Goal: Task Accomplishment & Management: Use online tool/utility

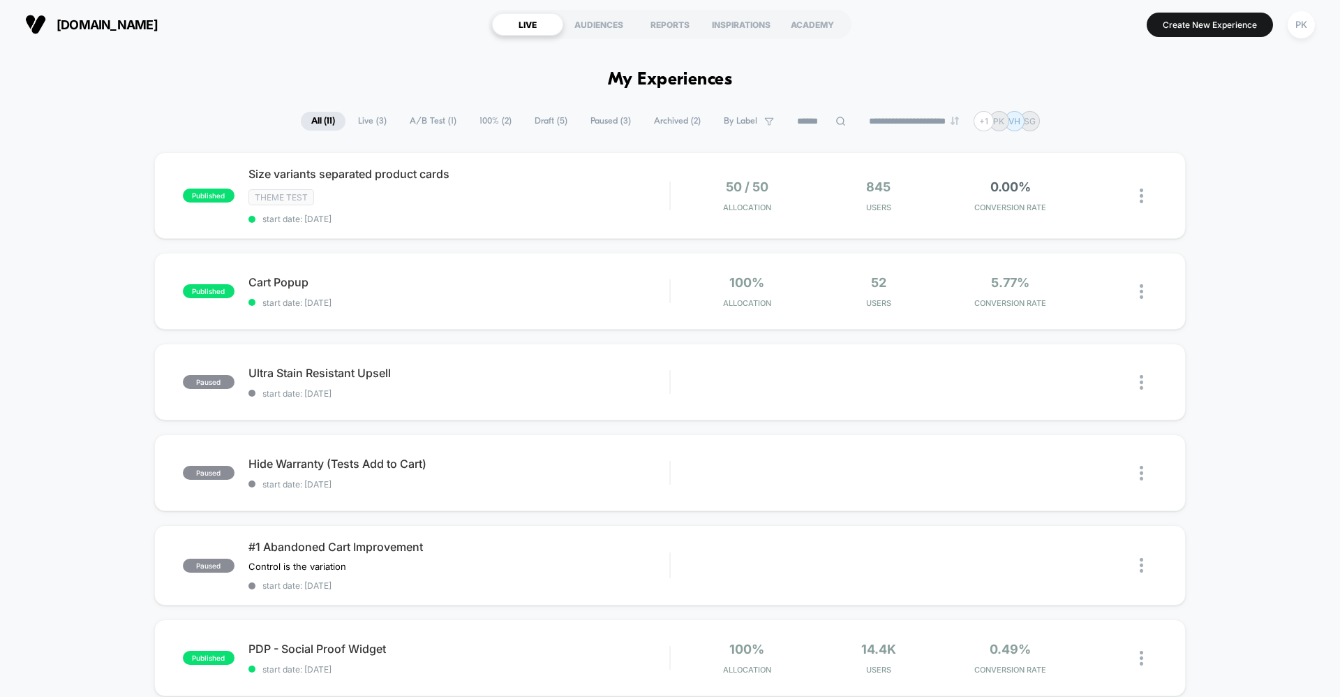
click at [528, 117] on span "Draft ( 5 )" at bounding box center [551, 121] width 54 height 19
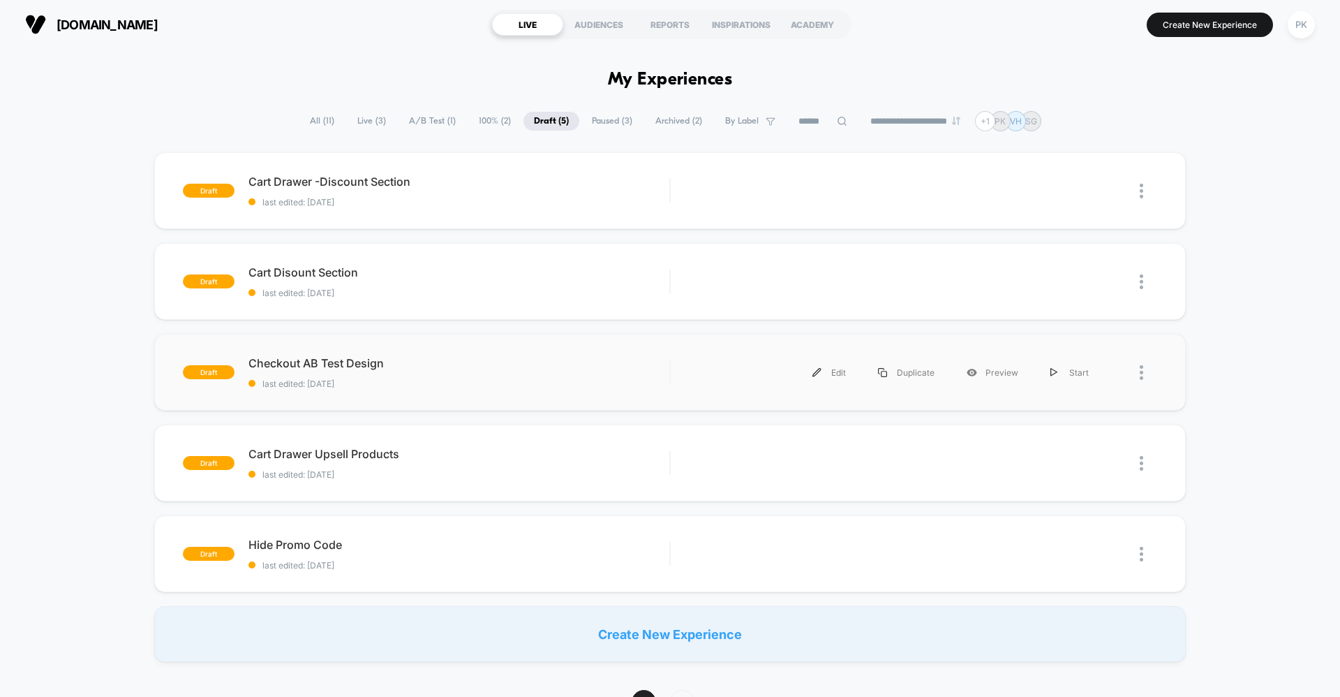
click at [648, 392] on div "draft Checkout AB Test Design last edited: 10/9/2025 Edit Duplicate Preview Sta…" at bounding box center [670, 372] width 1032 height 77
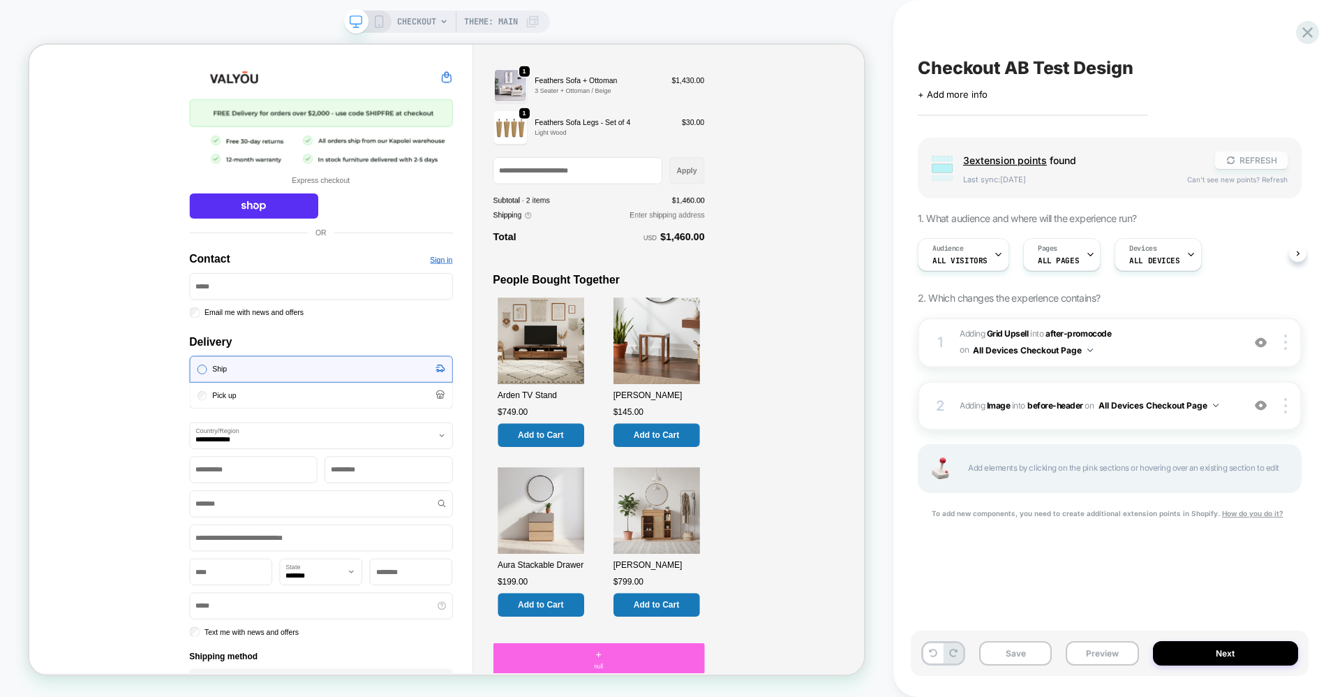
click at [1269, 163] on button "REFRESH" at bounding box center [1251, 159] width 73 height 17
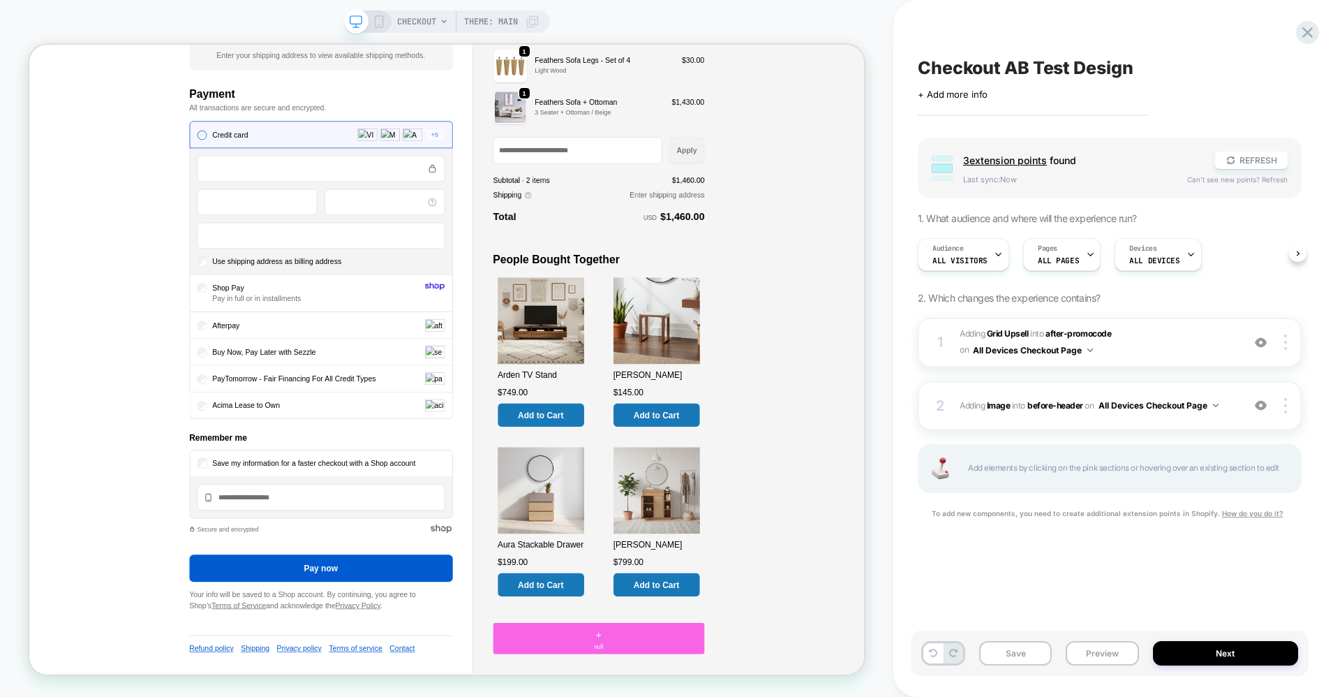
scroll to position [843, 0]
click at [1255, 163] on button "REFRESH" at bounding box center [1251, 159] width 73 height 17
click at [1315, 26] on icon at bounding box center [1308, 32] width 19 height 19
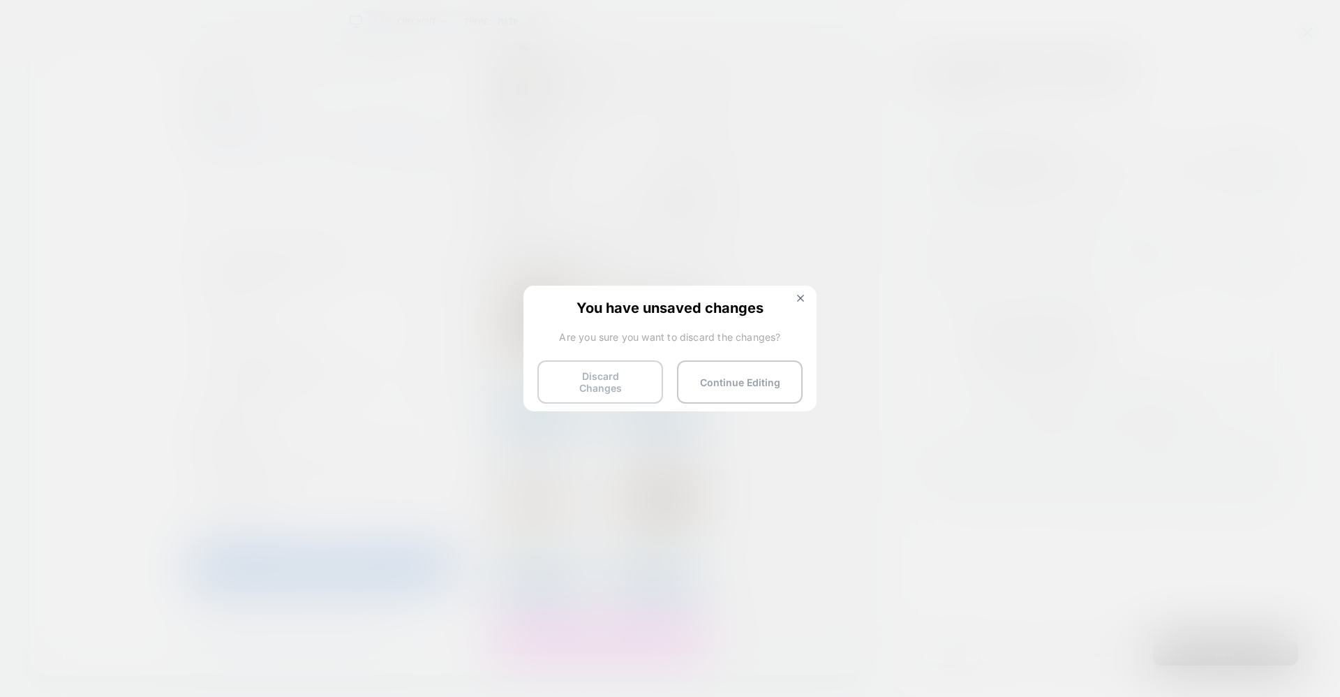
click at [601, 380] on button "Discard Changes" at bounding box center [601, 381] width 126 height 43
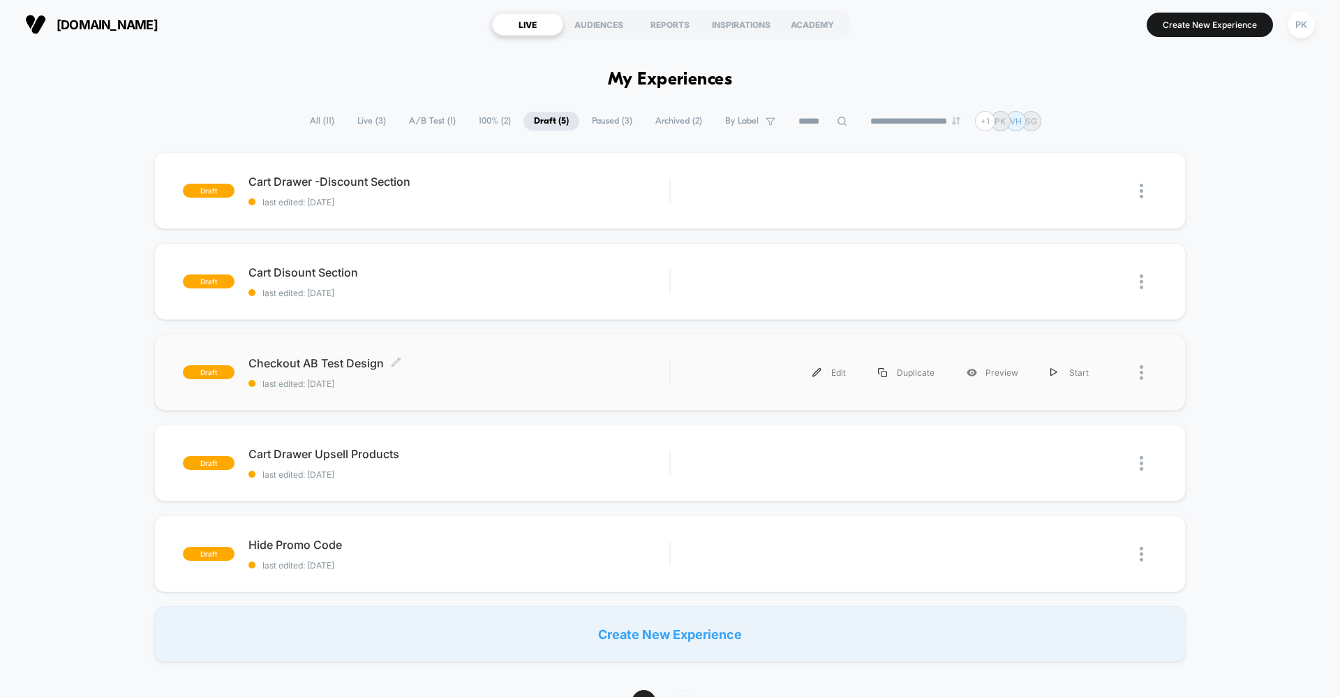
click at [621, 378] on span "last edited: [DATE]" at bounding box center [459, 383] width 421 height 10
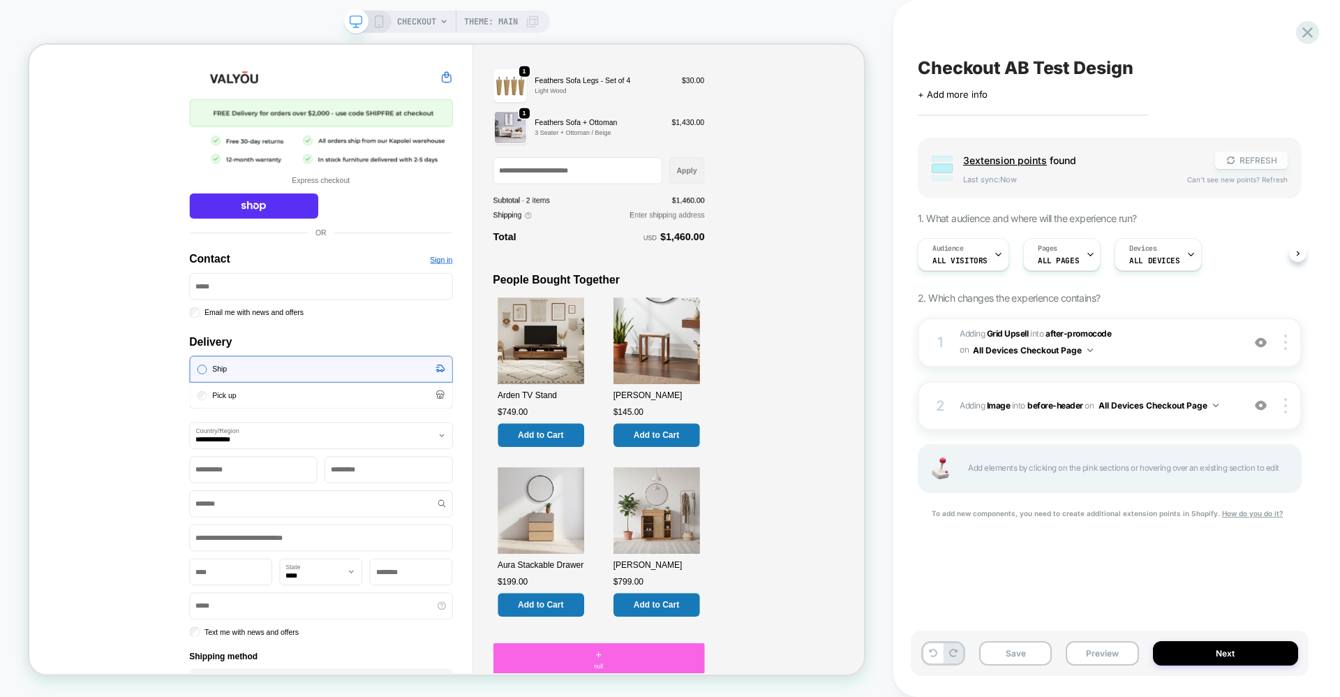
click at [1254, 156] on button "REFRESH" at bounding box center [1251, 159] width 73 height 17
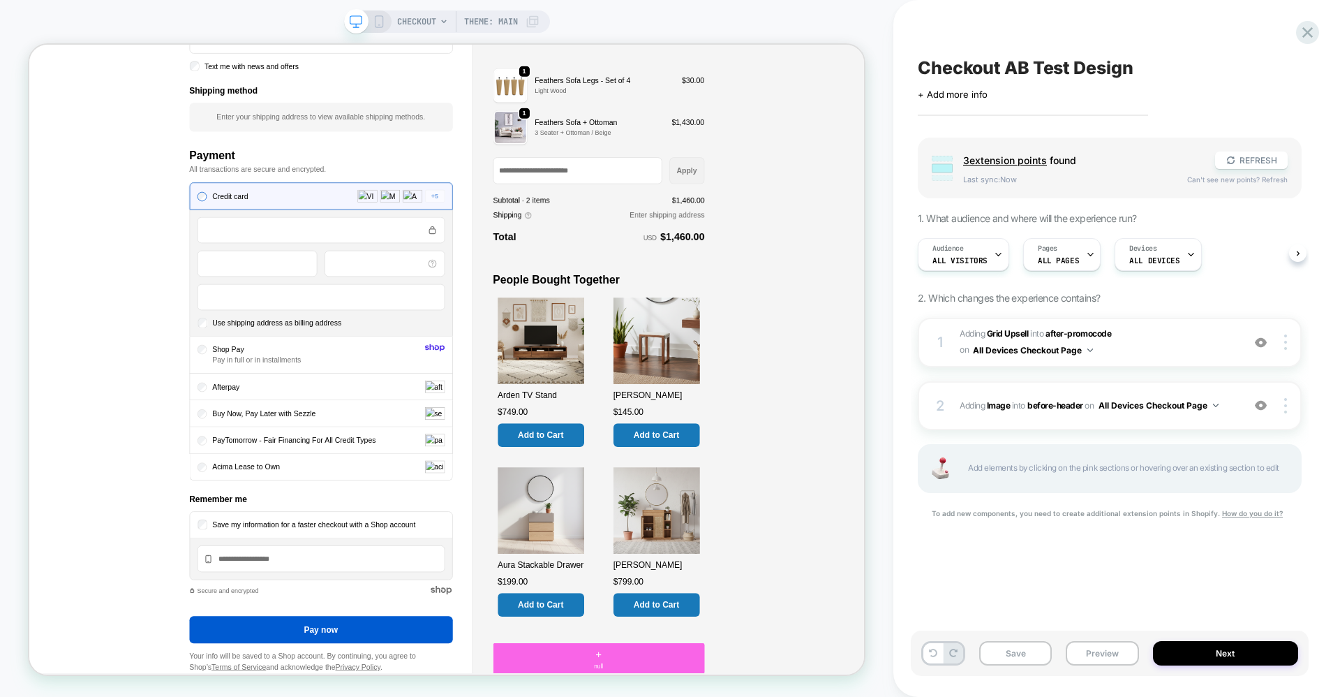
scroll to position [843, 0]
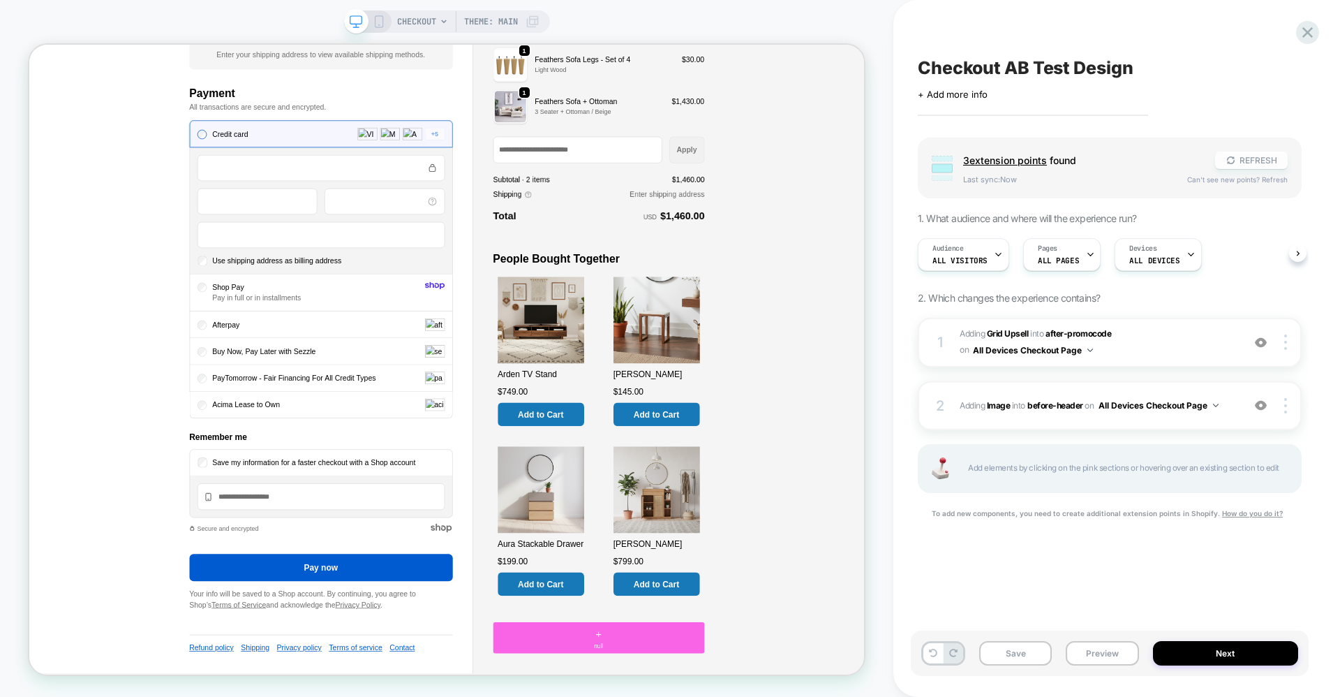
click at [1260, 154] on button "REFRESH" at bounding box center [1251, 159] width 73 height 17
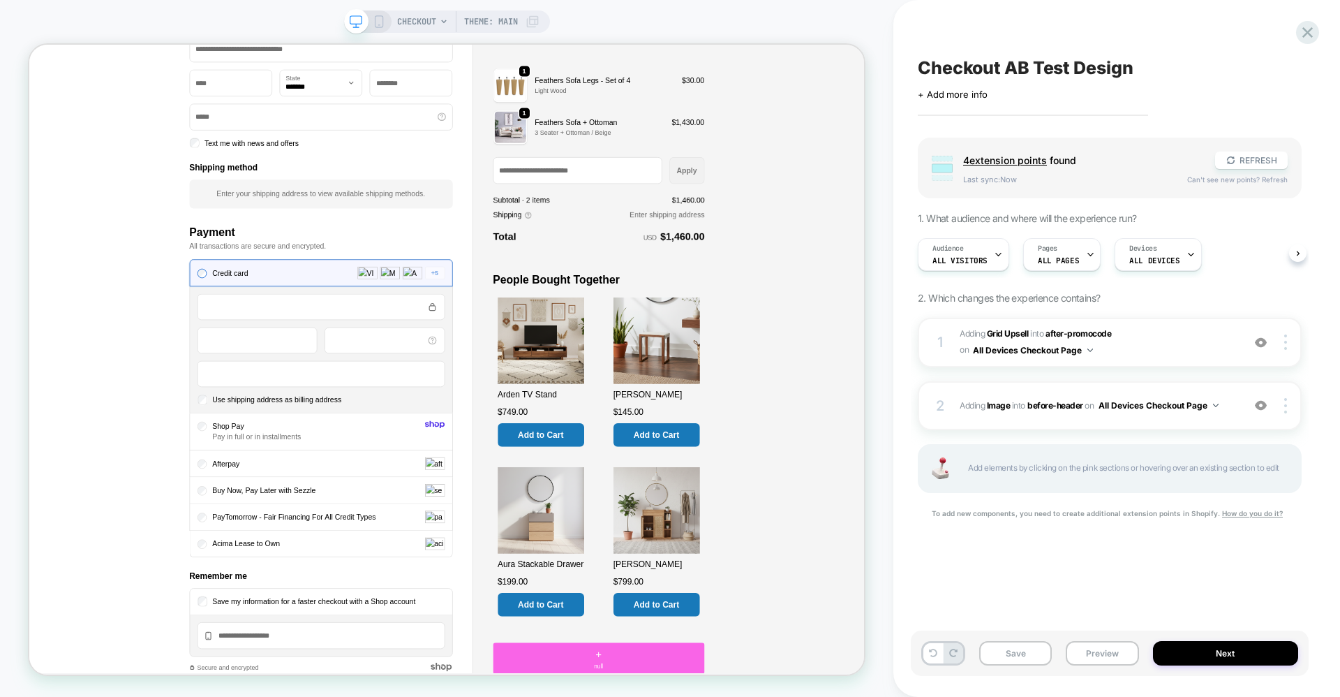
scroll to position [885, 0]
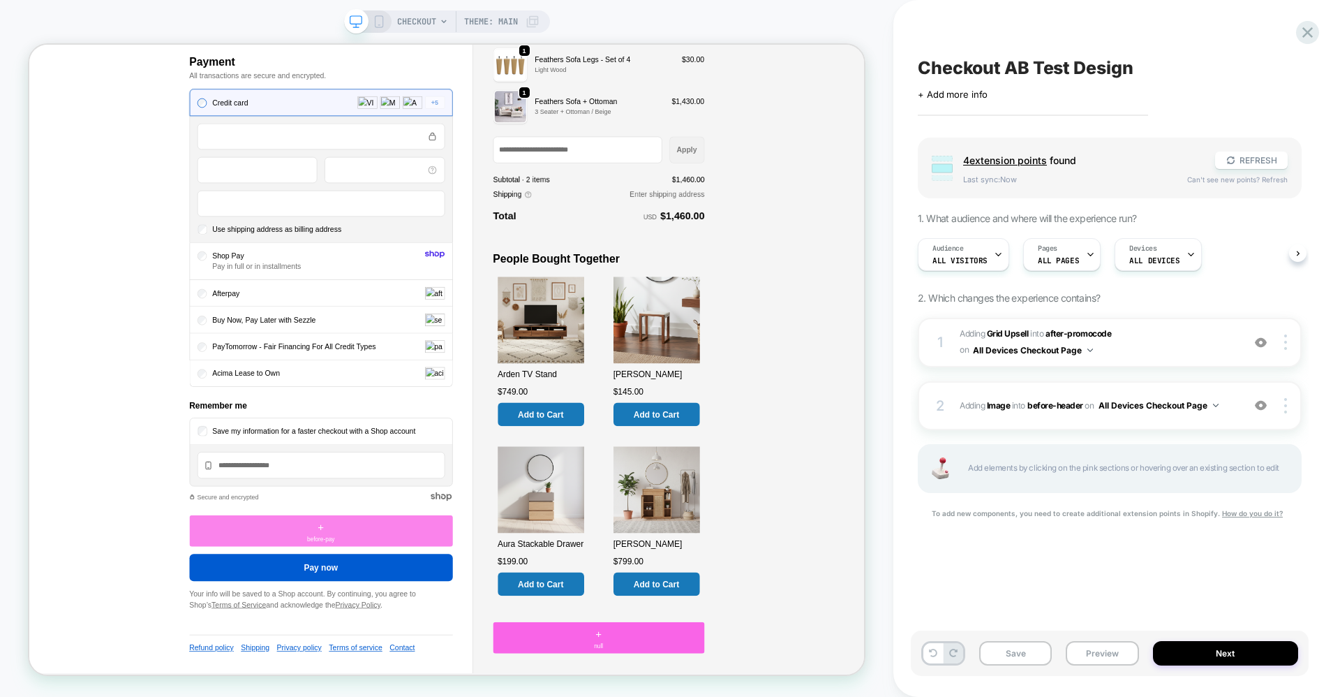
click at [424, 690] on div "+ before-pay" at bounding box center [418, 693] width 351 height 42
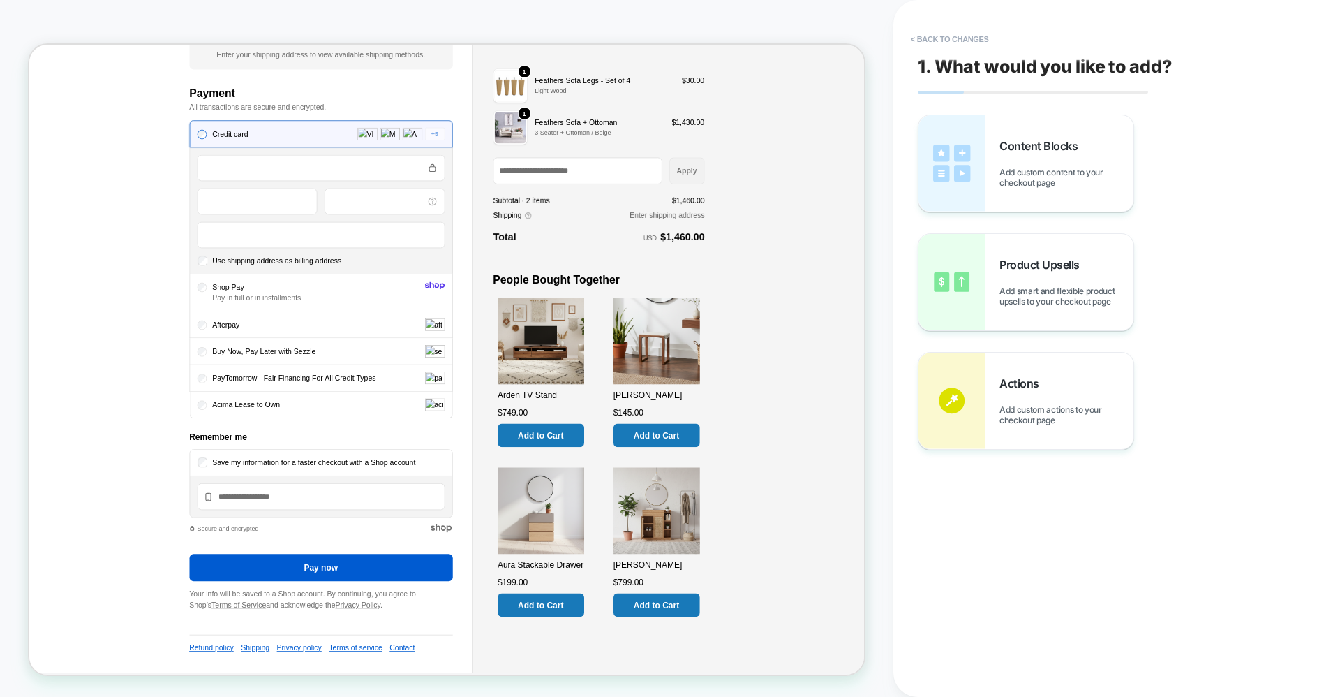
scroll to position [875, 0]
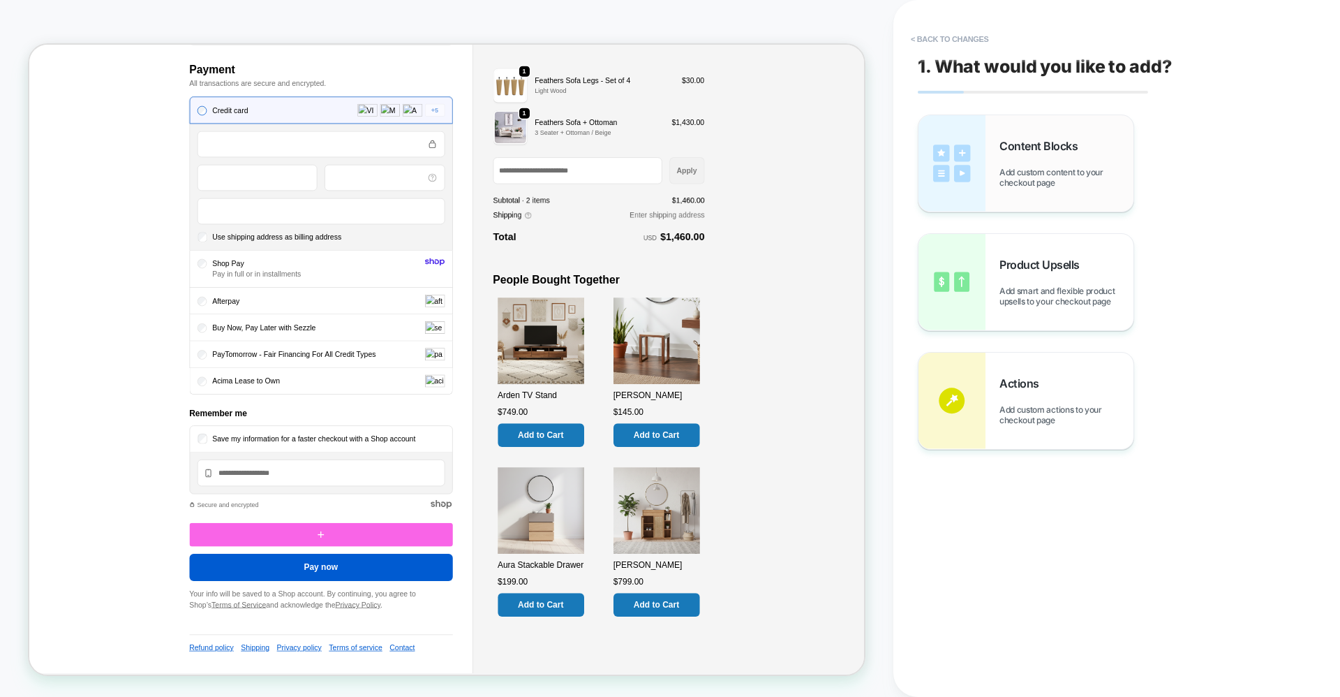
click at [1017, 193] on div "Content Blocks Add custom content to your checkout page" at bounding box center [1026, 163] width 215 height 96
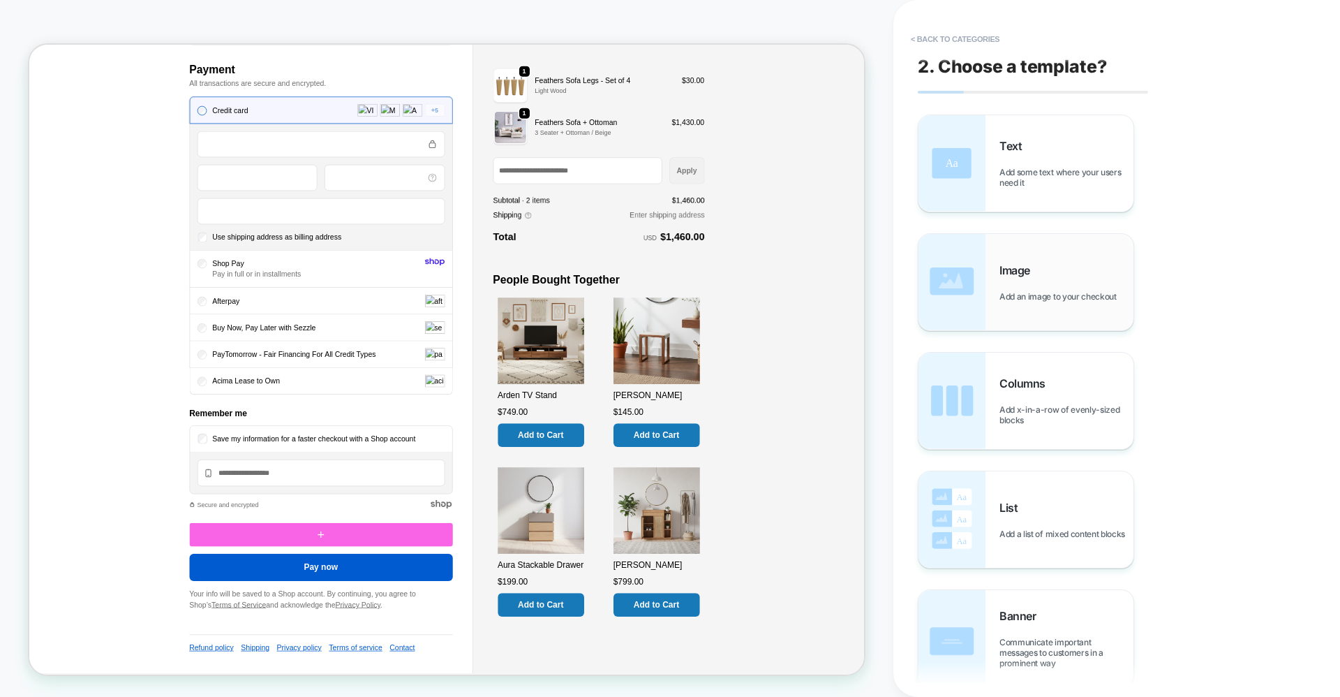
scroll to position [885, 0]
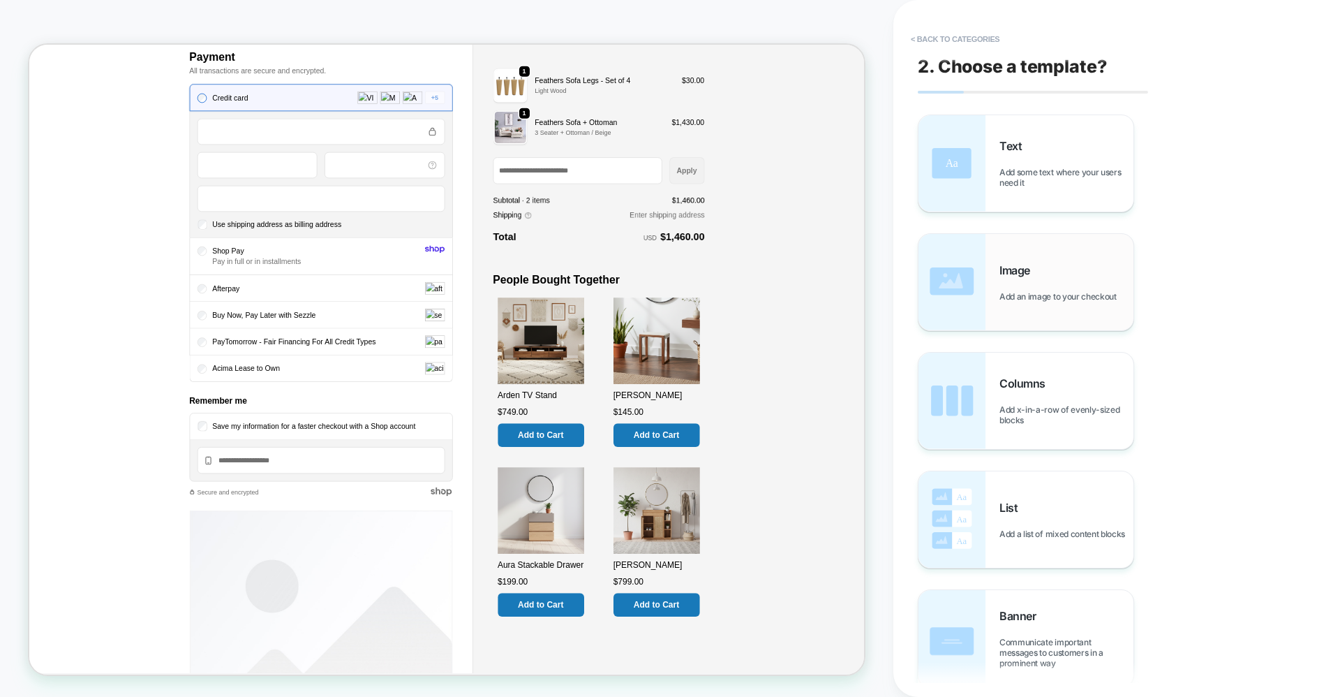
click at [1003, 296] on span "Add an image to your checkout" at bounding box center [1062, 296] width 124 height 10
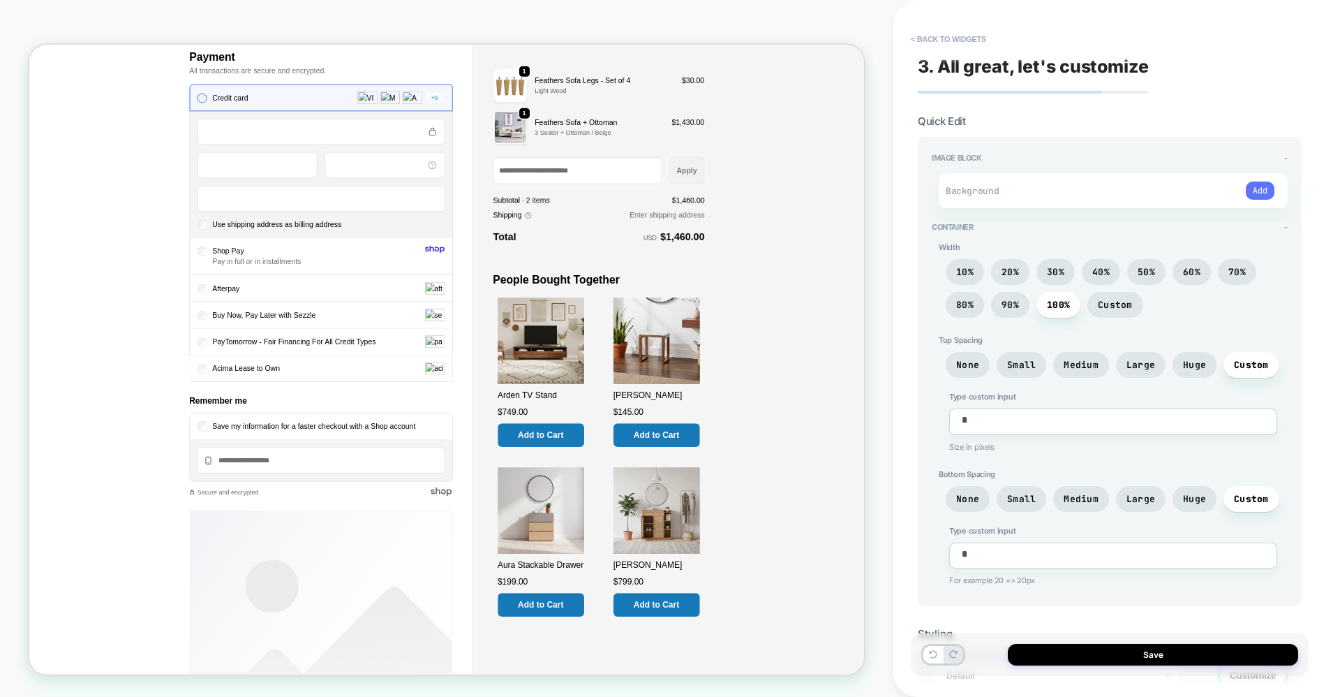
click at [1272, 188] on button "Add" at bounding box center [1260, 191] width 29 height 18
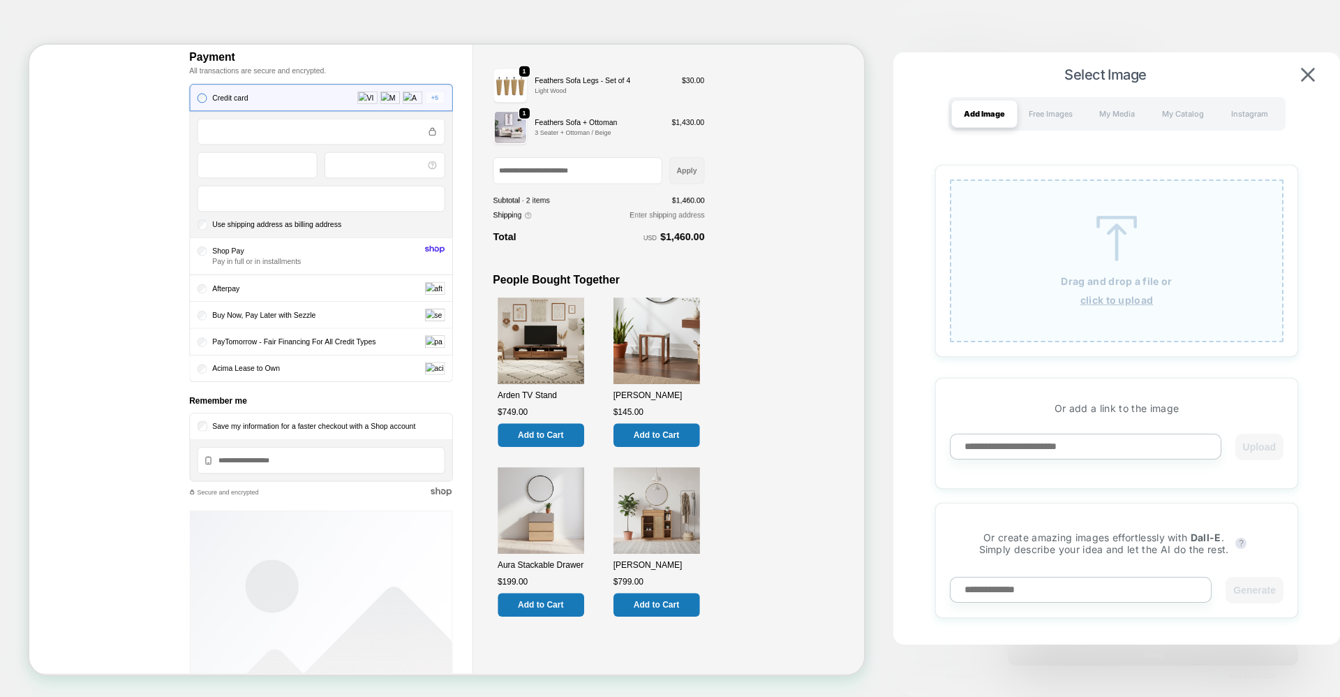
click at [1140, 243] on img at bounding box center [1117, 238] width 63 height 45
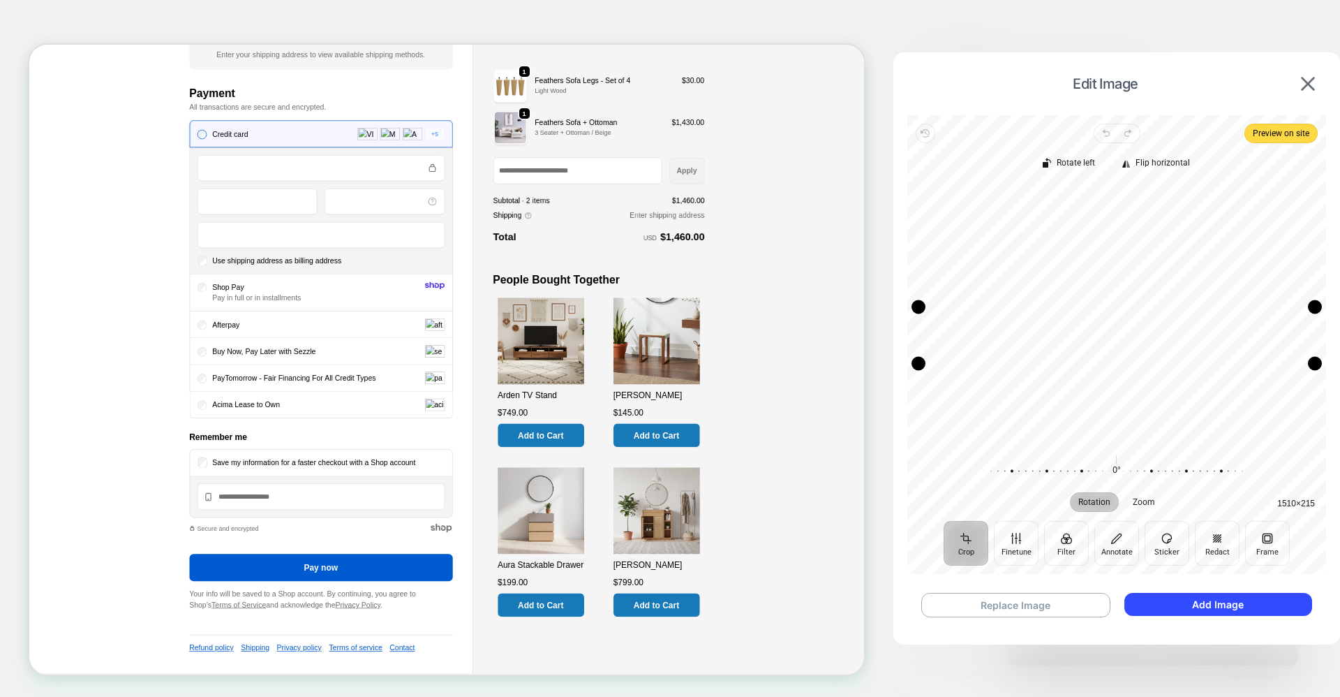
drag, startPoint x: 1078, startPoint y: 267, endPoint x: 1077, endPoint y: 309, distance: 41.9
click at [1077, 309] on div "Drag edge t" at bounding box center [1117, 307] width 397 height 14
click at [1103, 308] on div "Drag edge t" at bounding box center [1117, 309] width 397 height 14
click at [1040, 603] on button "Replace Image" at bounding box center [1016, 605] width 189 height 24
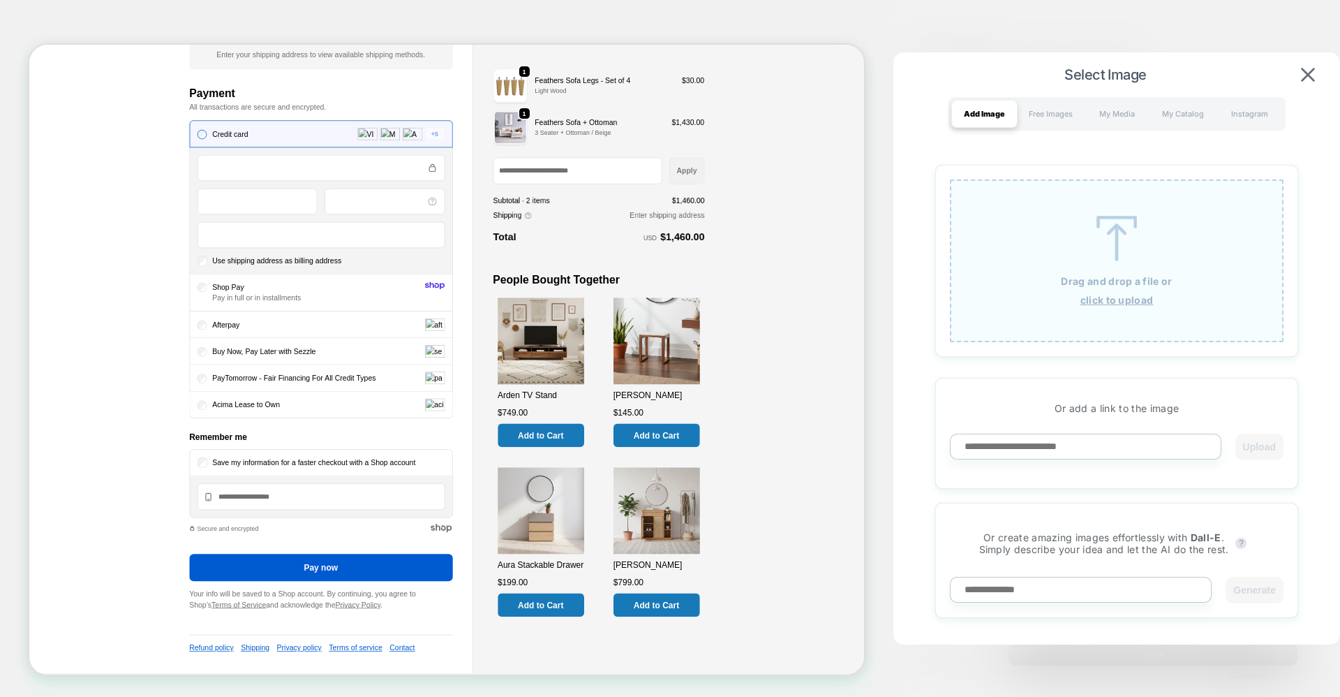
scroll to position [931, 0]
click at [1310, 73] on img at bounding box center [1308, 75] width 14 height 14
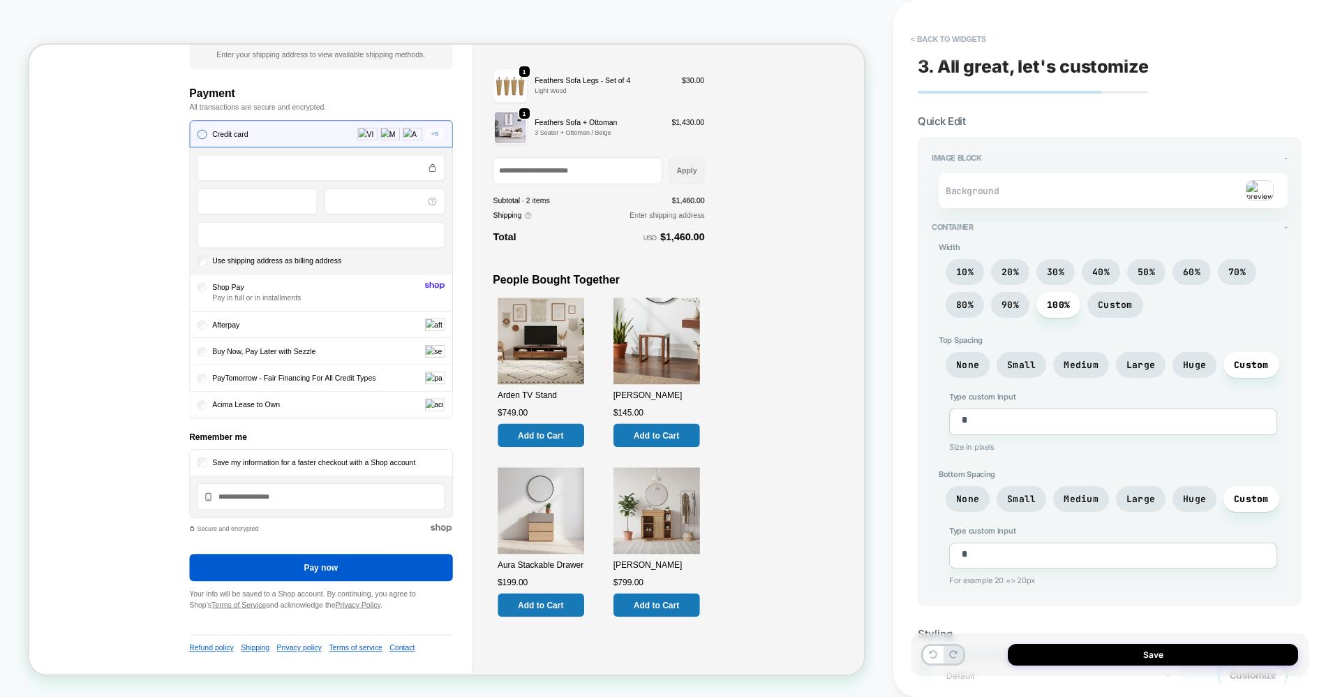
click at [1082, 200] on div at bounding box center [1165, 190] width 219 height 21
click at [1261, 188] on img at bounding box center [1260, 190] width 28 height 21
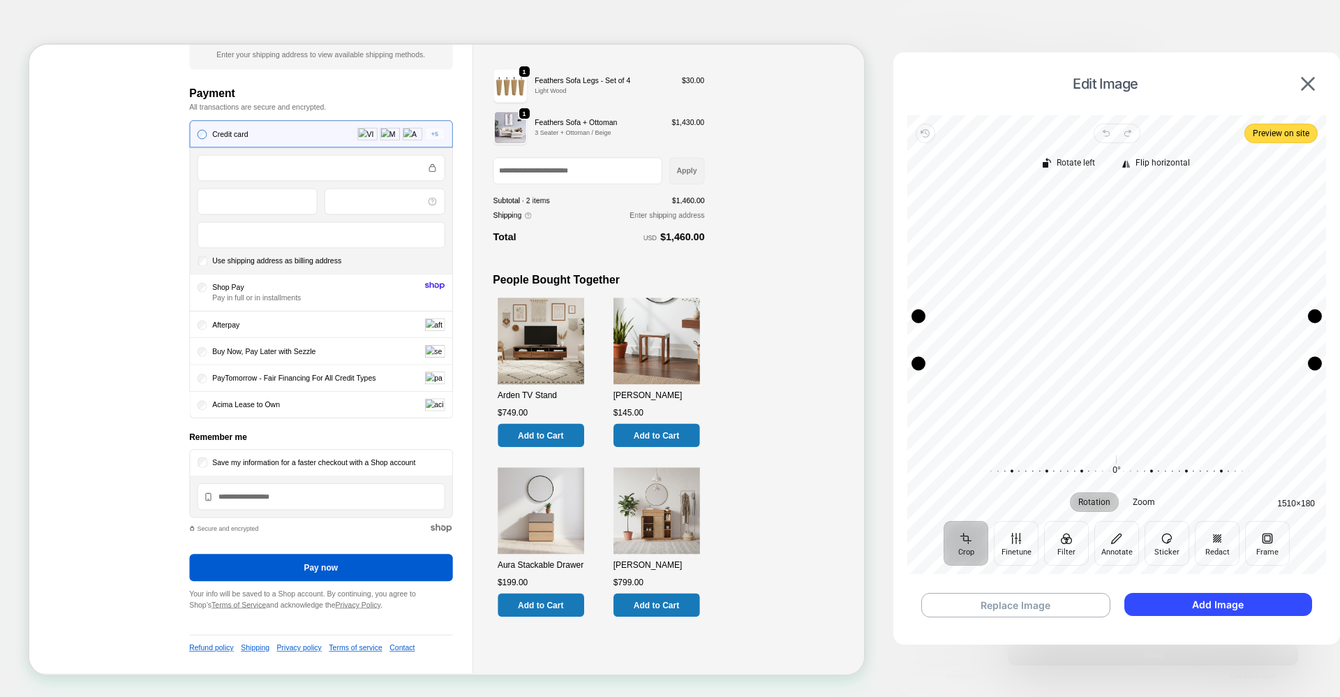
drag, startPoint x: 1116, startPoint y: 269, endPoint x: 1120, endPoint y: 321, distance: 51.8
click at [1120, 321] on div "Drag edge t" at bounding box center [1117, 316] width 397 height 14
click at [989, 607] on button "Replace Image" at bounding box center [1016, 605] width 189 height 24
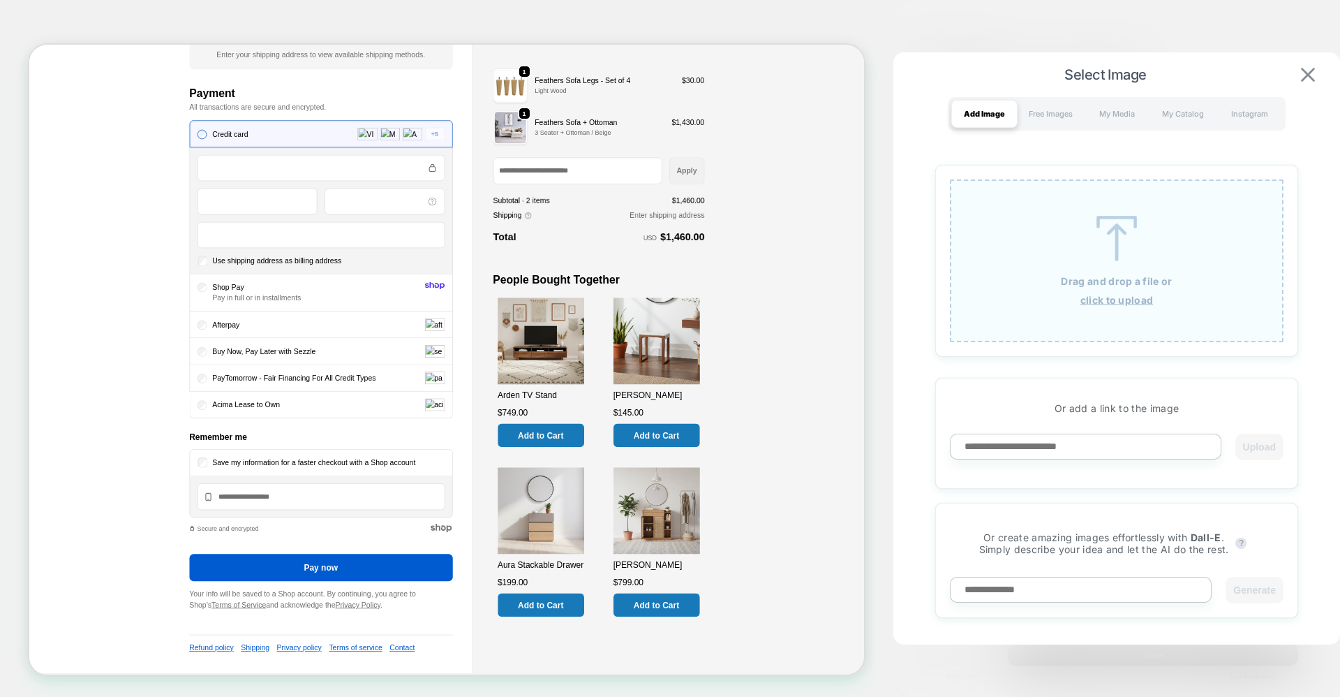
click at [1310, 71] on img at bounding box center [1308, 75] width 14 height 14
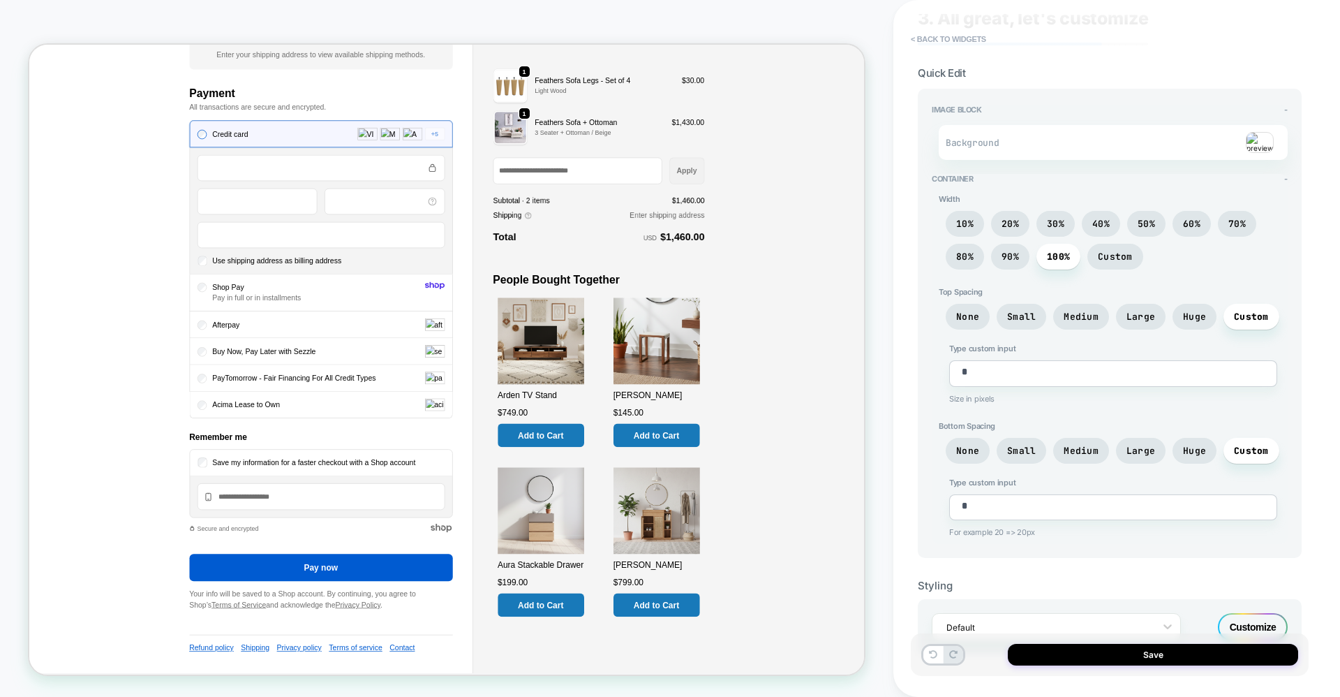
scroll to position [73, 0]
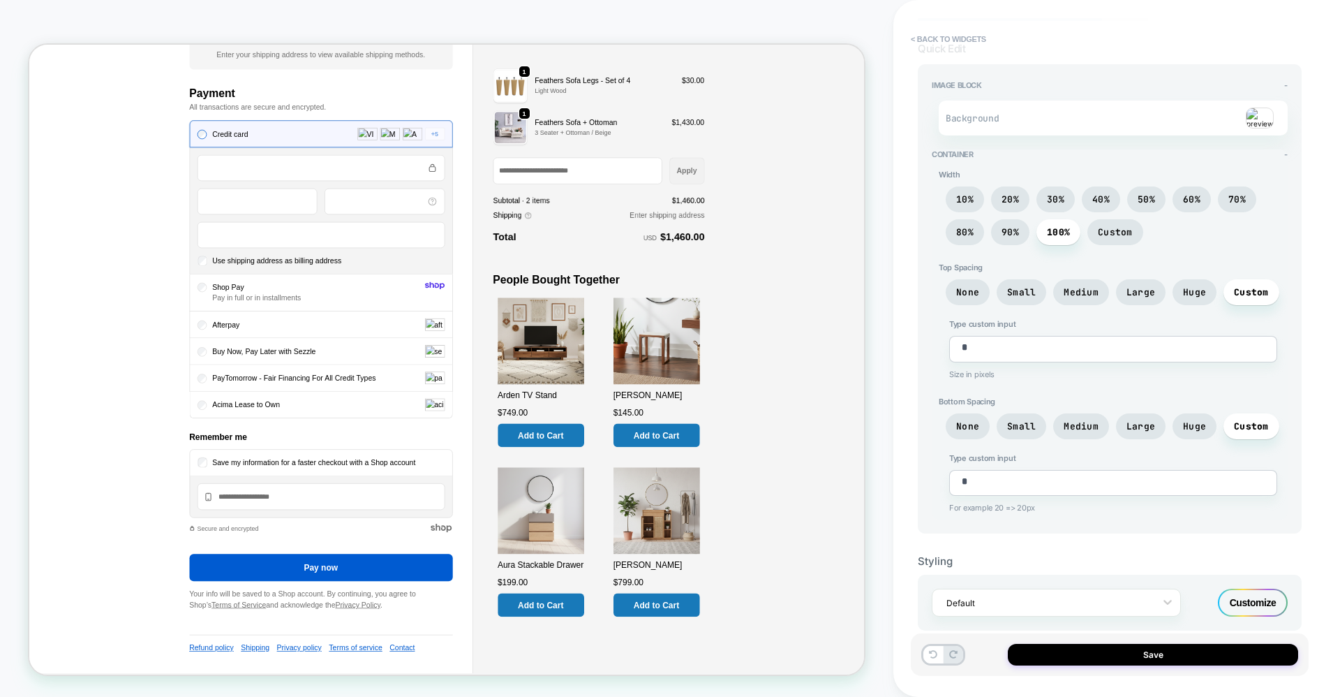
click at [1113, 656] on button "Save" at bounding box center [1153, 655] width 290 height 22
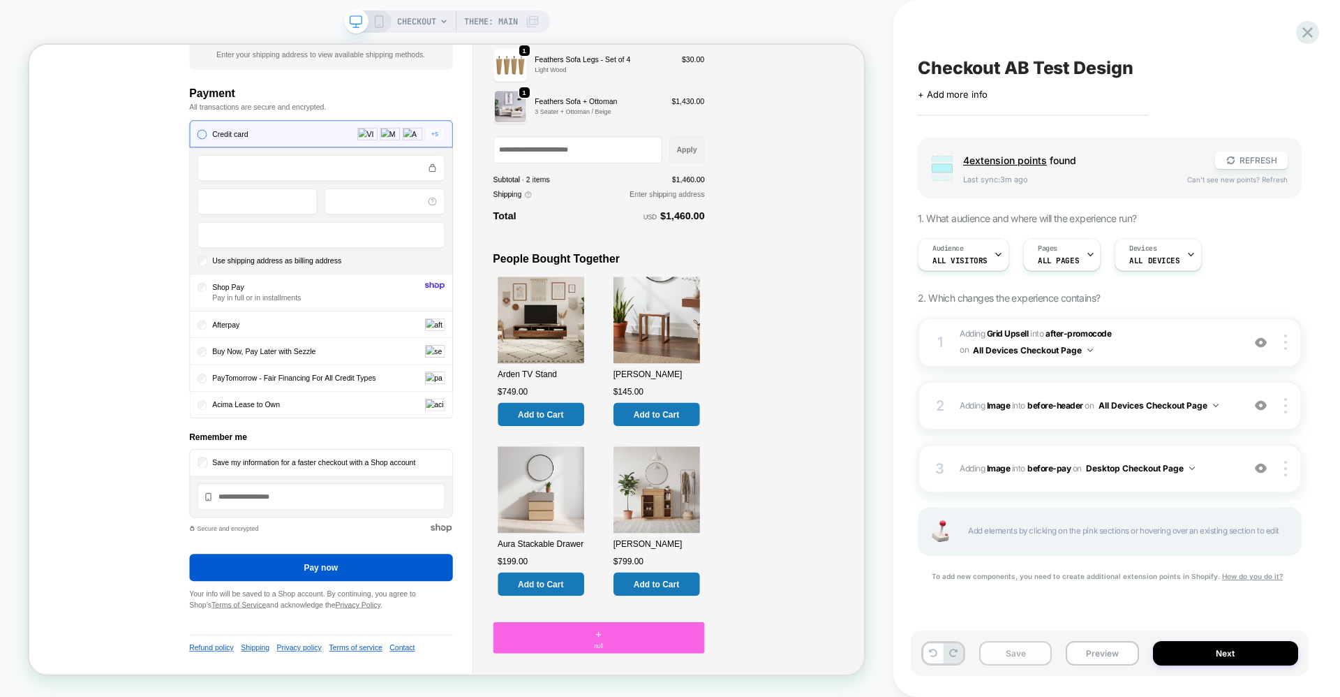
click at [1009, 646] on button "Save" at bounding box center [1015, 653] width 73 height 24
click at [1107, 645] on button "Preview" at bounding box center [1102, 653] width 73 height 24
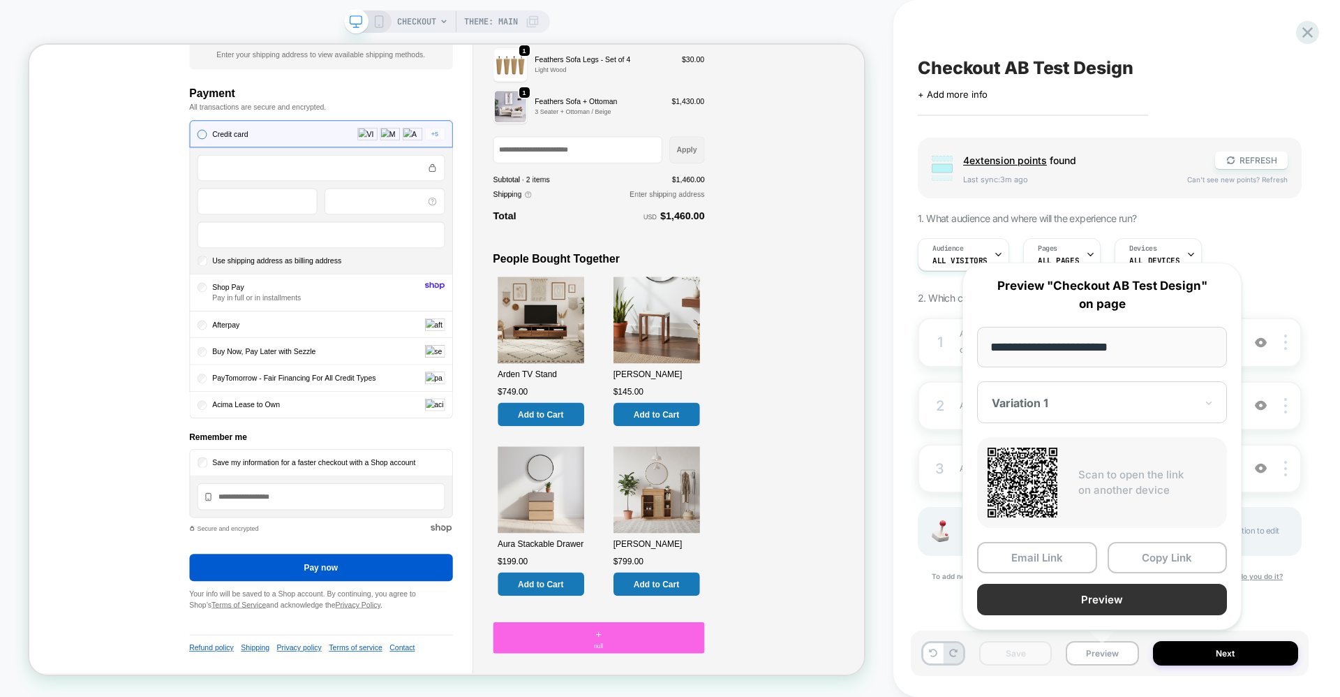
click at [1056, 598] on button "Preview" at bounding box center [1102, 599] width 250 height 31
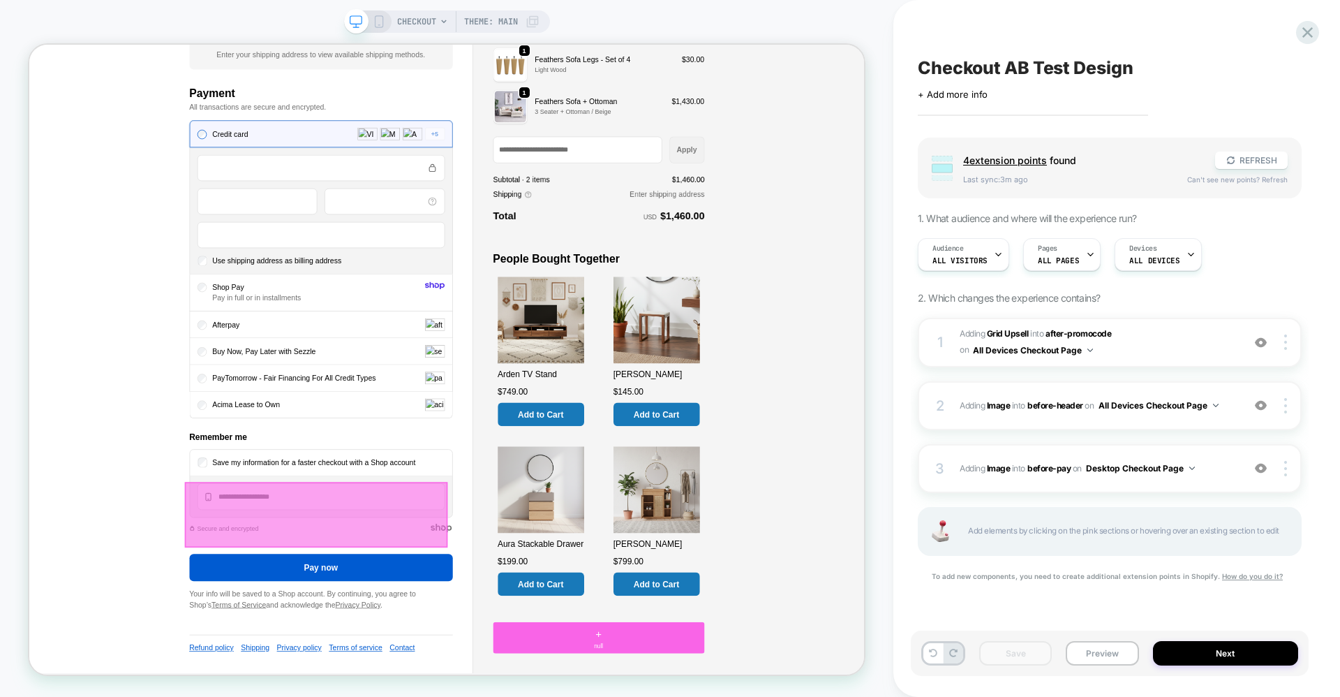
click at [470, 687] on div at bounding box center [412, 671] width 351 height 87
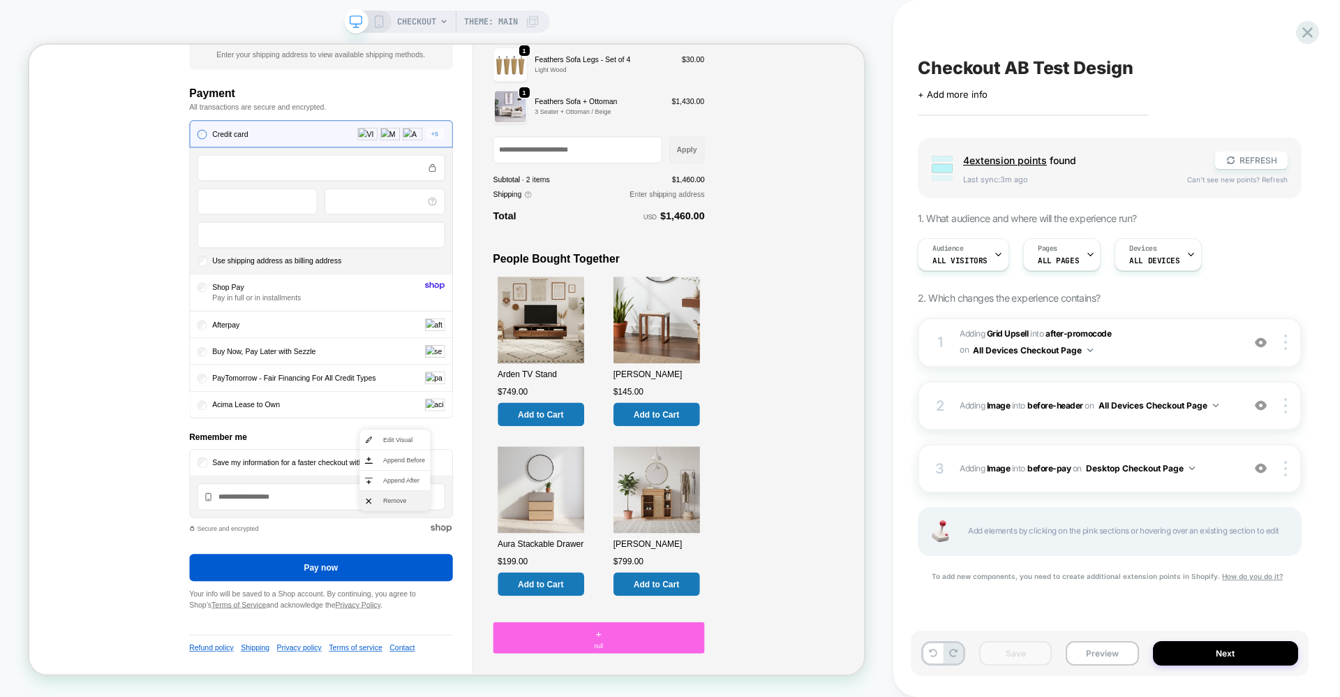
click at [503, 663] on li "Remove" at bounding box center [517, 652] width 94 height 27
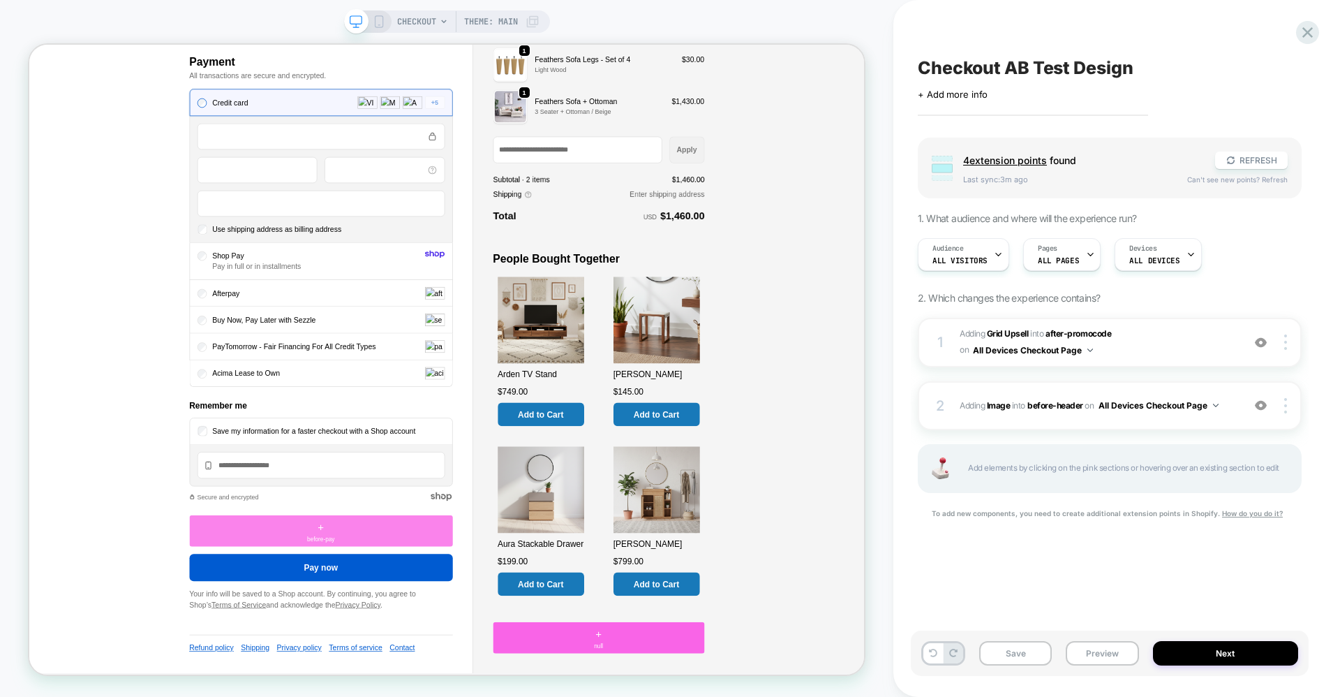
click at [420, 696] on div "+ before-pay" at bounding box center [418, 693] width 351 height 42
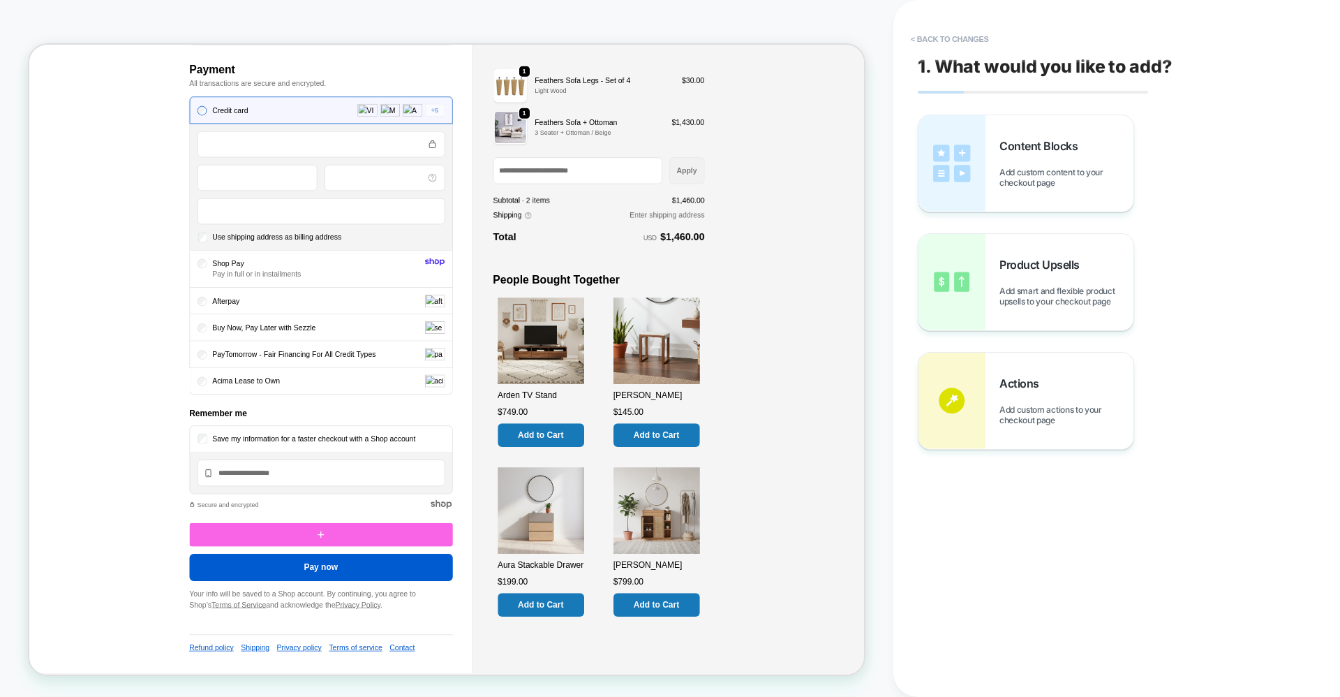
scroll to position [875, 0]
click at [998, 179] on div "Content Blocks Add custom content to your checkout page" at bounding box center [1026, 163] width 215 height 96
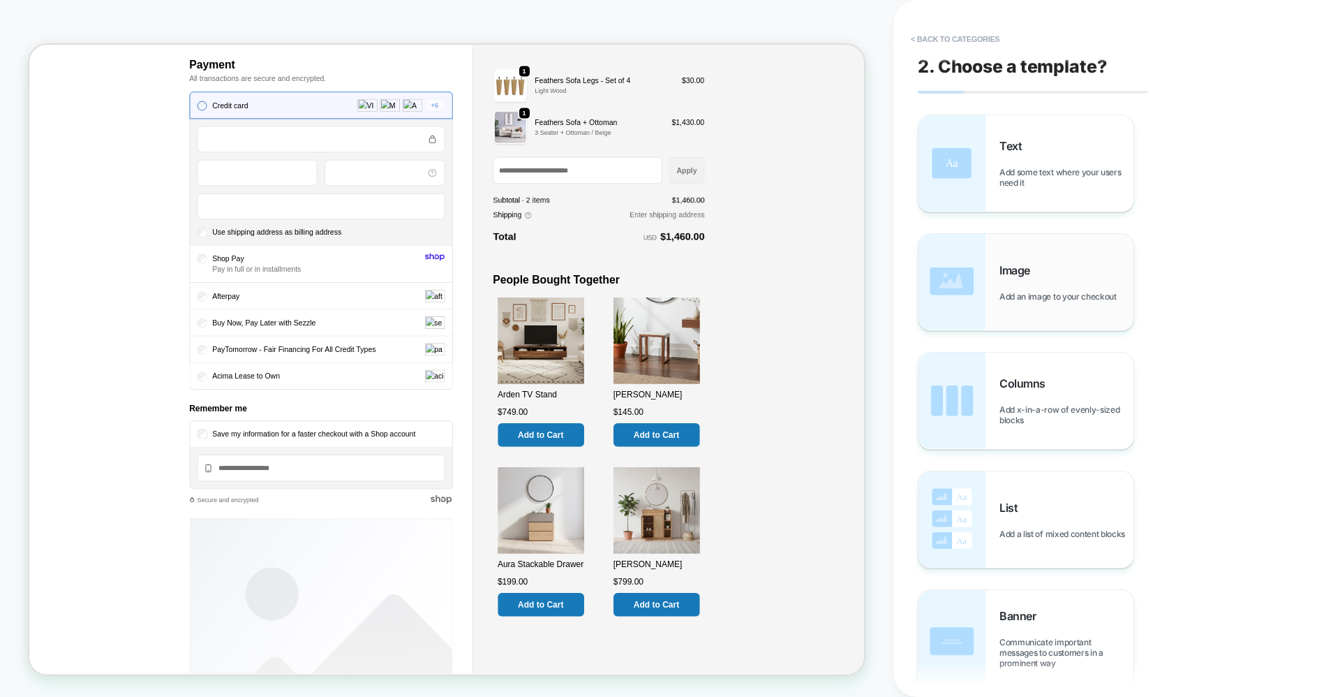
scroll to position [931, 0]
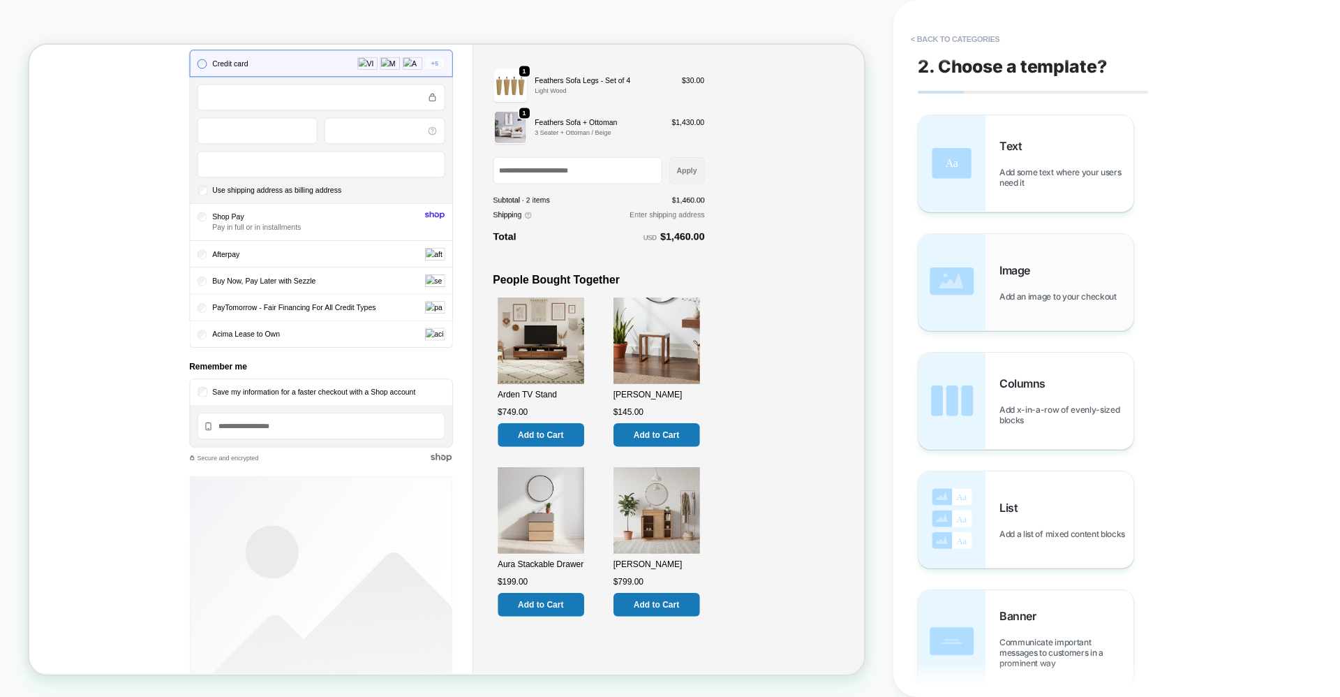
click at [986, 276] on div "Image Add an image to your checkout" at bounding box center [1026, 282] width 215 height 96
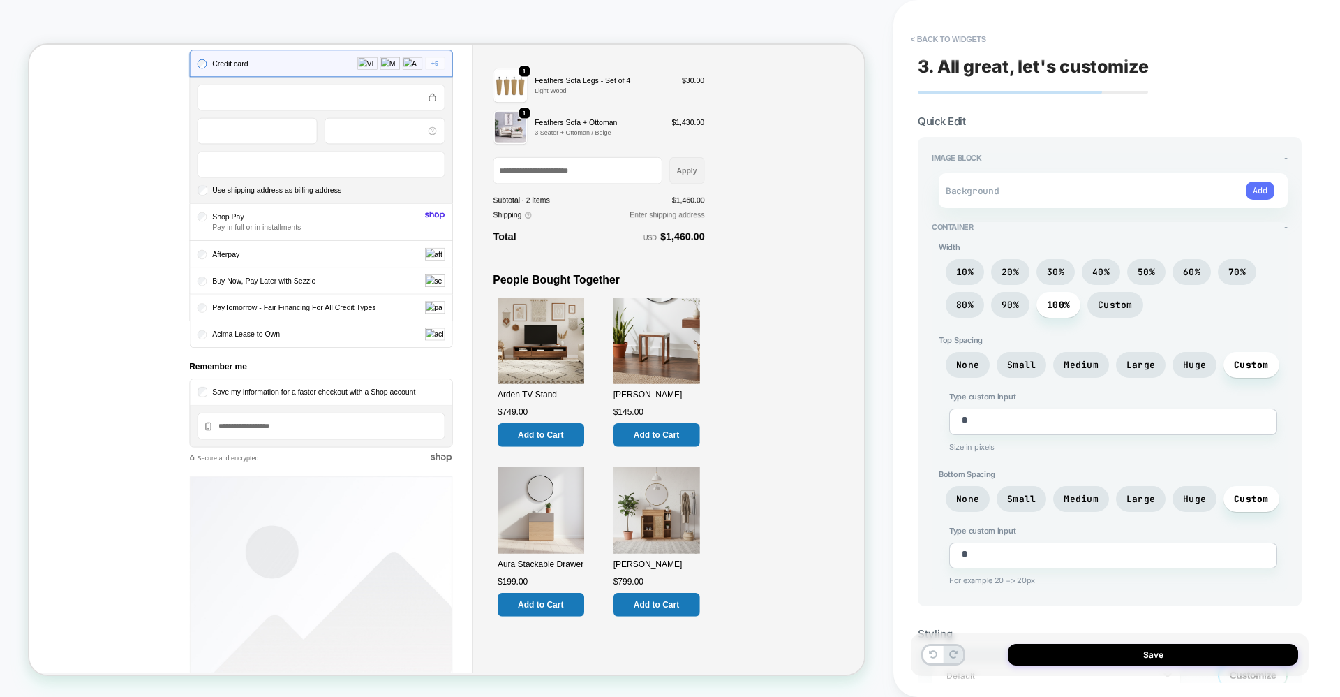
click at [1258, 185] on button "Add" at bounding box center [1260, 191] width 29 height 18
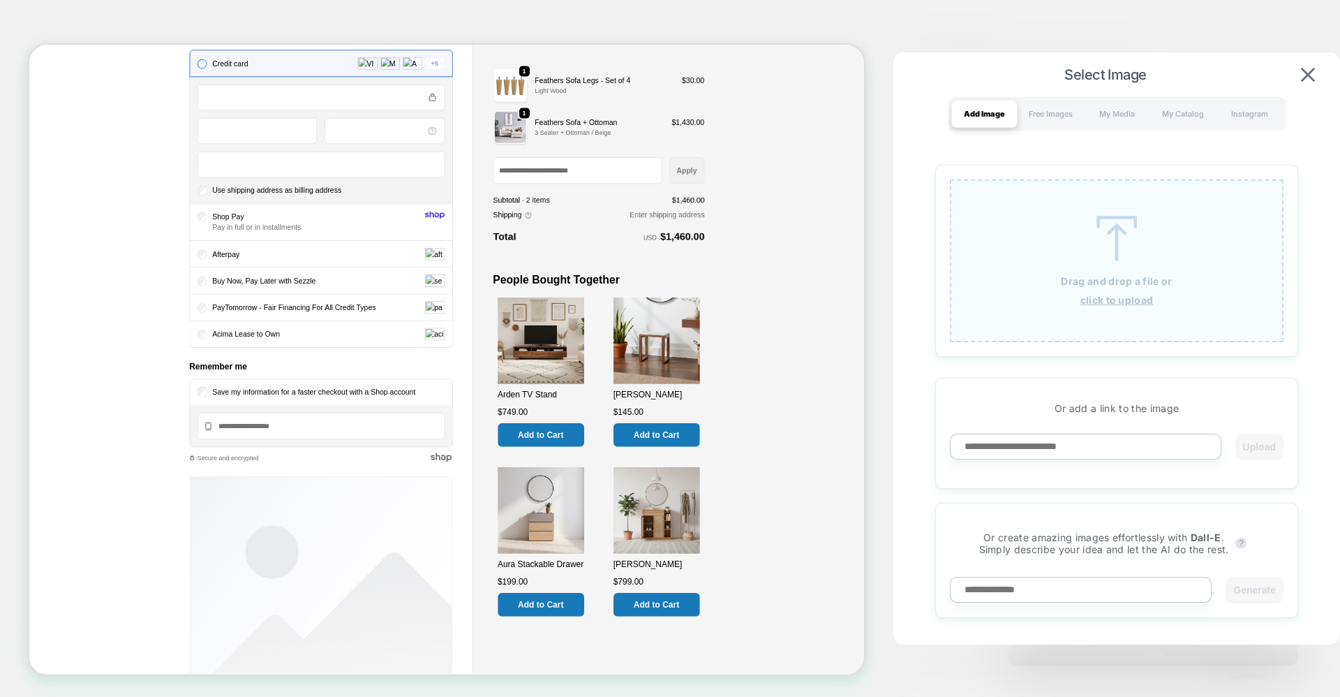
click at [1067, 269] on div "Drag and drop a file or click to upload" at bounding box center [1117, 260] width 334 height 163
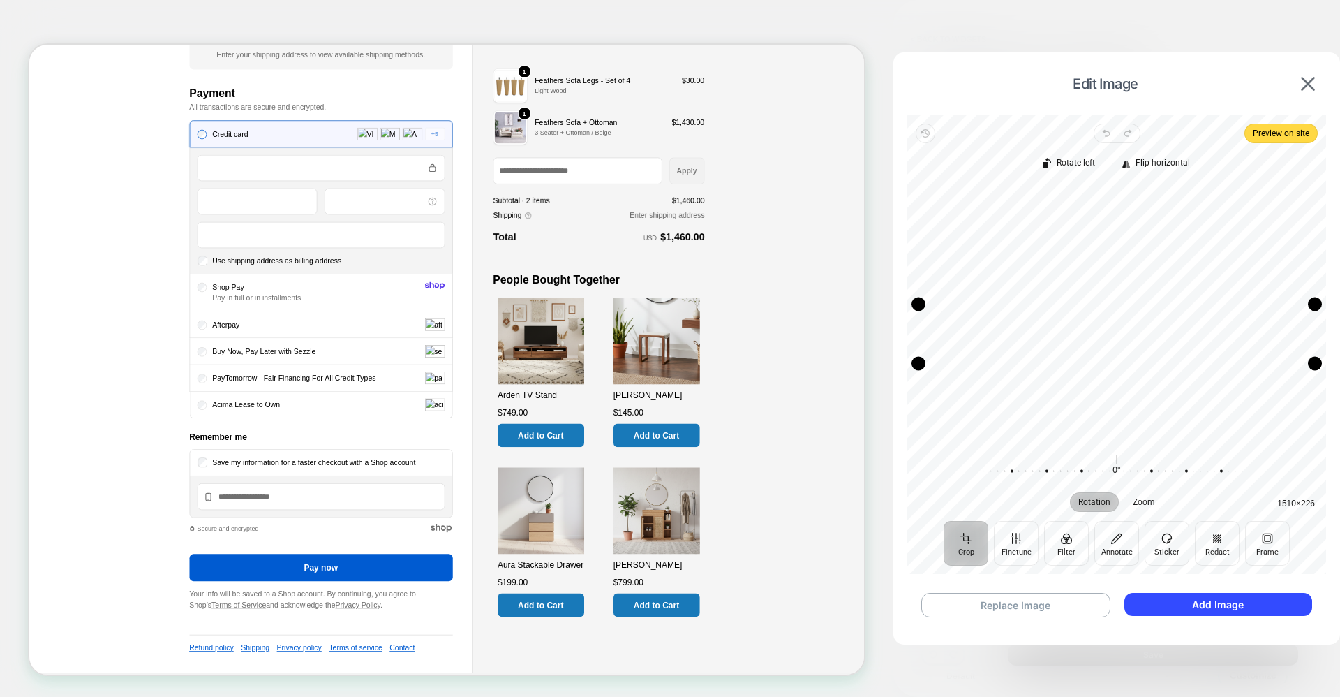
drag, startPoint x: 1121, startPoint y: 264, endPoint x: 1123, endPoint y: 303, distance: 39.1
click at [1123, 303] on div "Drag edge t" at bounding box center [1117, 304] width 397 height 14
click at [1213, 602] on button "Add Image" at bounding box center [1219, 604] width 188 height 23
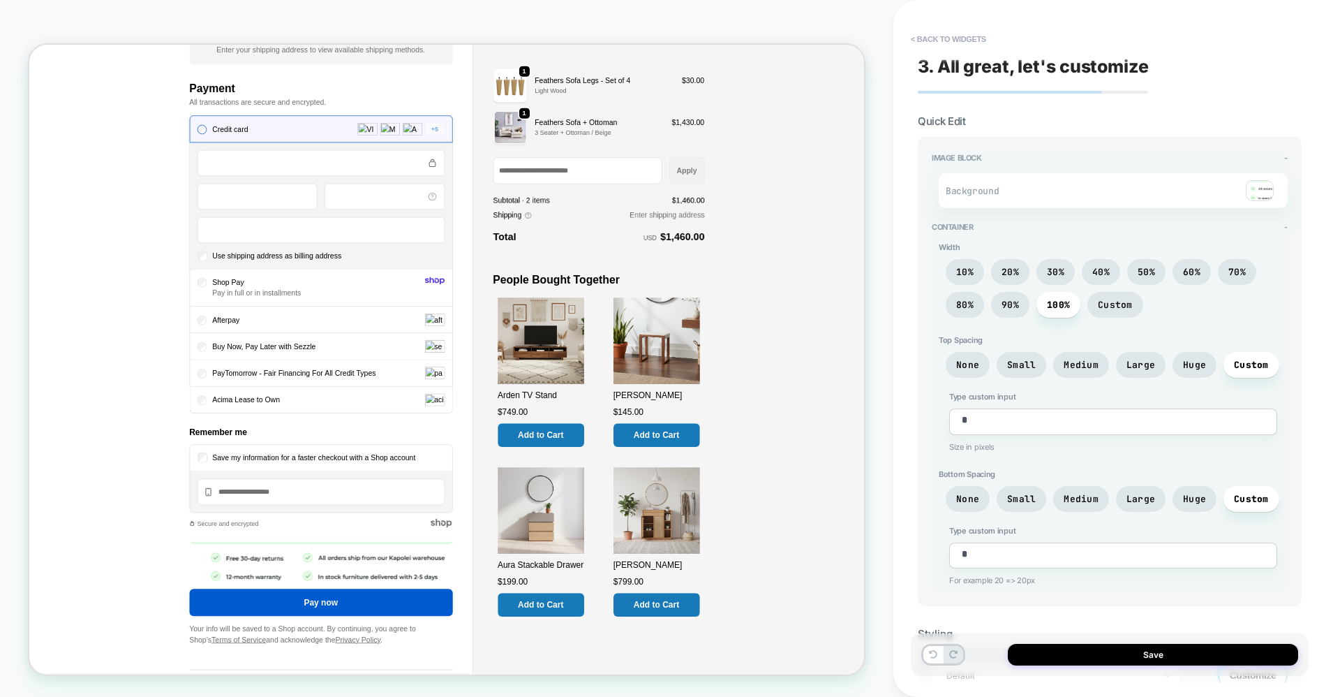
scroll to position [896, 0]
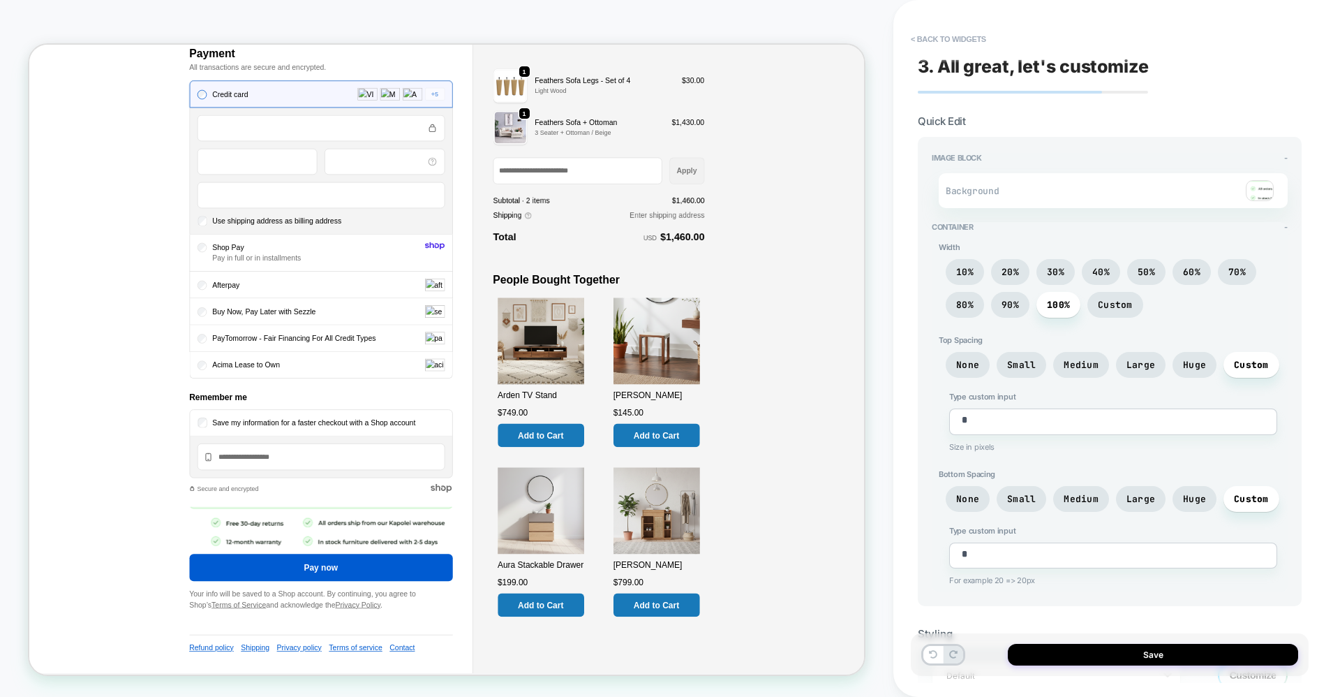
click at [1260, 193] on img at bounding box center [1260, 190] width 28 height 21
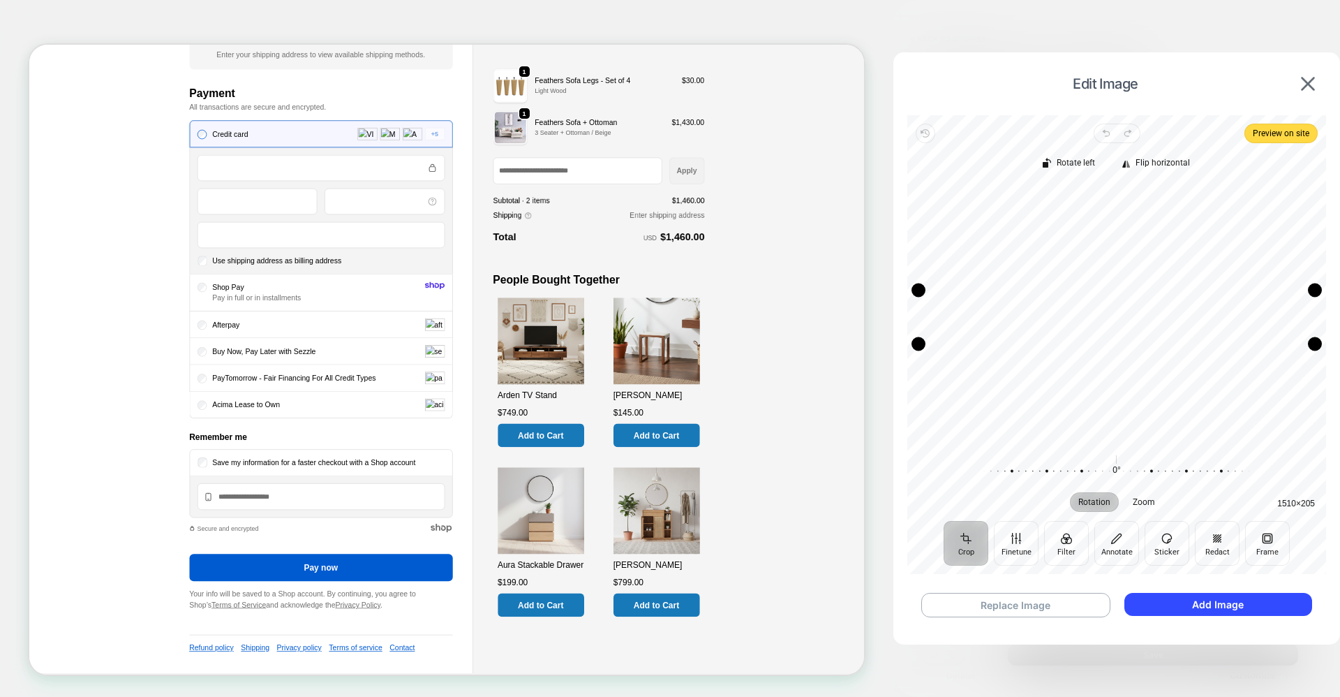
click at [1099, 290] on div "Drag edge t" at bounding box center [1117, 290] width 397 height 14
click at [1249, 598] on button "Add Image" at bounding box center [1219, 604] width 188 height 23
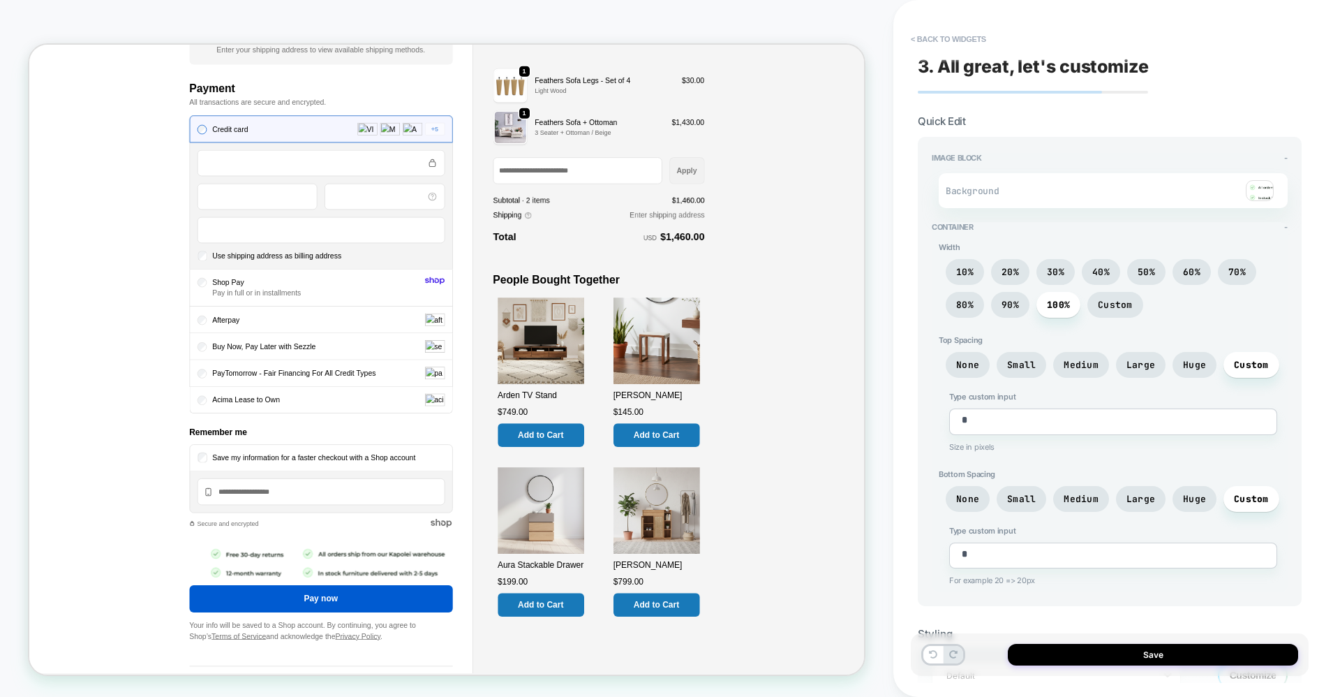
scroll to position [892, 0]
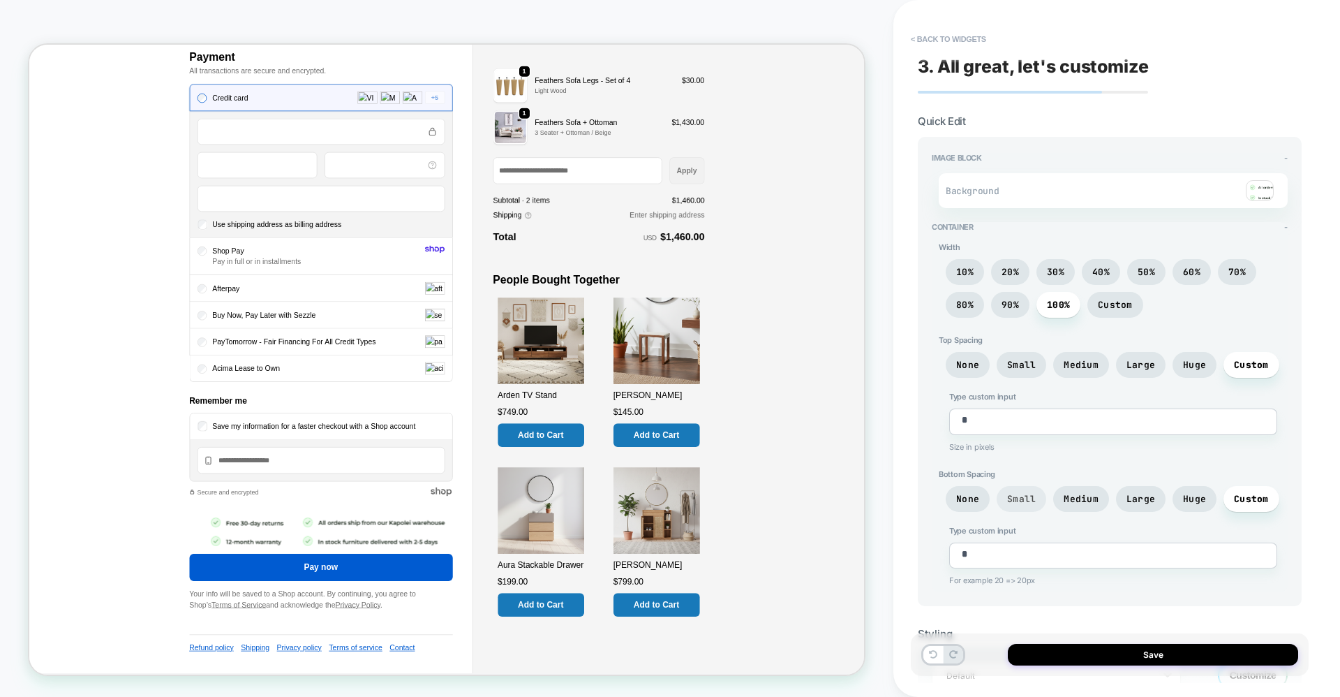
click at [1022, 487] on span "Small" at bounding box center [1022, 499] width 50 height 26
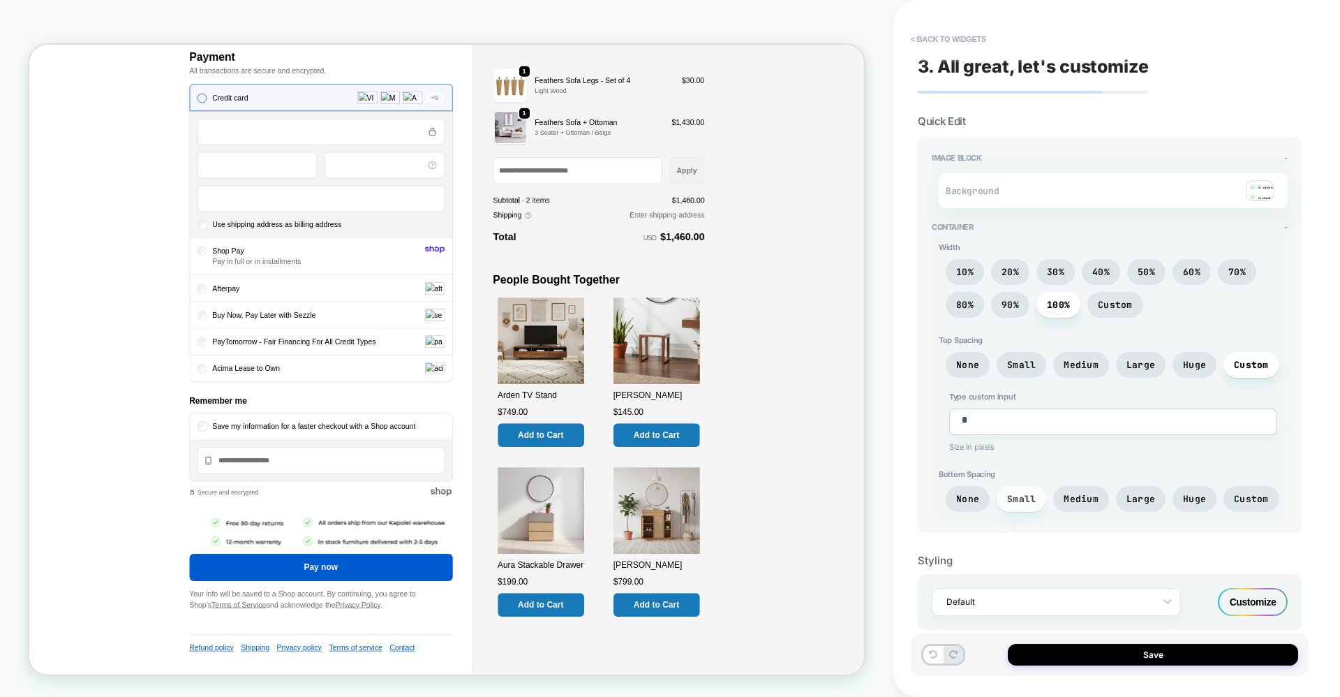
scroll to position [894, 0]
click at [1079, 494] on span "Medium" at bounding box center [1081, 499] width 35 height 12
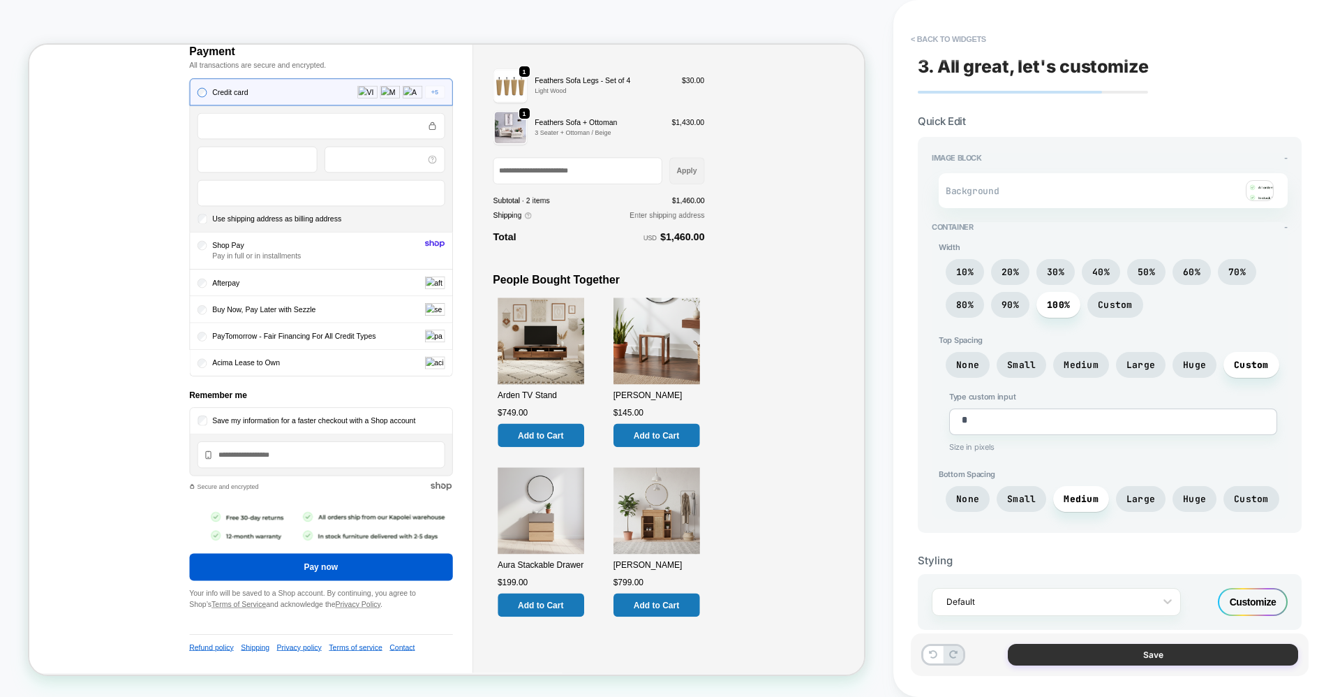
click at [1126, 651] on button "Save" at bounding box center [1153, 655] width 290 height 22
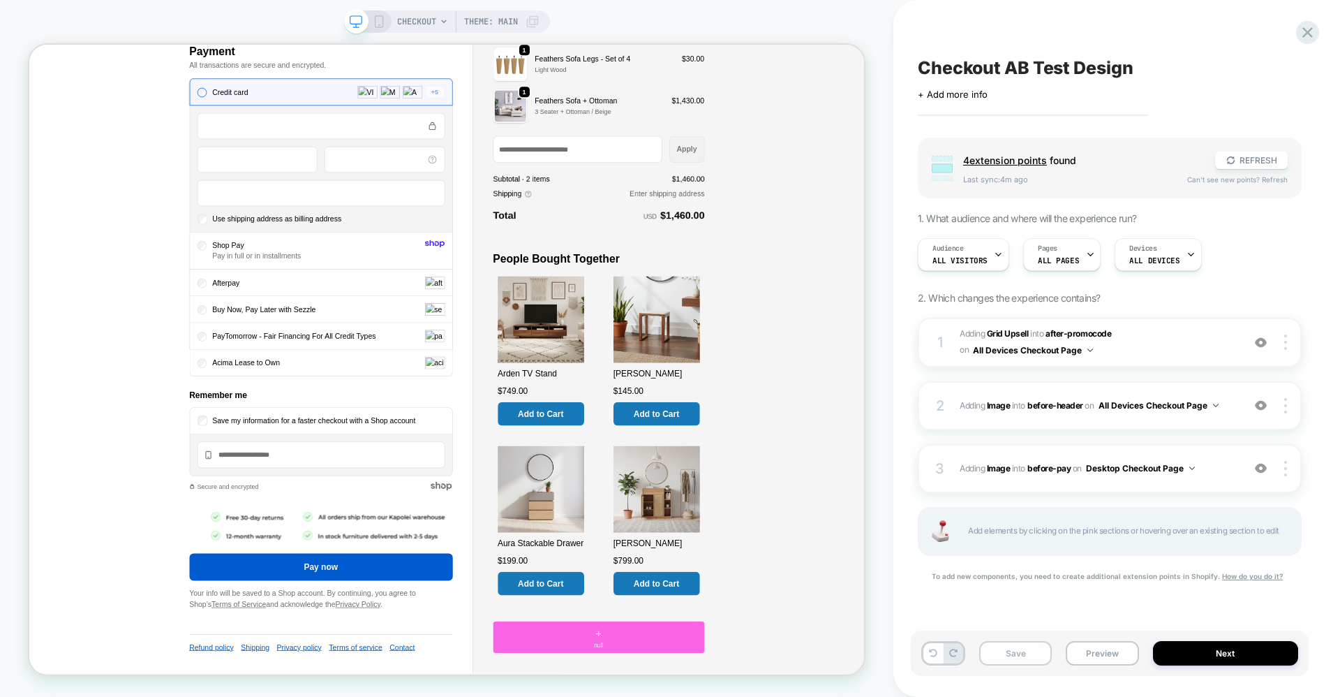
click at [1009, 660] on button "Save" at bounding box center [1015, 653] width 73 height 24
click at [1232, 649] on button "Next" at bounding box center [1226, 653] width 146 height 24
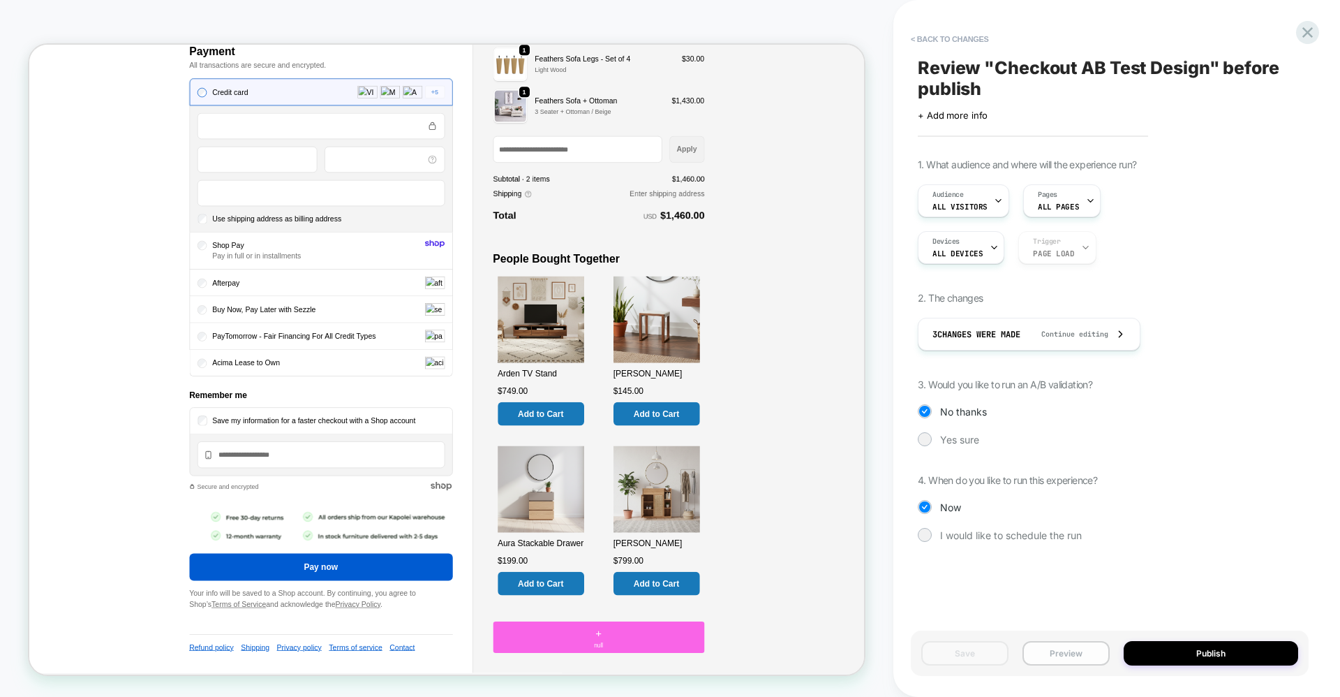
click at [1084, 660] on button "Preview" at bounding box center [1066, 653] width 87 height 24
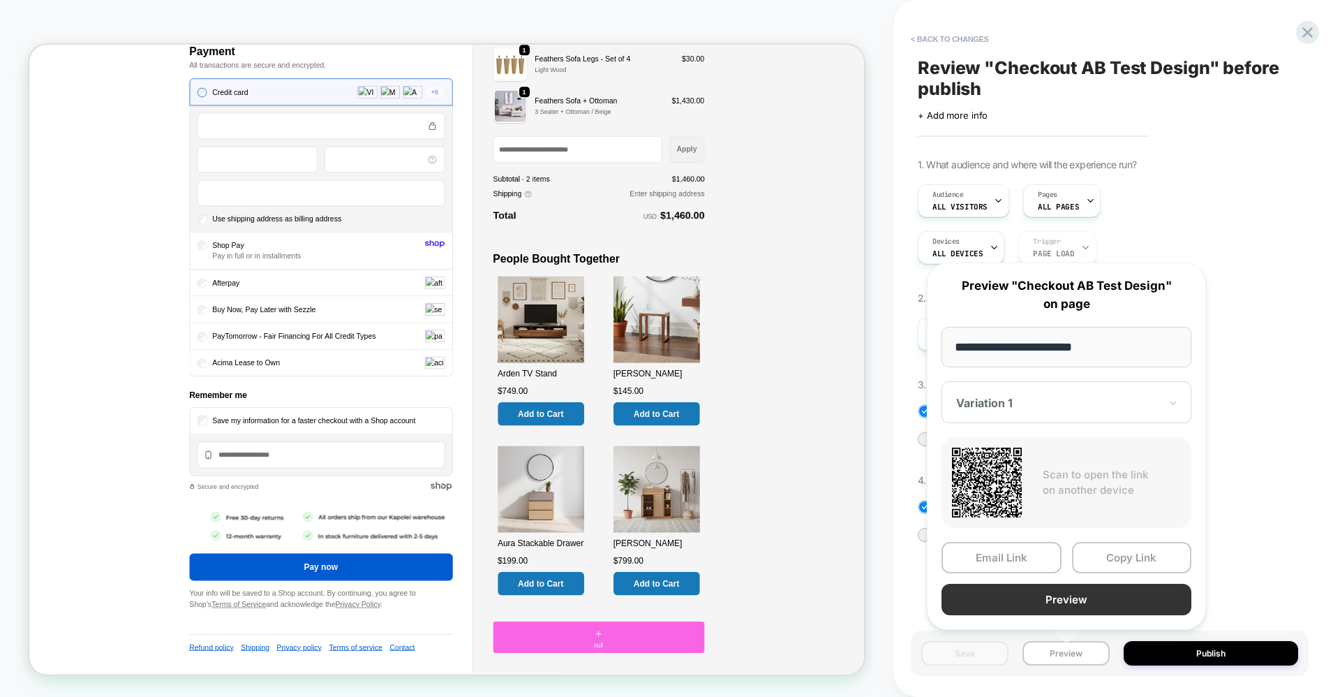
click at [1042, 604] on button "Preview" at bounding box center [1067, 599] width 250 height 31
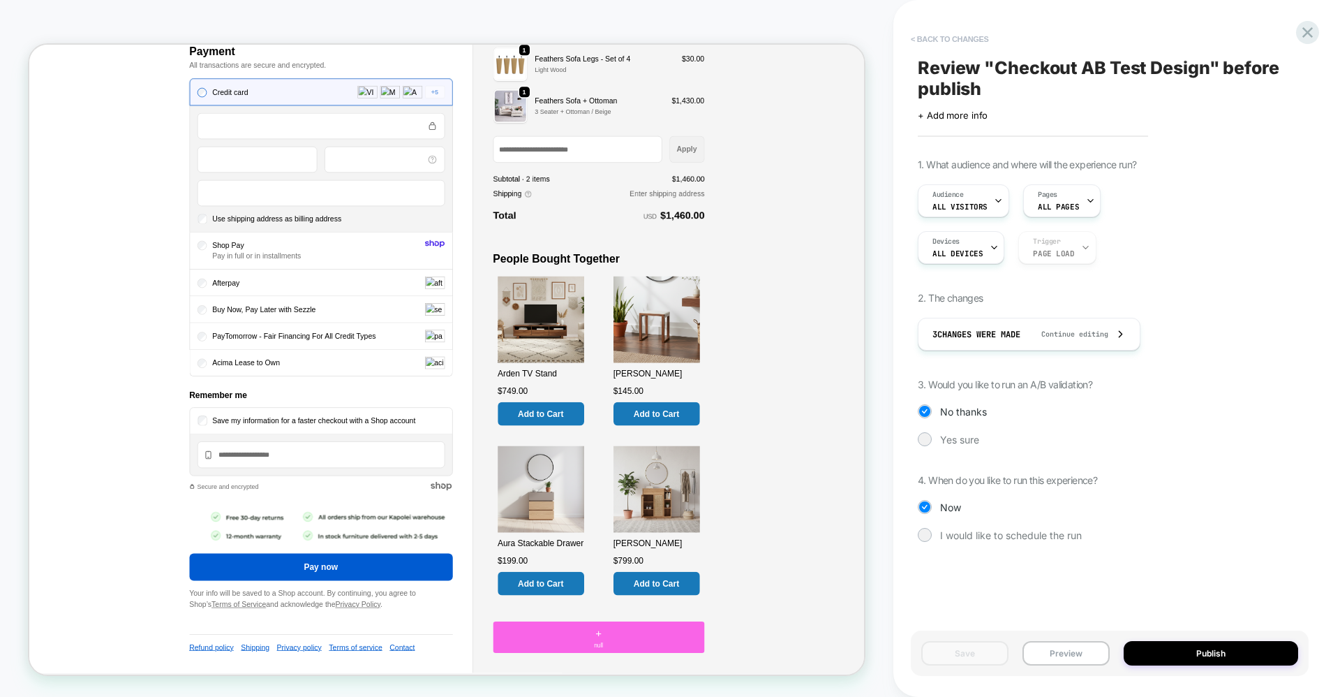
click at [931, 40] on button "< Back to changes" at bounding box center [950, 39] width 92 height 22
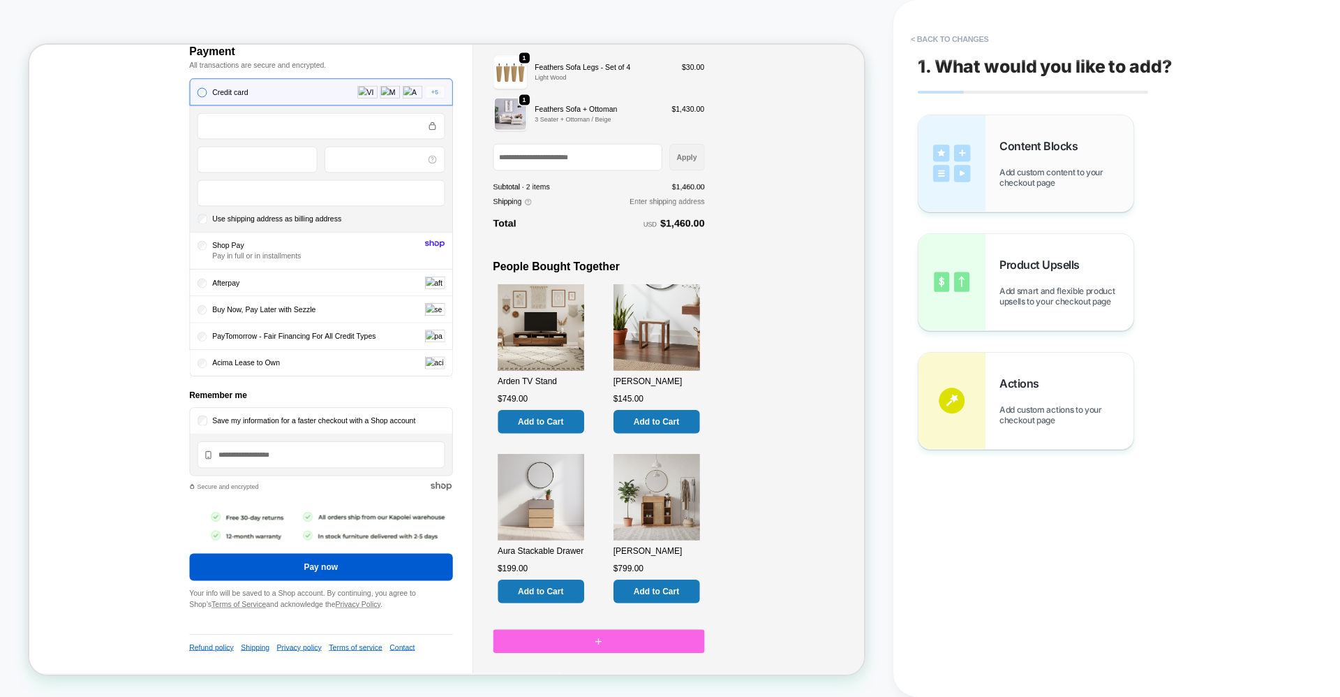
click at [1051, 182] on span "Add custom content to your checkout page" at bounding box center [1067, 177] width 134 height 21
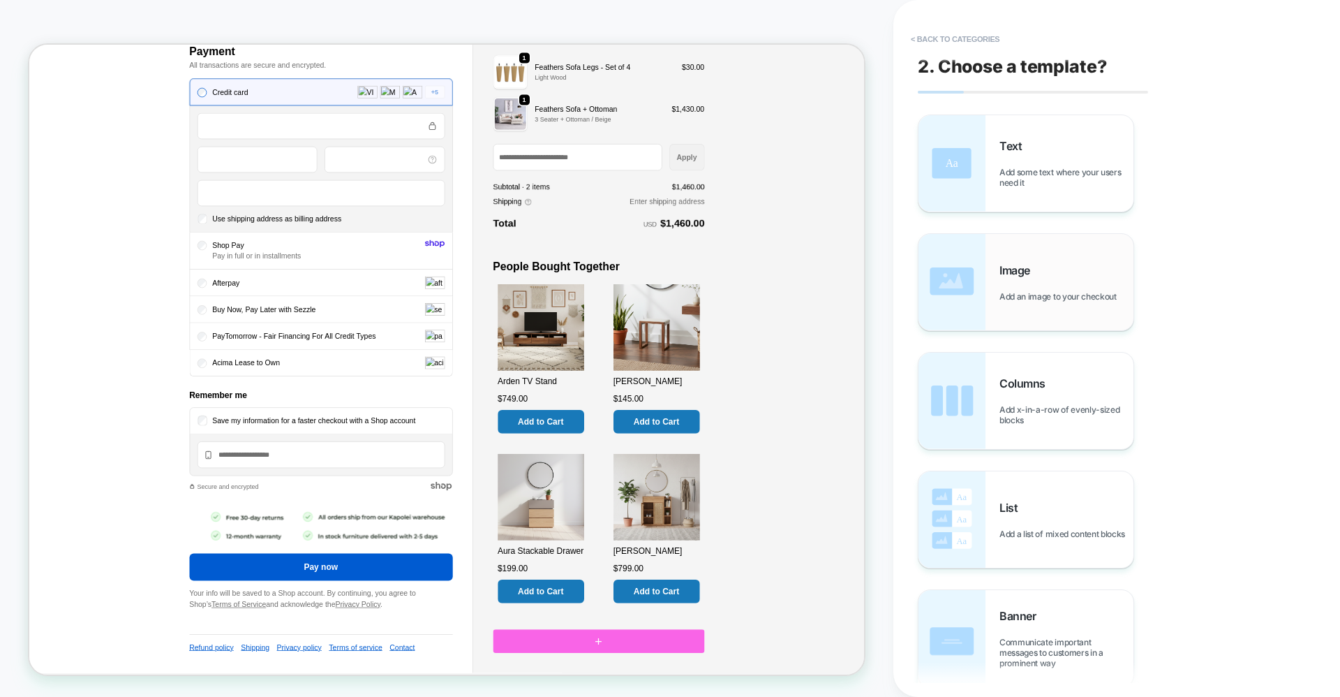
click at [1022, 280] on div "Image Add an image to your checkout" at bounding box center [1067, 282] width 134 height 38
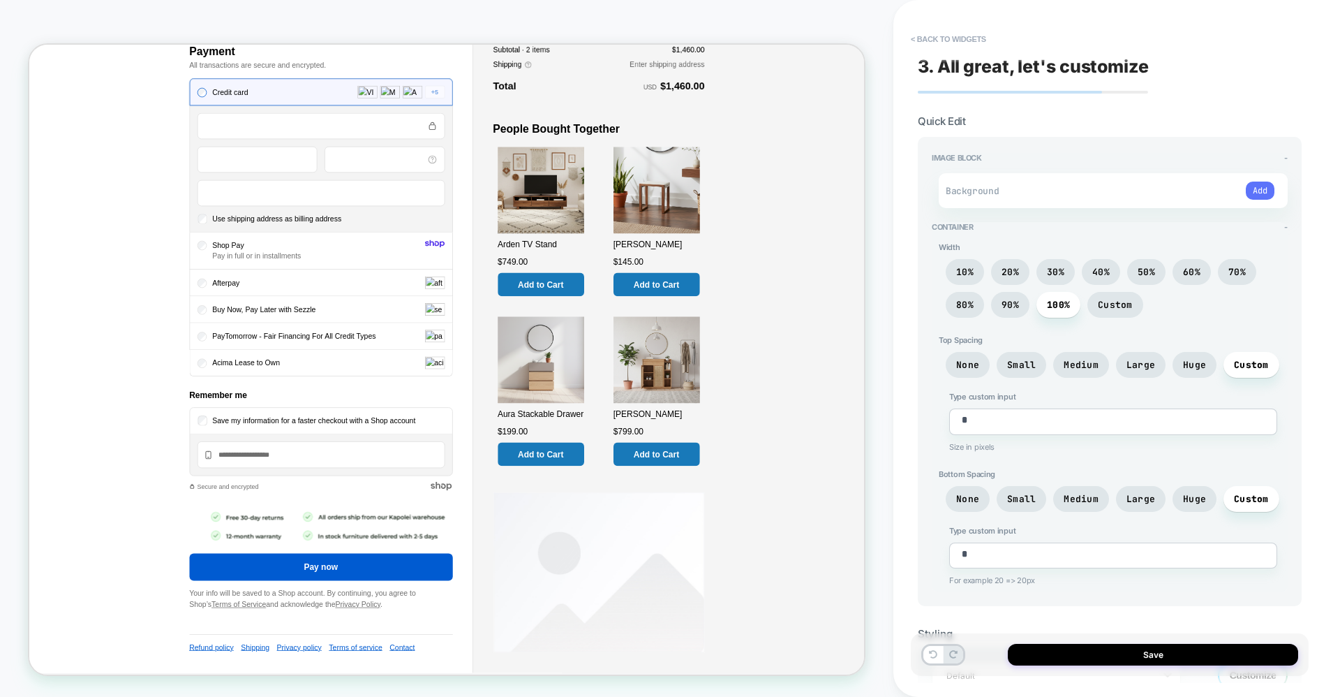
click at [1250, 196] on button "Add" at bounding box center [1260, 191] width 29 height 18
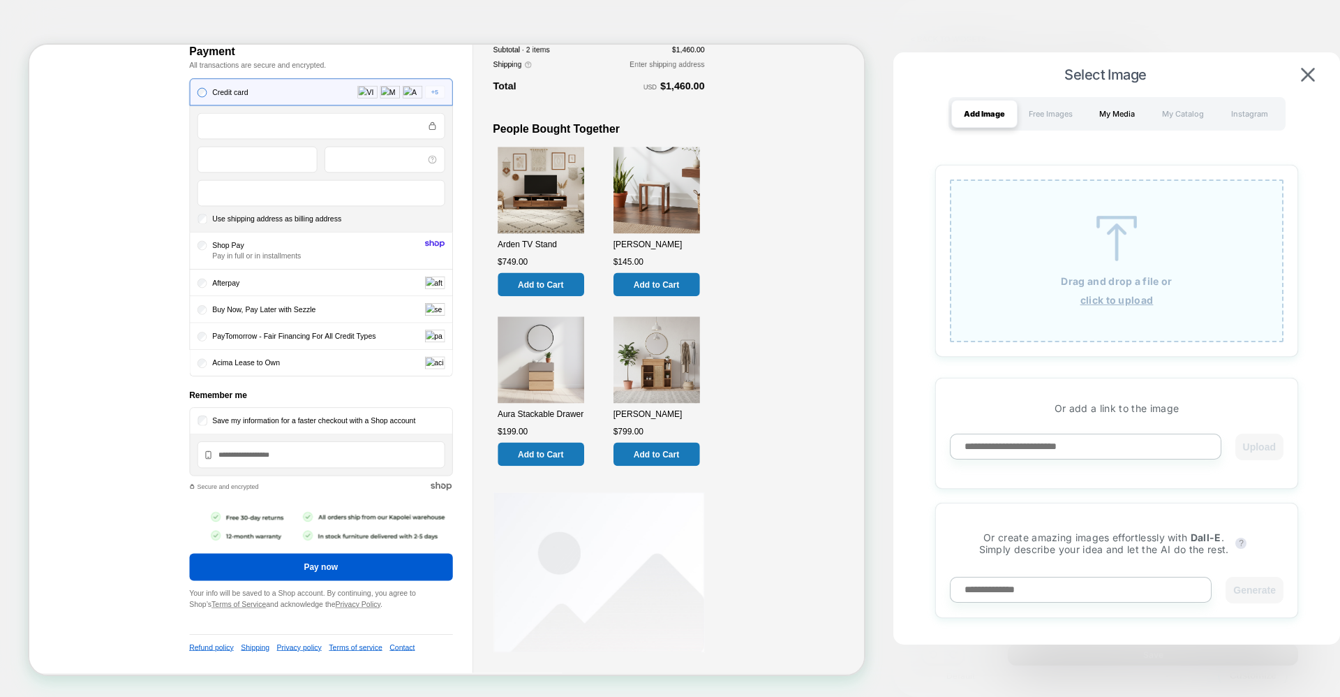
click at [1128, 110] on div "My Media" at bounding box center [1117, 114] width 66 height 28
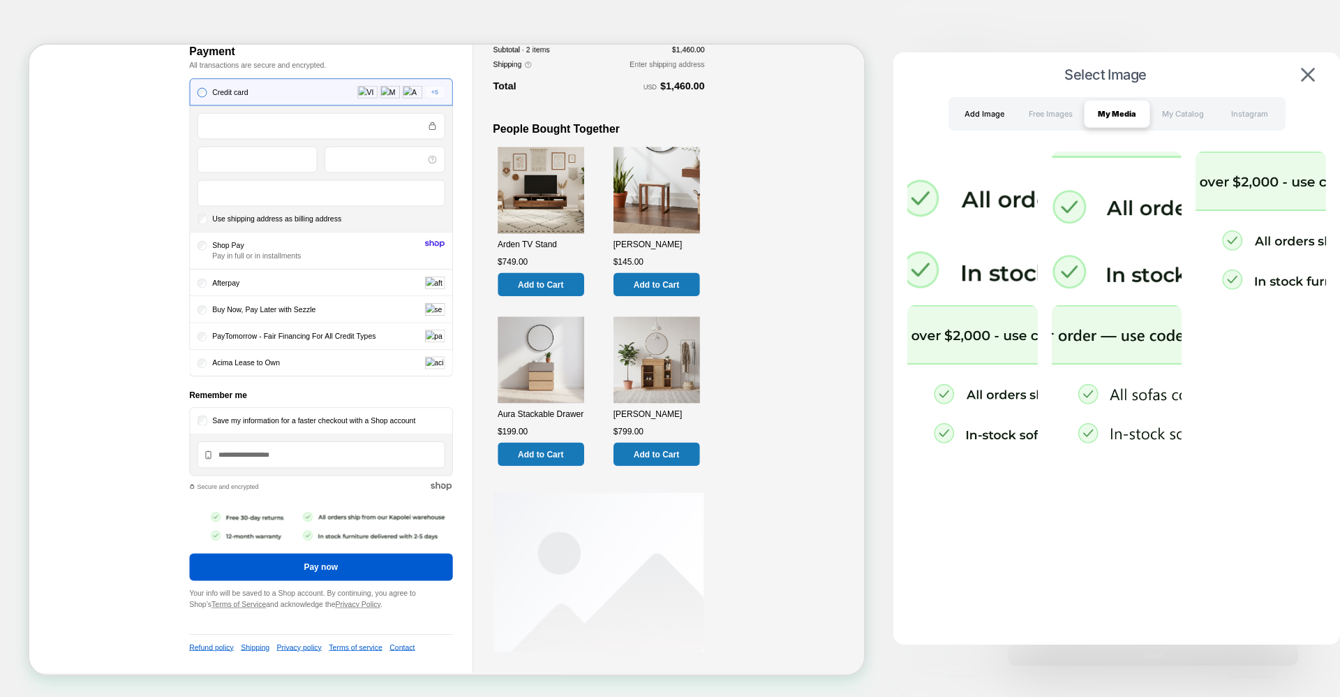
click at [965, 107] on div "Add Image" at bounding box center [985, 114] width 66 height 28
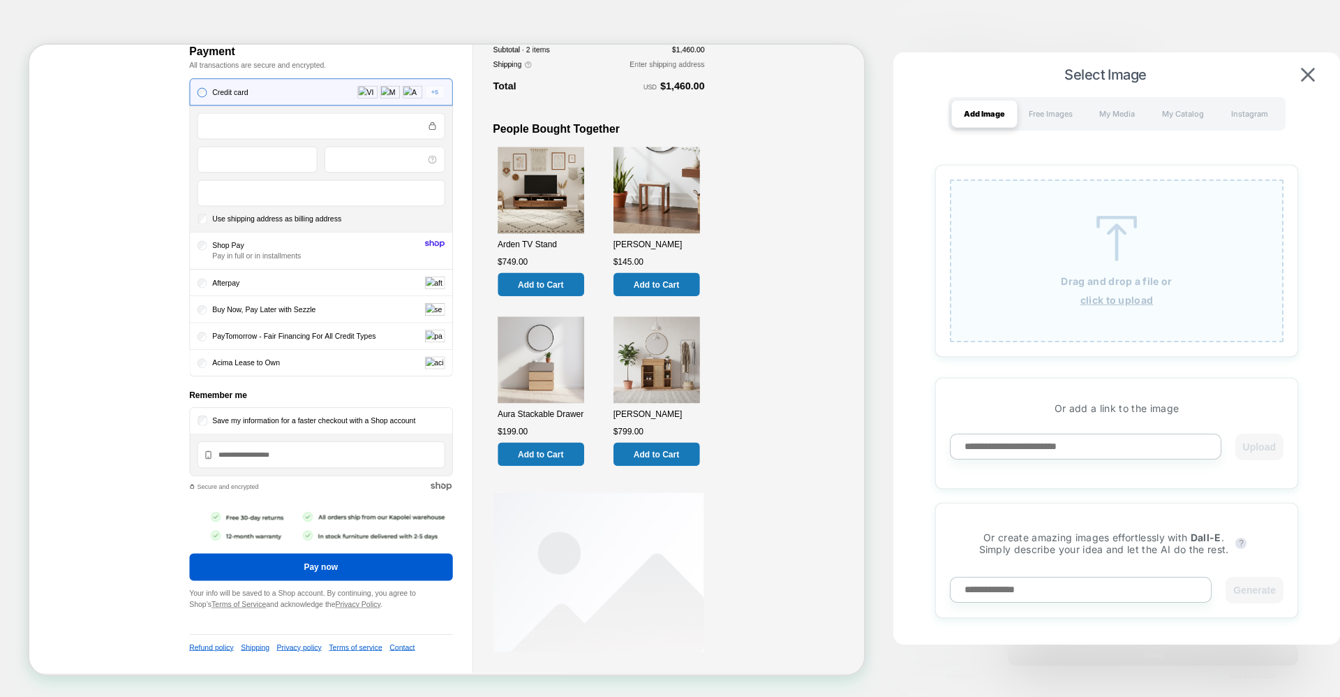
click at [1104, 263] on div "Drag and drop a file or click to upload" at bounding box center [1117, 260] width 334 height 163
click at [1047, 240] on div "Drag and drop a file or click to upload" at bounding box center [1117, 260] width 334 height 163
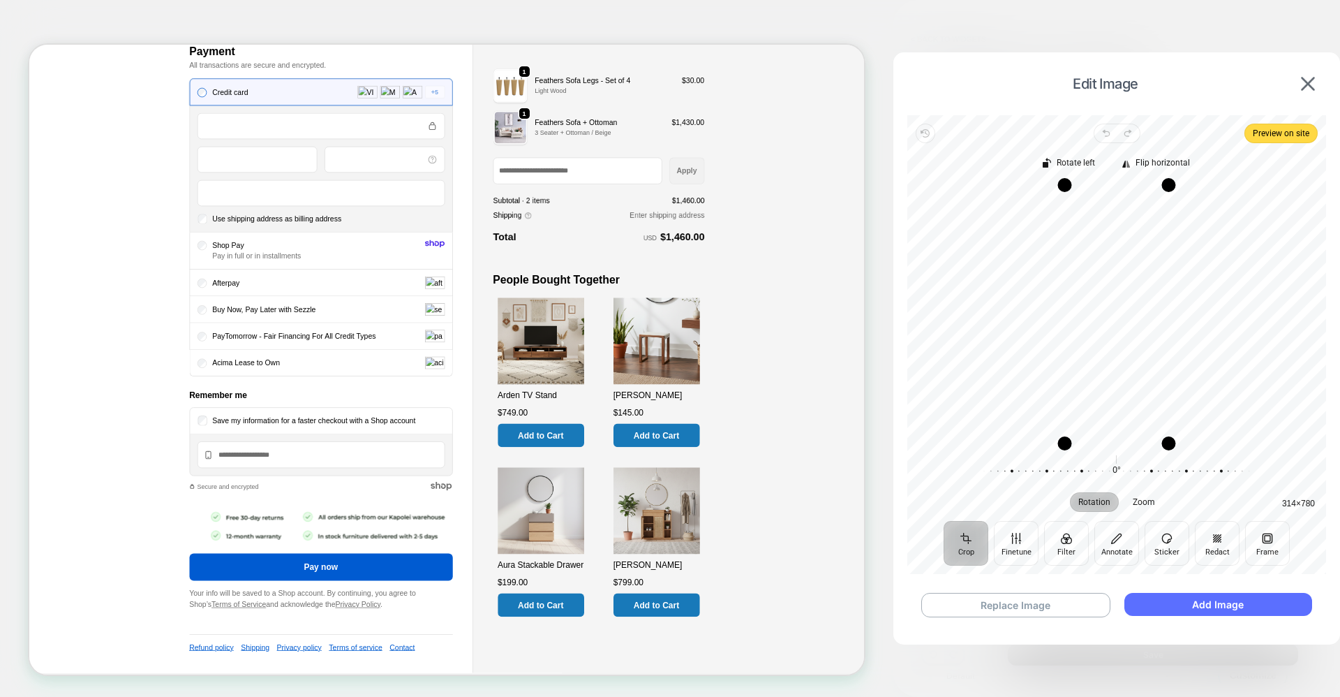
click at [1218, 598] on button "Add Image" at bounding box center [1219, 604] width 188 height 23
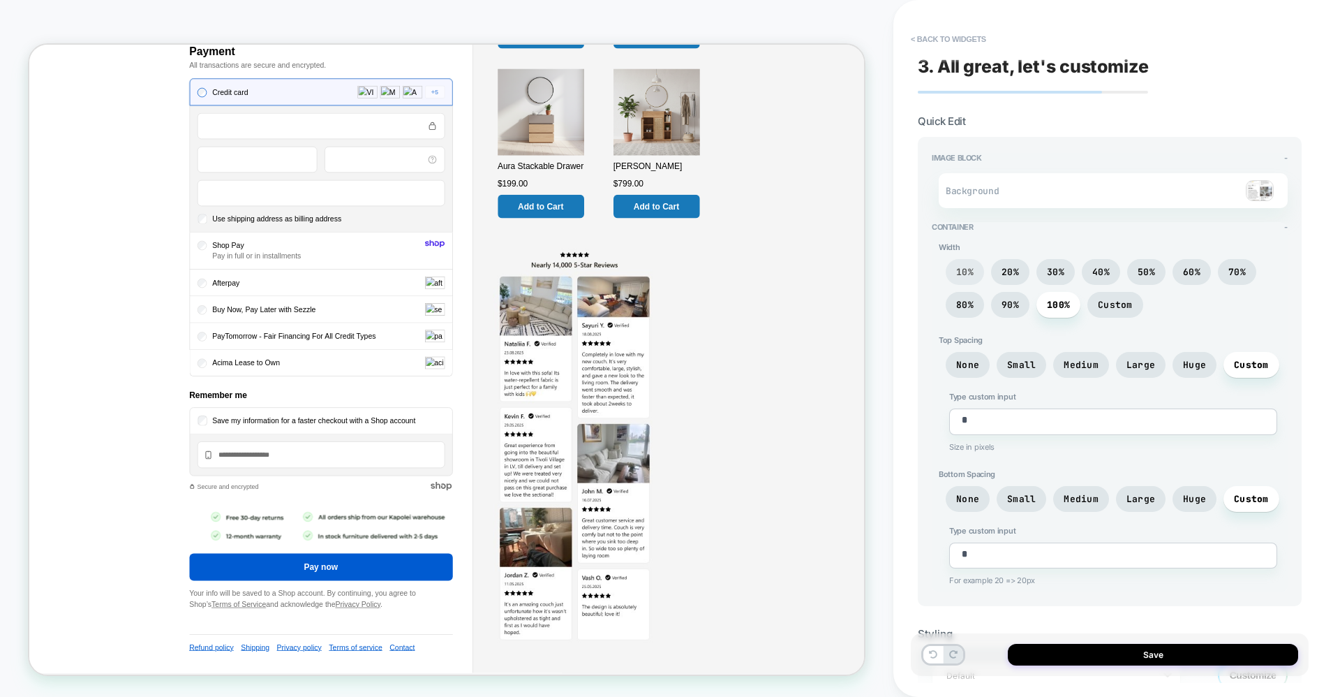
click at [977, 274] on span "10%" at bounding box center [965, 272] width 38 height 26
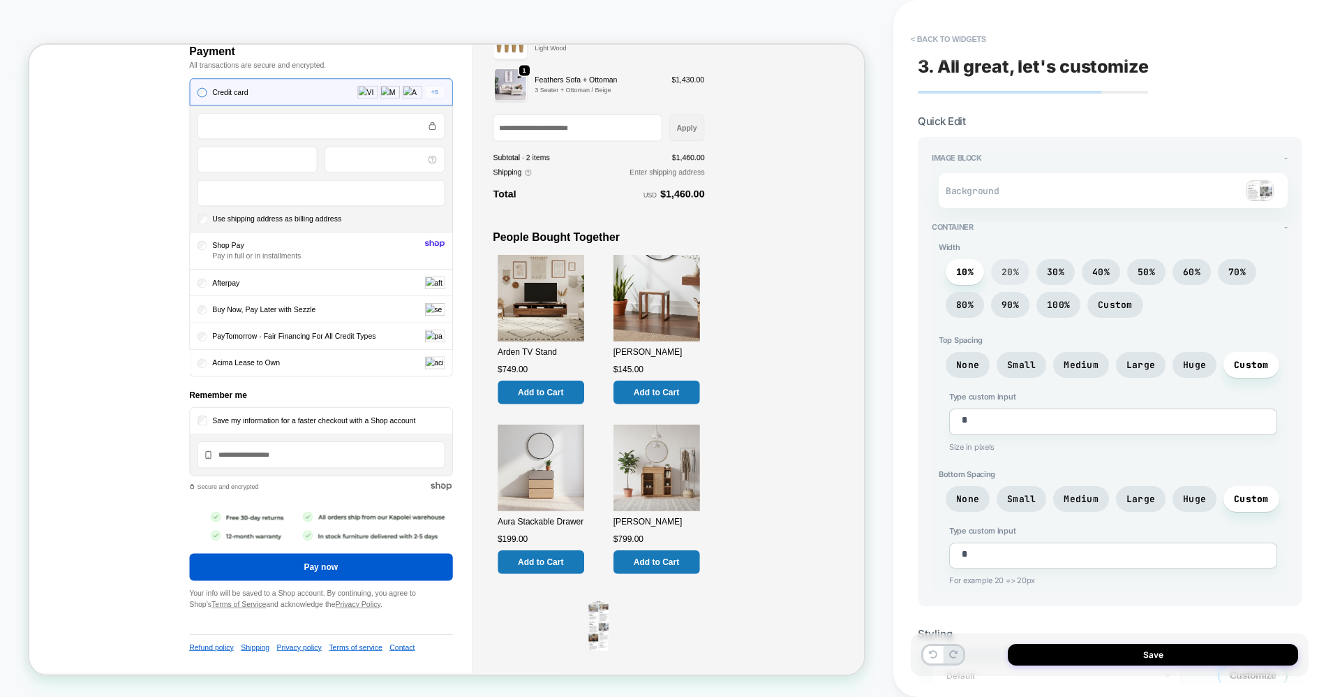
click at [1014, 272] on span "20%" at bounding box center [1010, 272] width 17 height 12
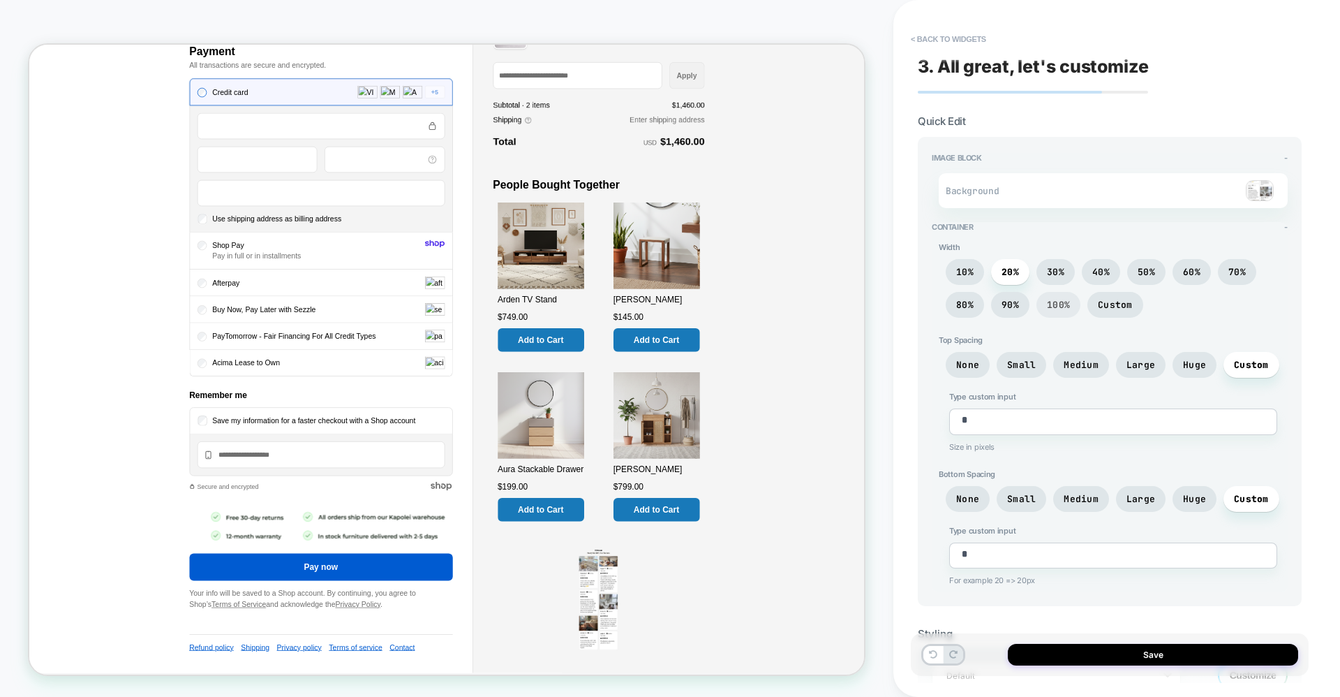
click at [1045, 308] on span "100%" at bounding box center [1059, 305] width 44 height 26
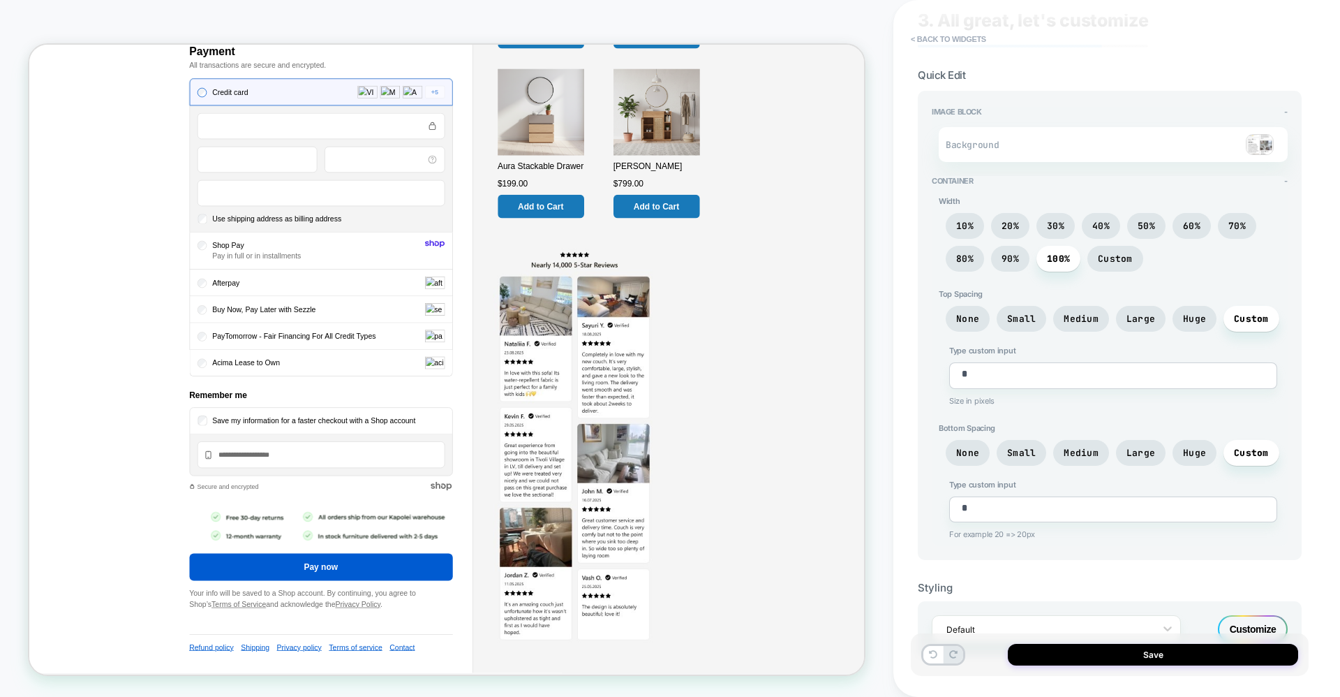
scroll to position [73, 0]
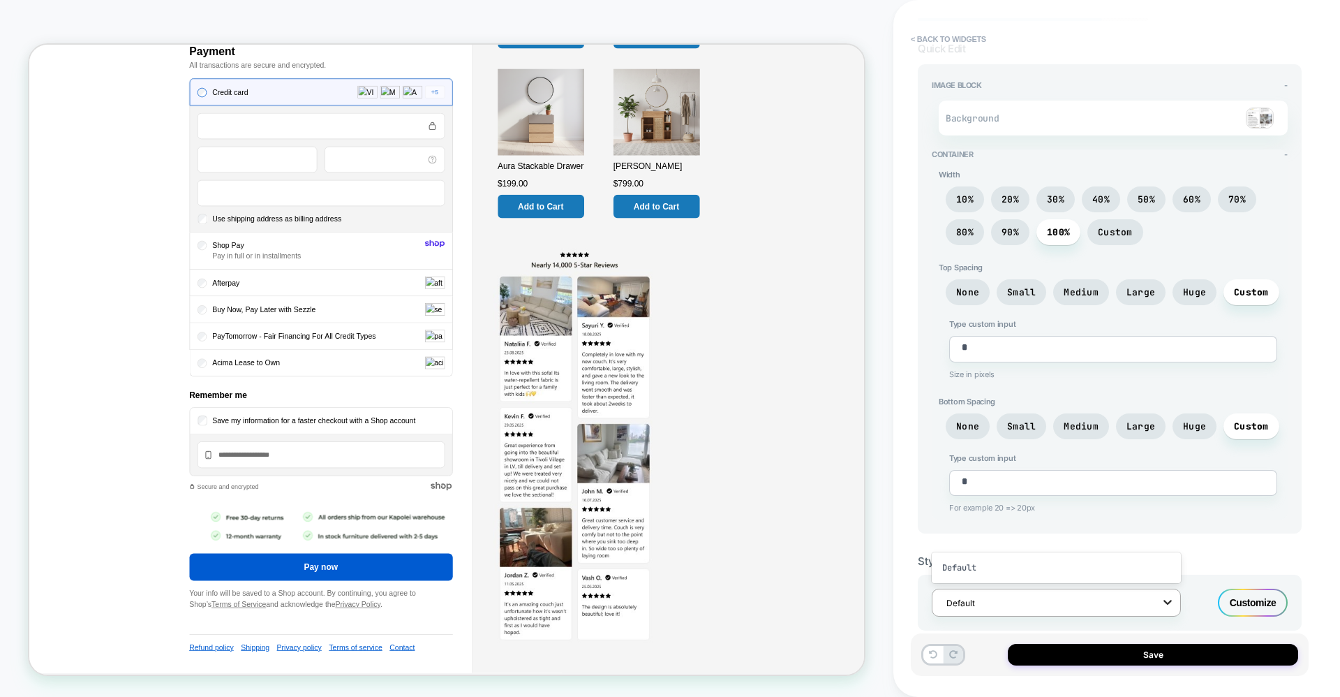
click at [1156, 600] on div at bounding box center [1167, 601] width 25 height 25
click at [1287, 596] on div "Customize" at bounding box center [1253, 603] width 70 height 28
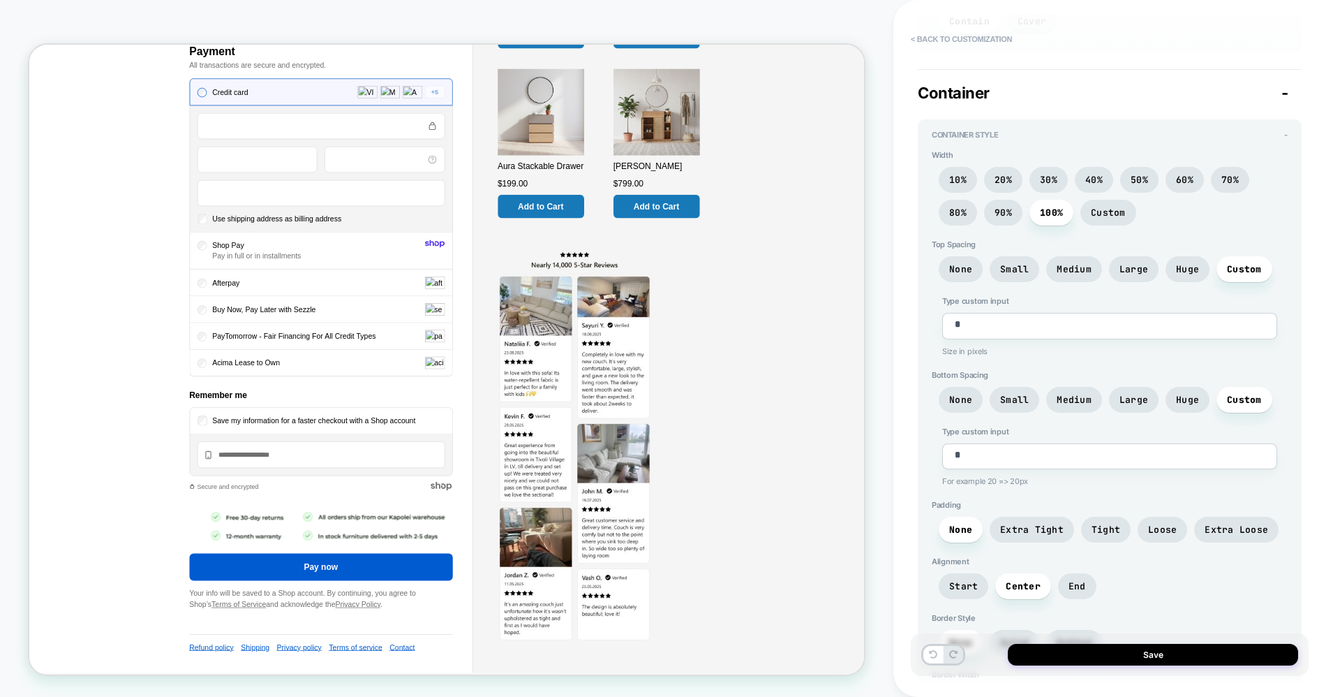
scroll to position [445, 0]
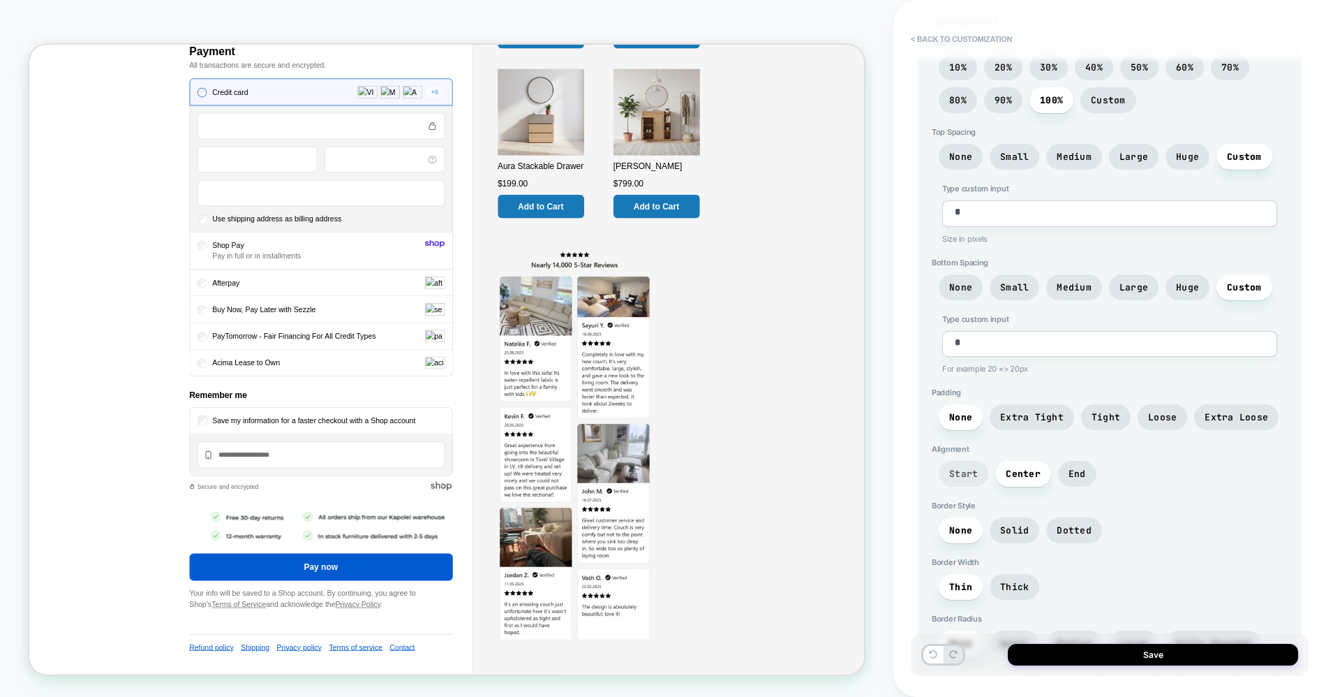
click at [972, 475] on span "Start" at bounding box center [963, 474] width 29 height 12
click at [1059, 475] on span "End" at bounding box center [1077, 474] width 38 height 26
click at [982, 473] on span "Start" at bounding box center [964, 474] width 50 height 26
click at [1028, 475] on span "Center" at bounding box center [1023, 474] width 35 height 12
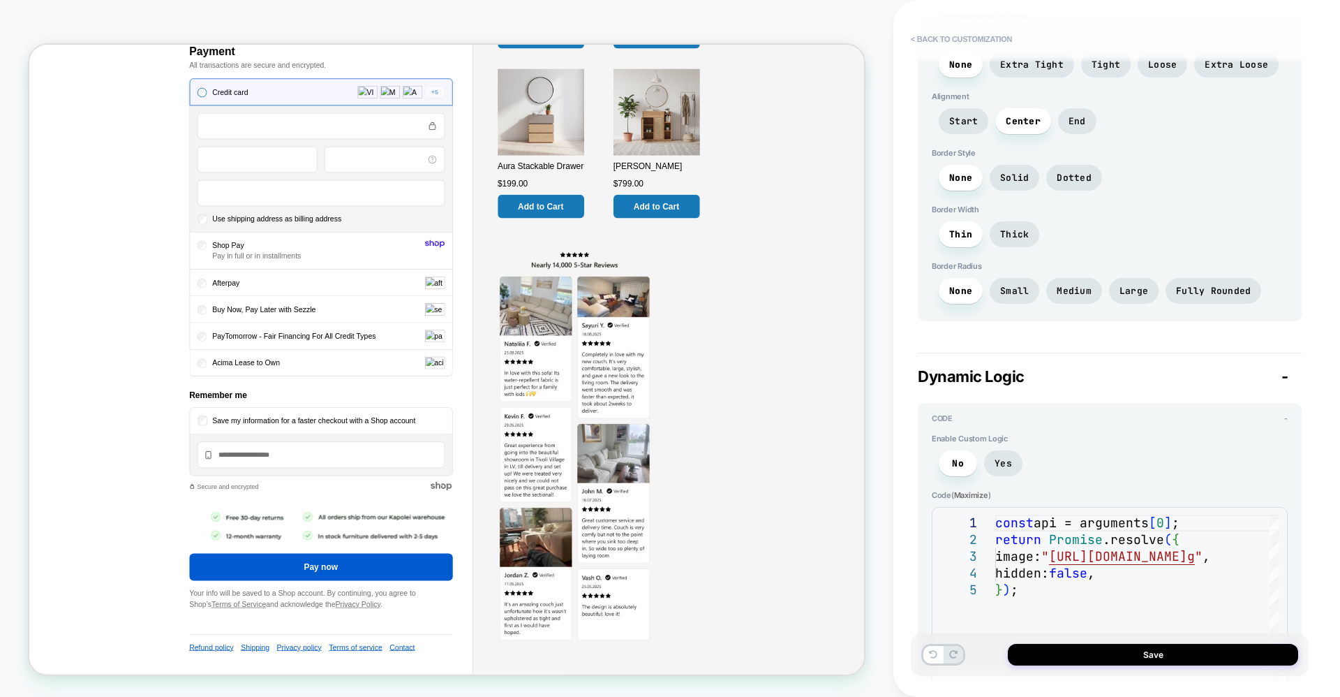
scroll to position [910, 0]
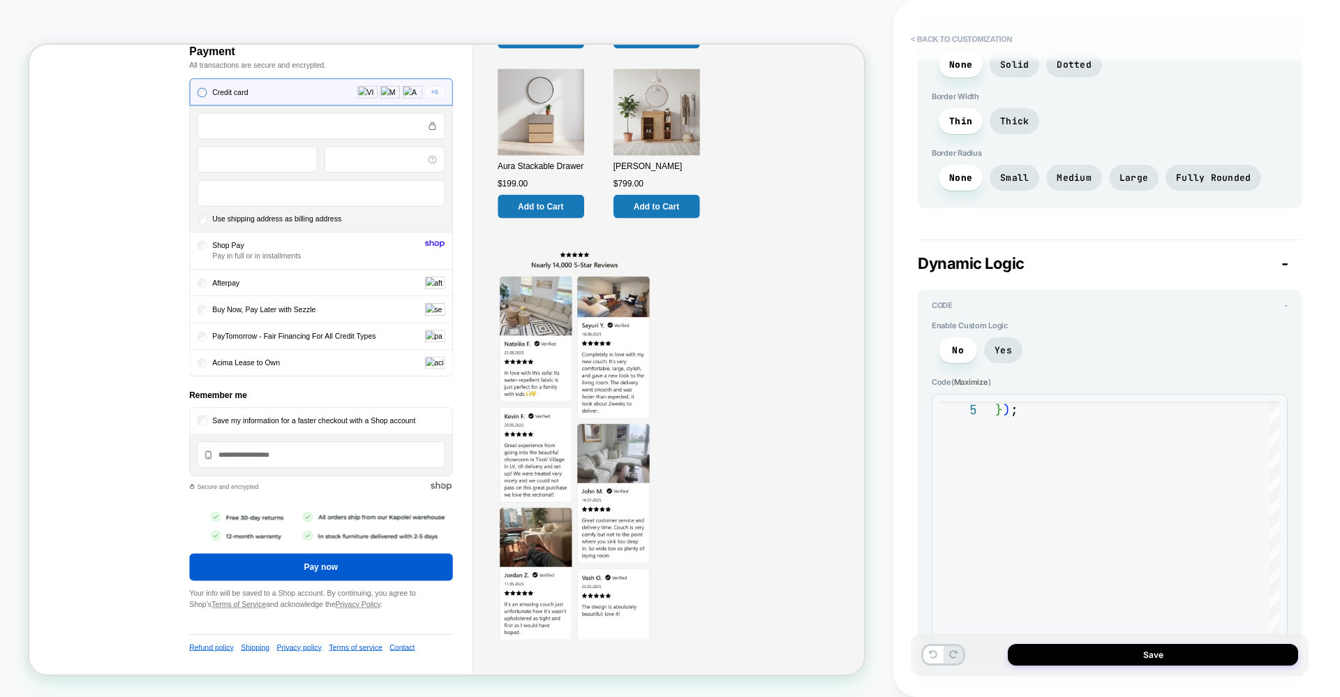
click at [1286, 263] on span "-" at bounding box center [1285, 263] width 7 height 18
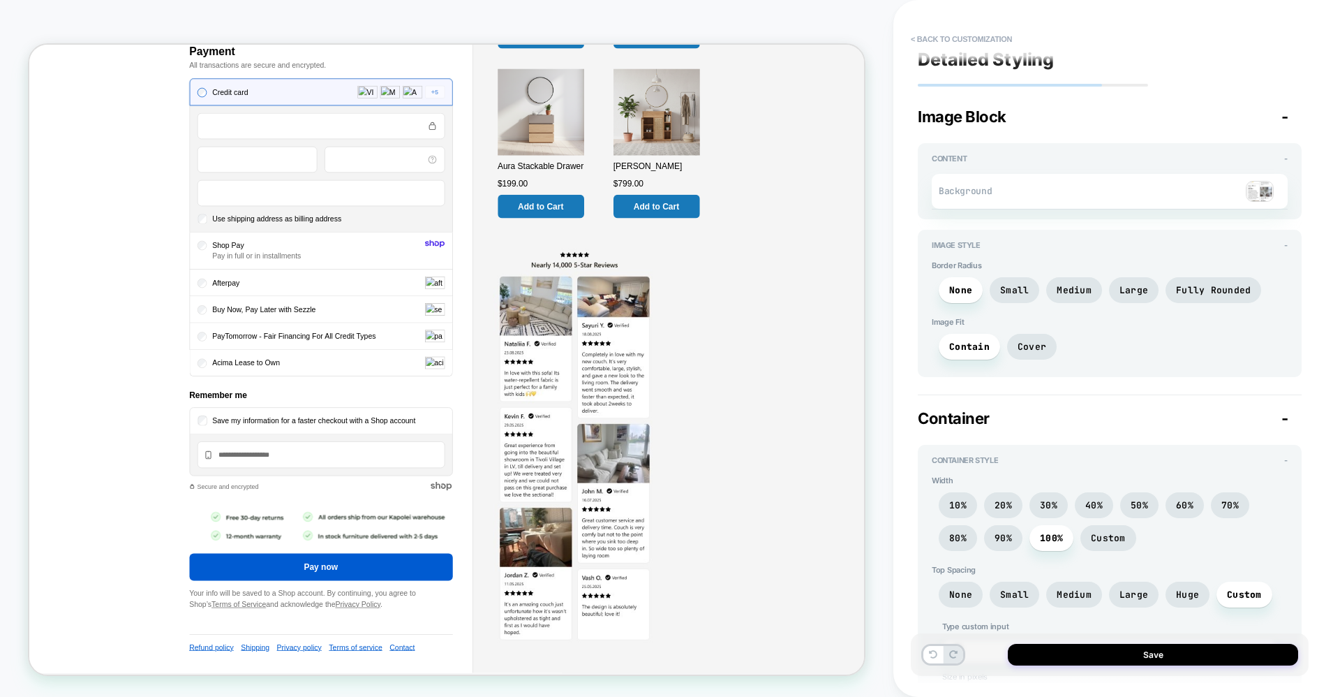
scroll to position [0, 0]
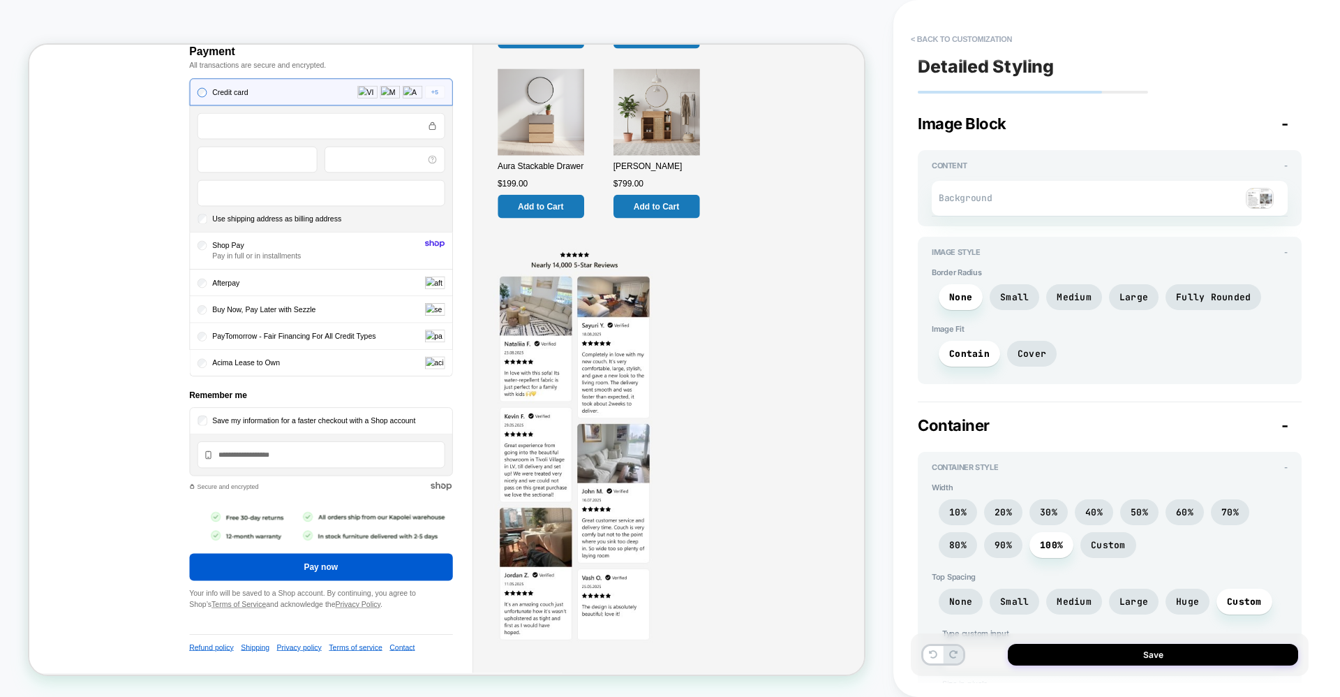
click at [1111, 207] on div at bounding box center [1162, 198] width 223 height 21
click at [1110, 194] on div at bounding box center [1162, 198] width 223 height 21
click at [1264, 193] on img at bounding box center [1260, 198] width 28 height 21
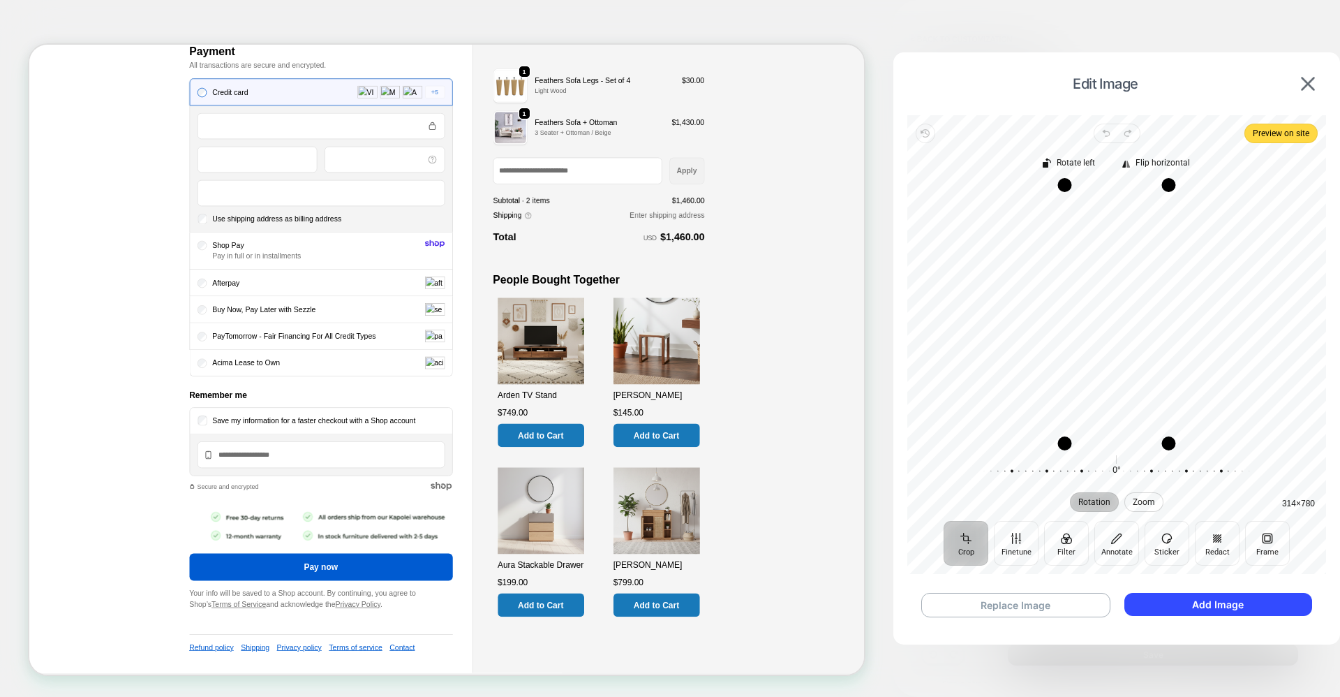
click at [1155, 501] on button "Zoom" at bounding box center [1144, 502] width 39 height 20
drag, startPoint x: 1171, startPoint y: 447, endPoint x: 1174, endPoint y: 431, distance: 16.3
click at [1174, 431] on div "Drag corner br" at bounding box center [1171, 427] width 14 height 14
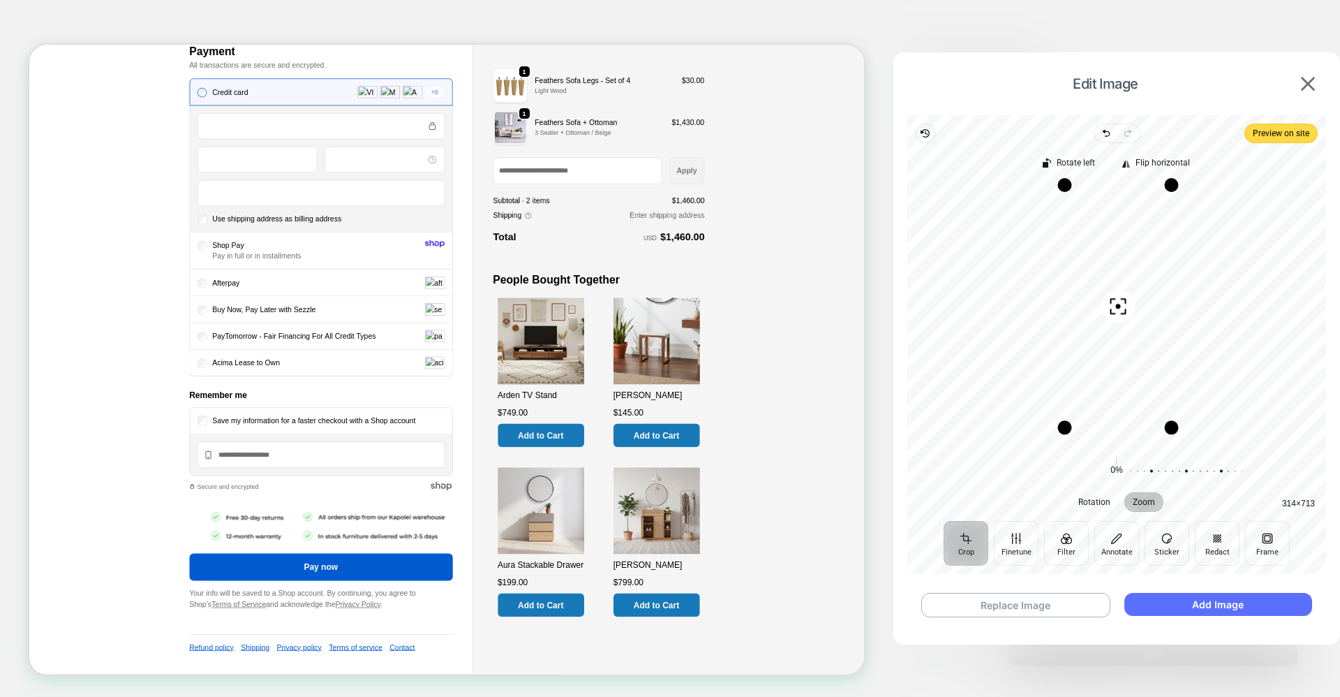
click at [1222, 603] on button "Add Image" at bounding box center [1219, 604] width 188 height 23
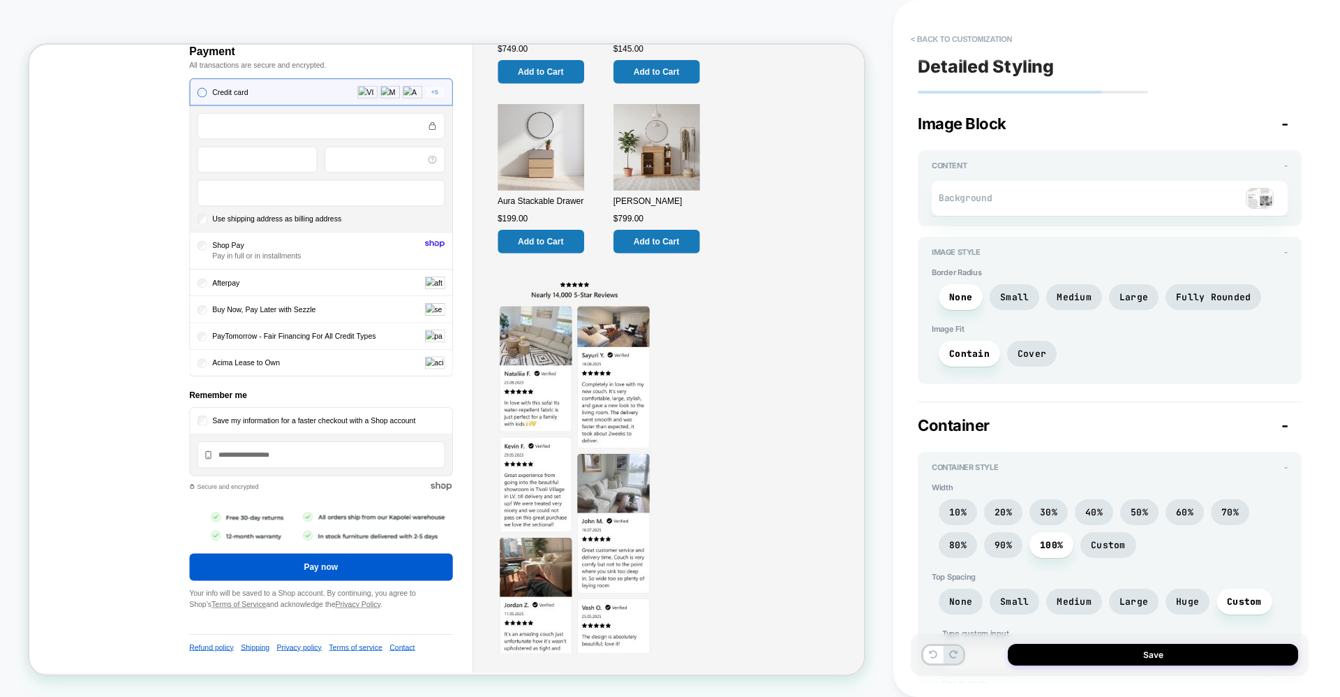
click at [820, 598] on img at bounding box center [757, 607] width 219 height 498
click at [1030, 361] on span "Cover" at bounding box center [1032, 354] width 50 height 26
click at [955, 361] on span "Contain" at bounding box center [969, 354] width 61 height 26
click at [1018, 352] on span "Cover" at bounding box center [1032, 354] width 29 height 12
click at [1014, 305] on span "Small" at bounding box center [1015, 297] width 50 height 26
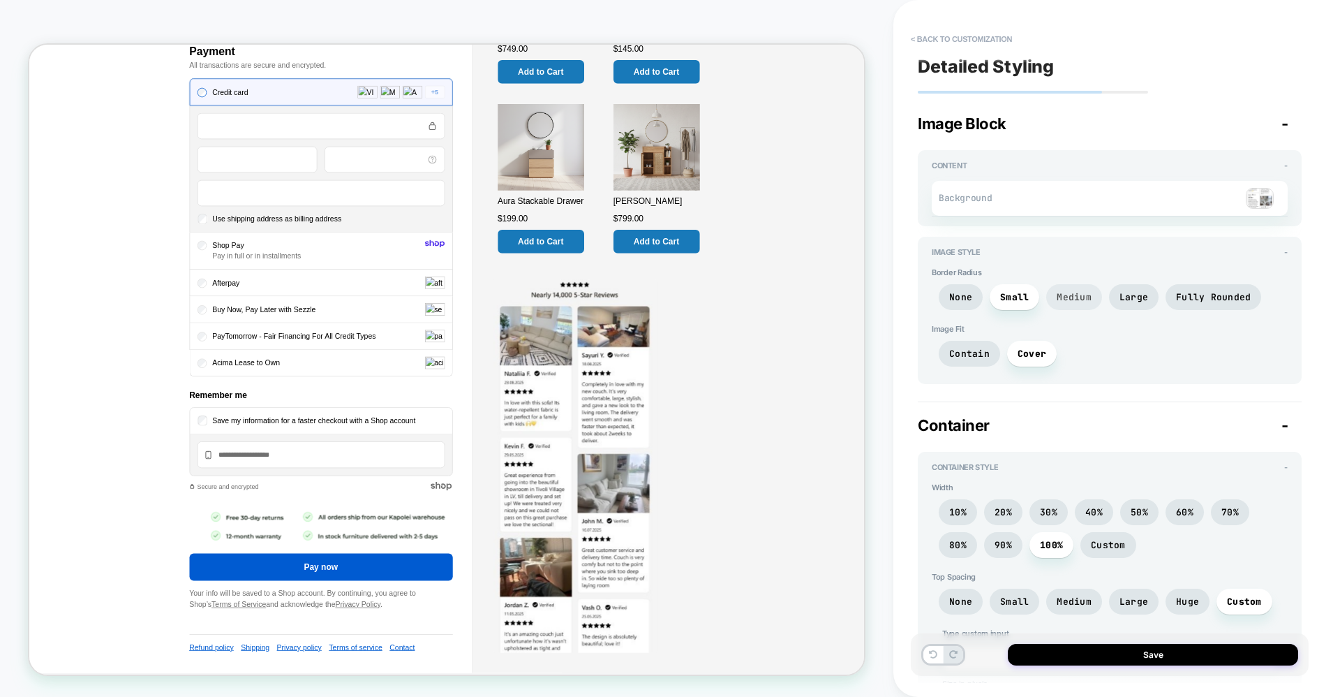
click at [1081, 305] on span "Medium" at bounding box center [1075, 297] width 56 height 26
click at [1154, 305] on div "None Small Medium Large Fully Rounded" at bounding box center [1110, 300] width 356 height 33
click at [1229, 302] on span "Fully Rounded" at bounding box center [1213, 297] width 75 height 12
click at [963, 291] on span "None" at bounding box center [960, 297] width 23 height 12
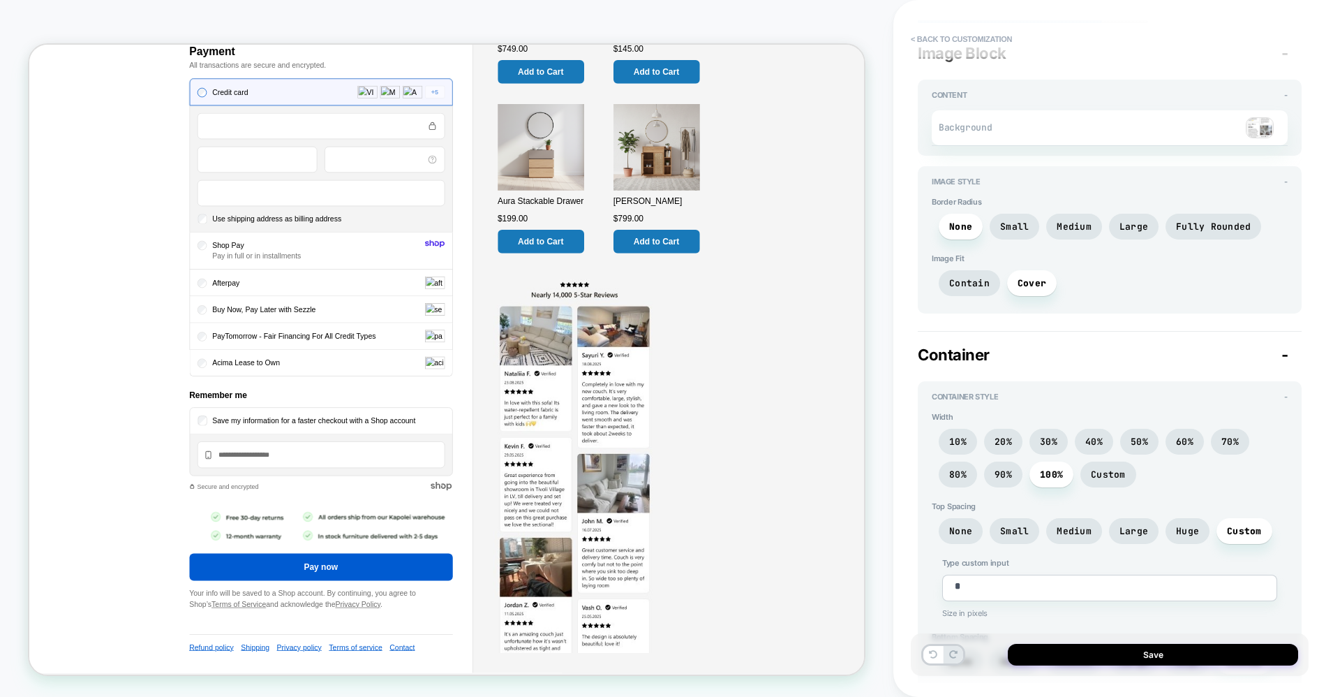
scroll to position [93, 0]
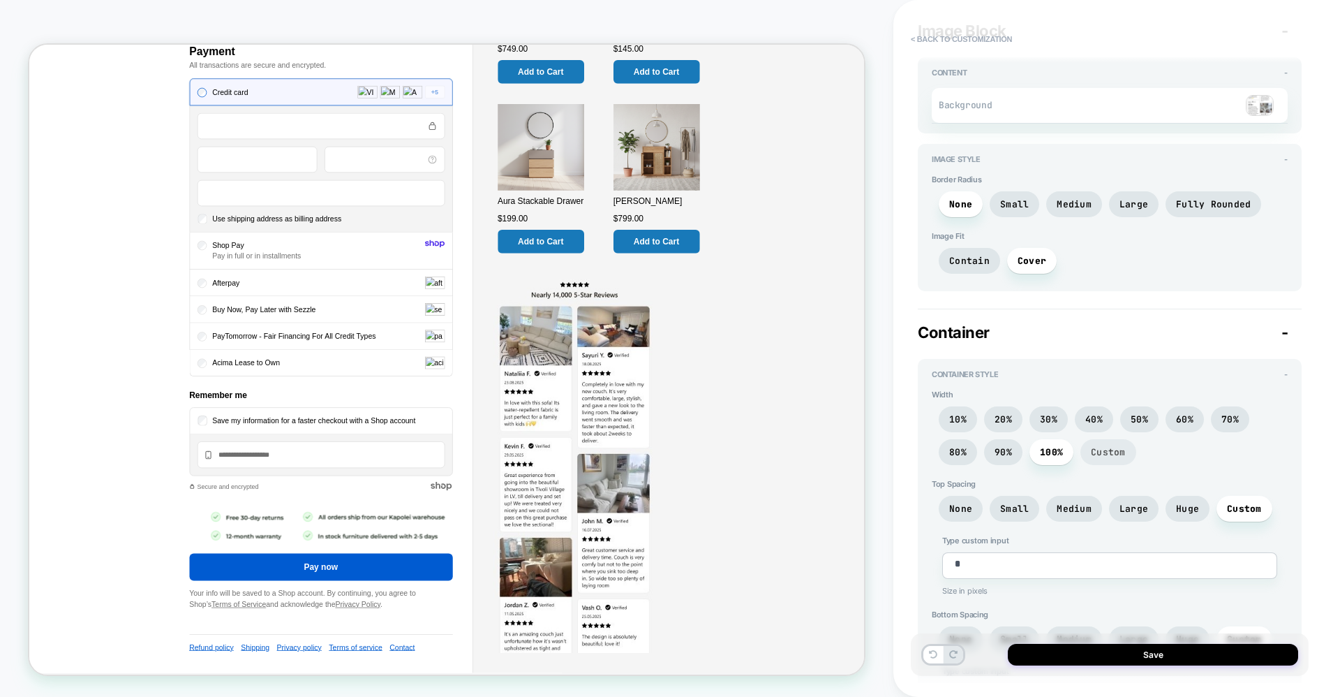
click at [1121, 451] on span "Custom" at bounding box center [1108, 452] width 35 height 12
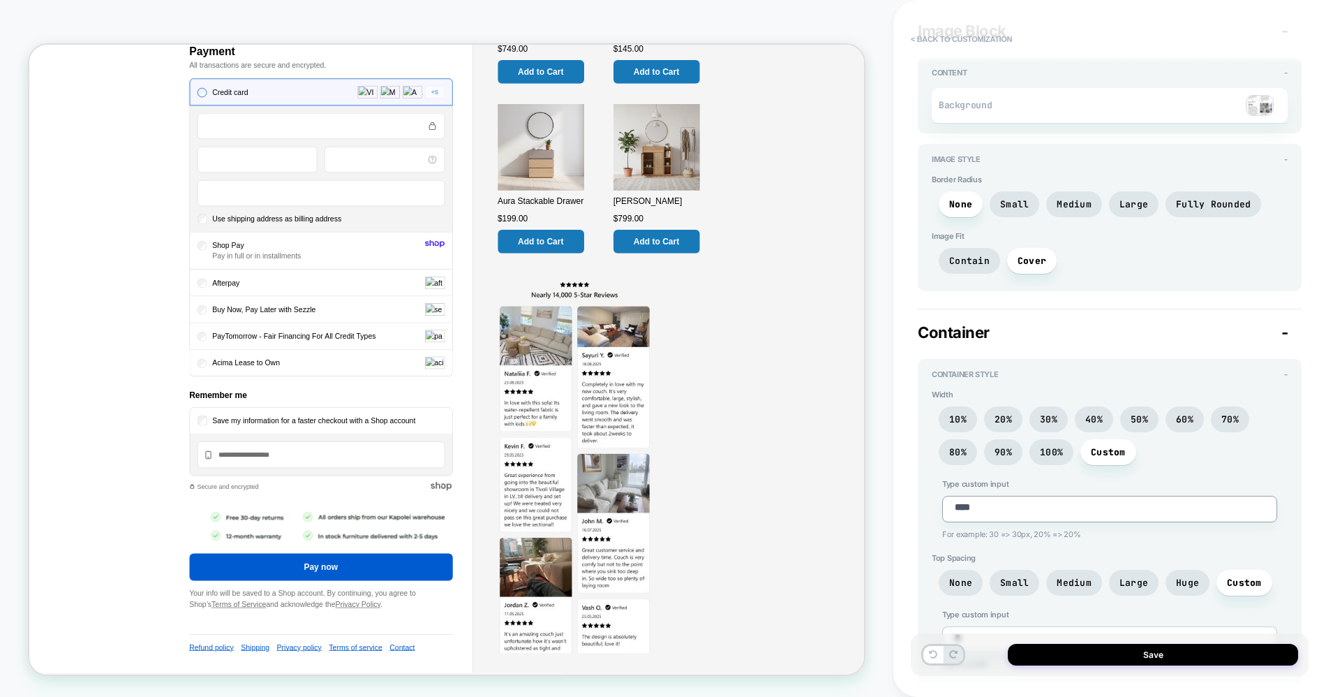
type textarea "*"
type textarea "***"
type textarea "*"
type textarea "****"
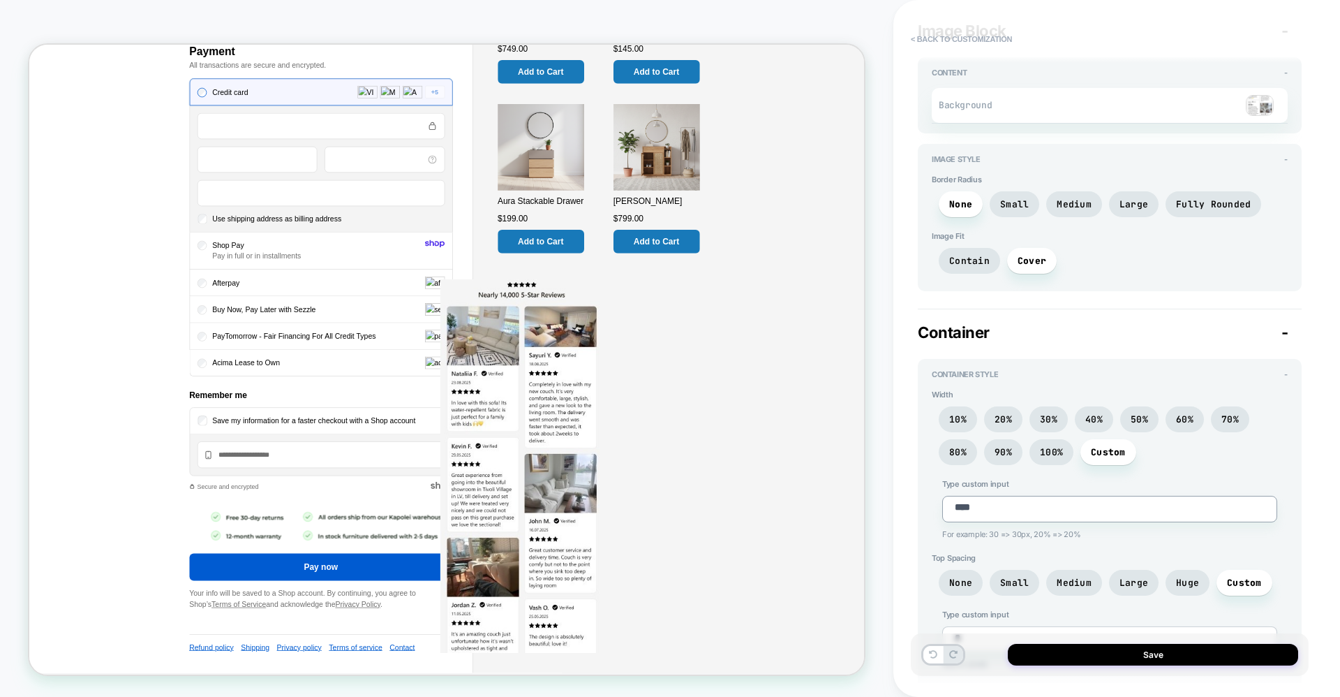
type textarea "*"
type textarea "***"
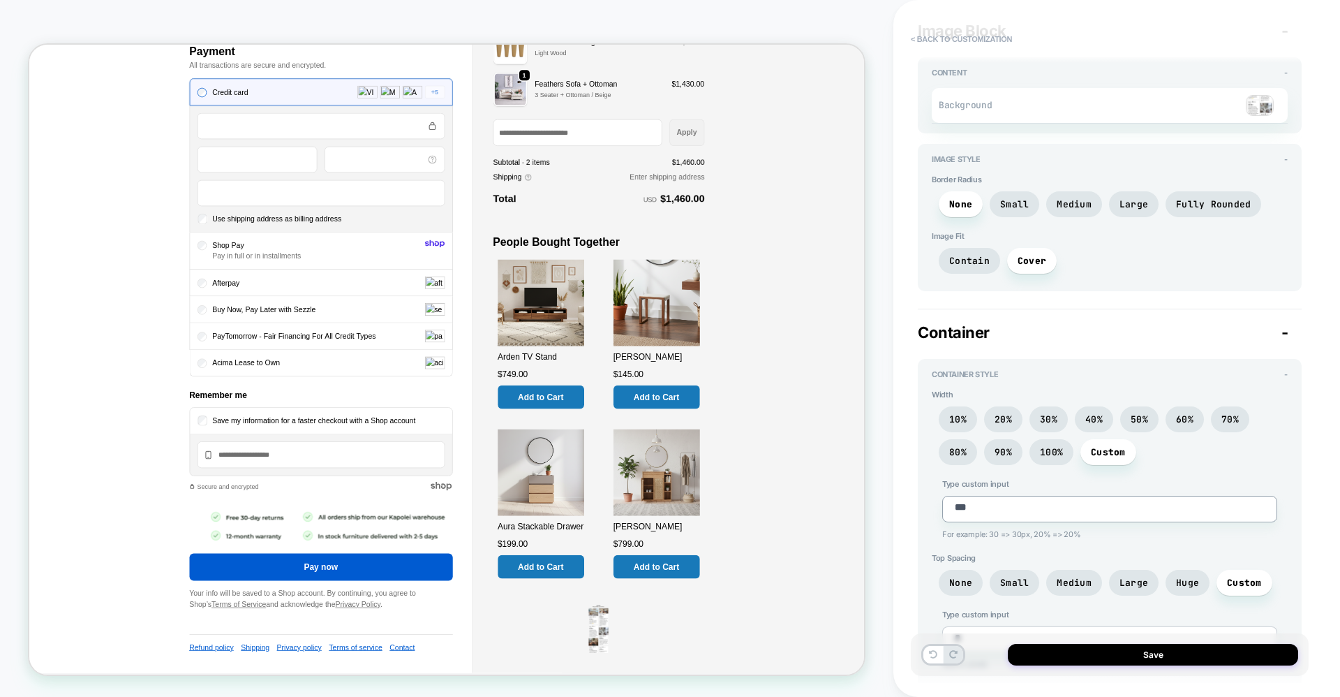
type textarea "*"
type textarea "****"
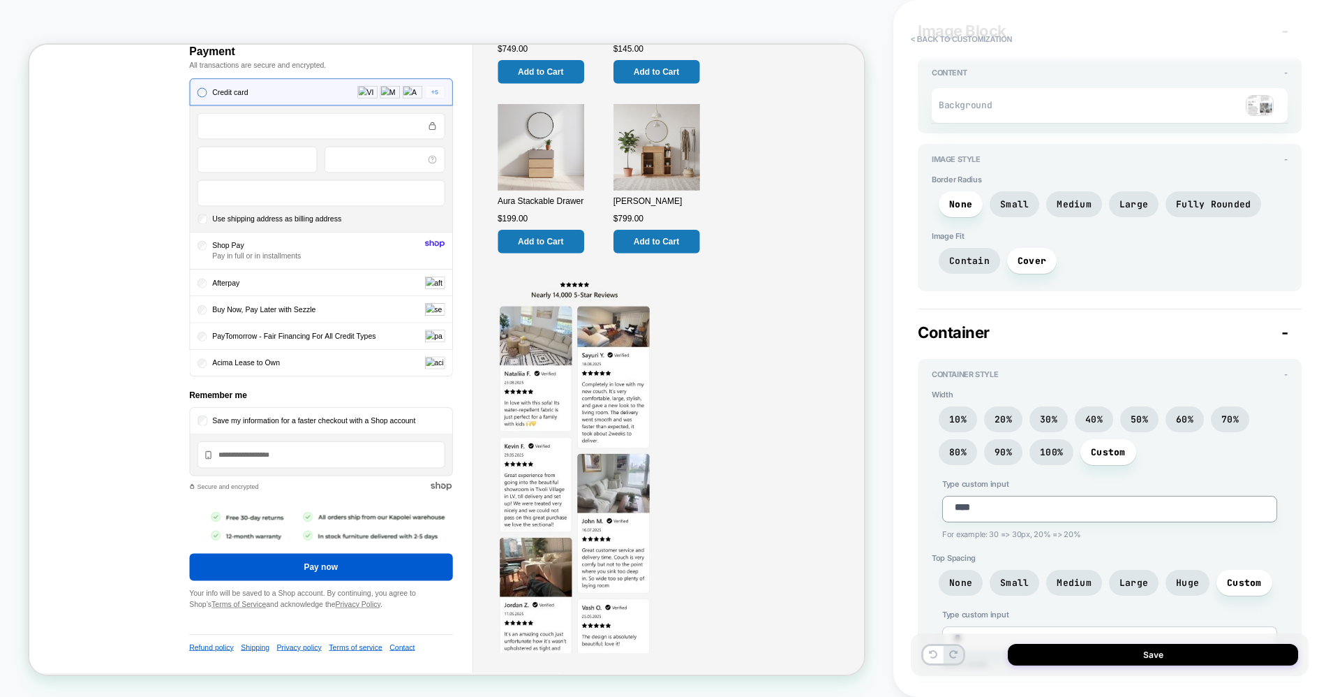
type textarea "*"
type textarea "***"
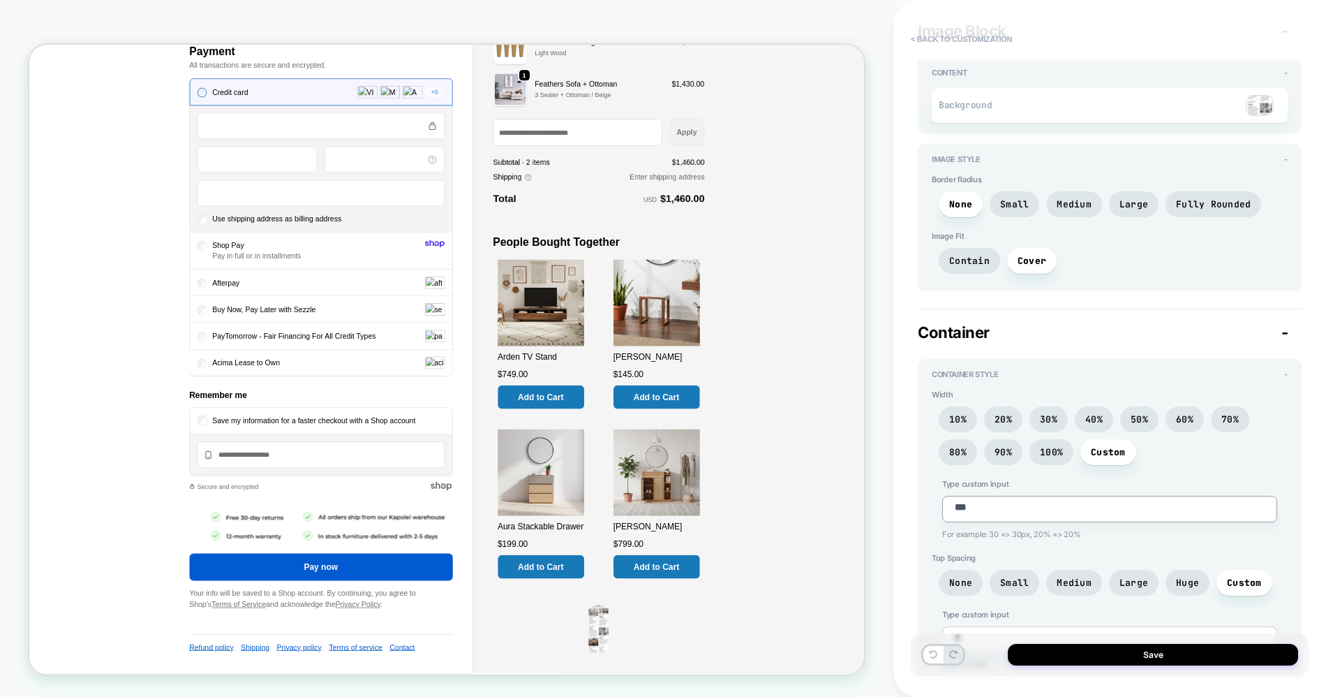
type textarea "*"
type textarea "****"
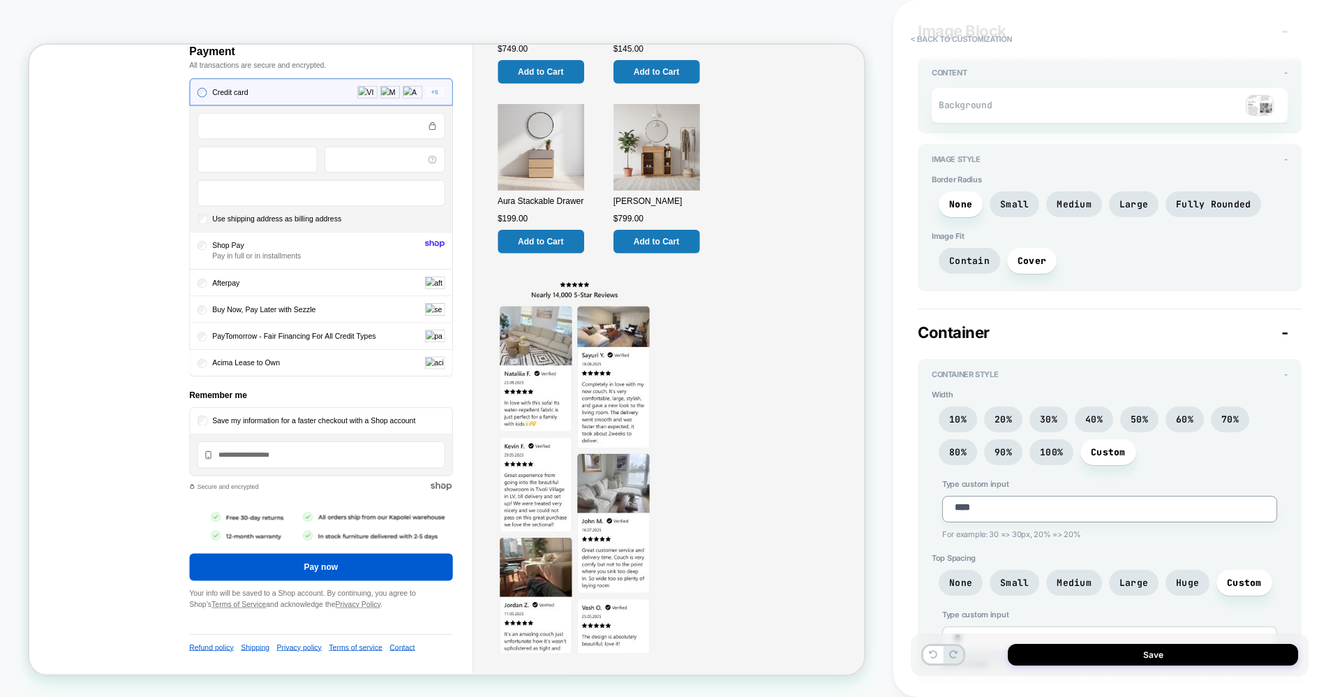
type textarea "*"
type textarea "***"
type textarea "*"
type textarea "****"
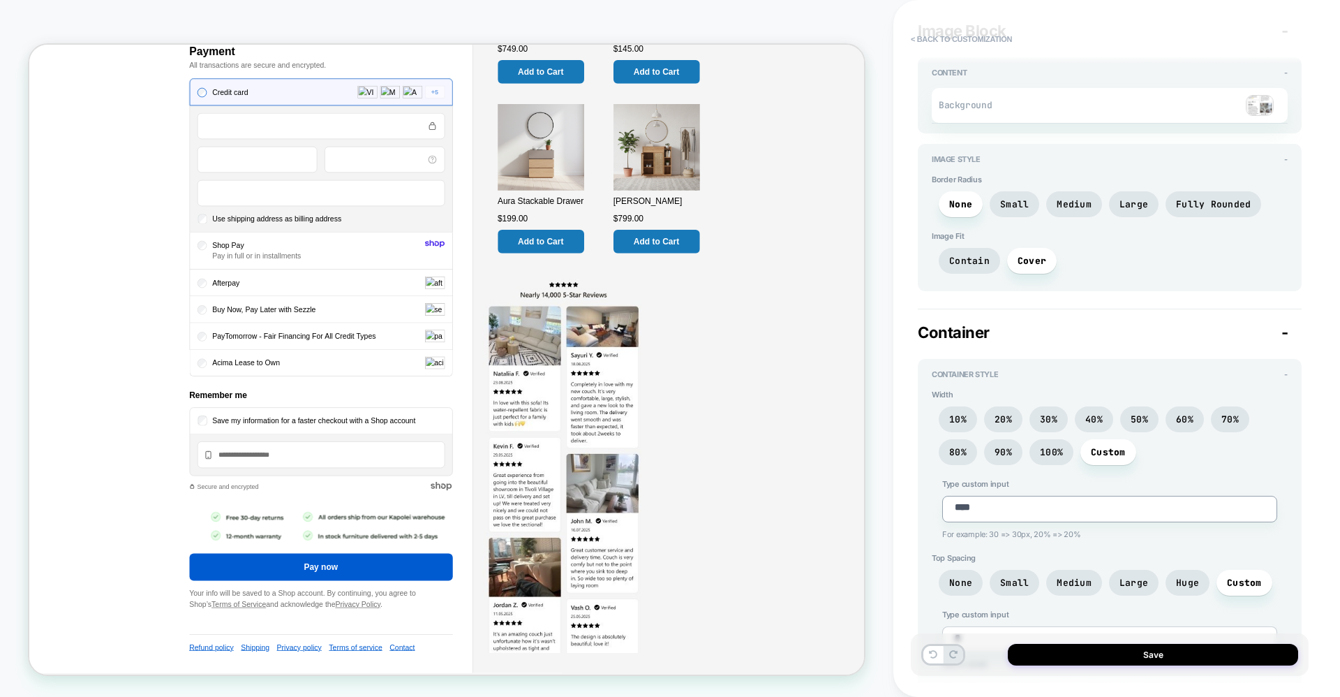
type textarea "*"
type textarea "***"
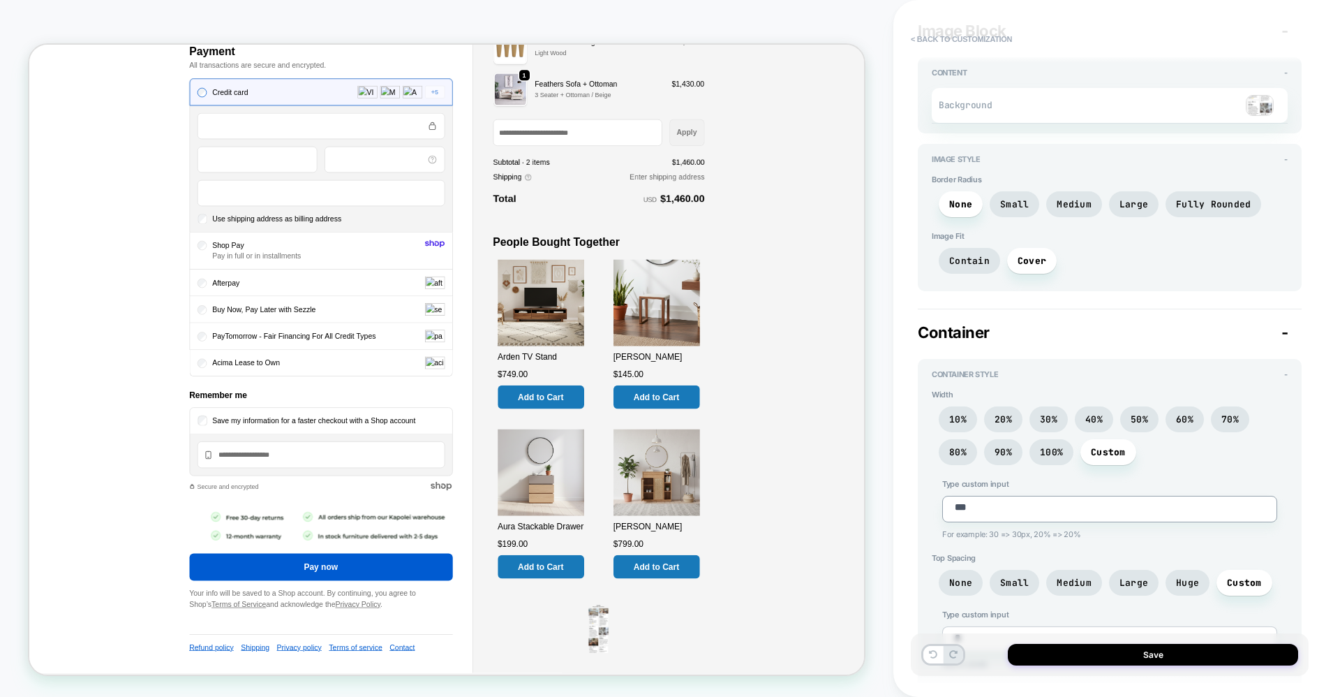
type textarea "*"
type textarea "****"
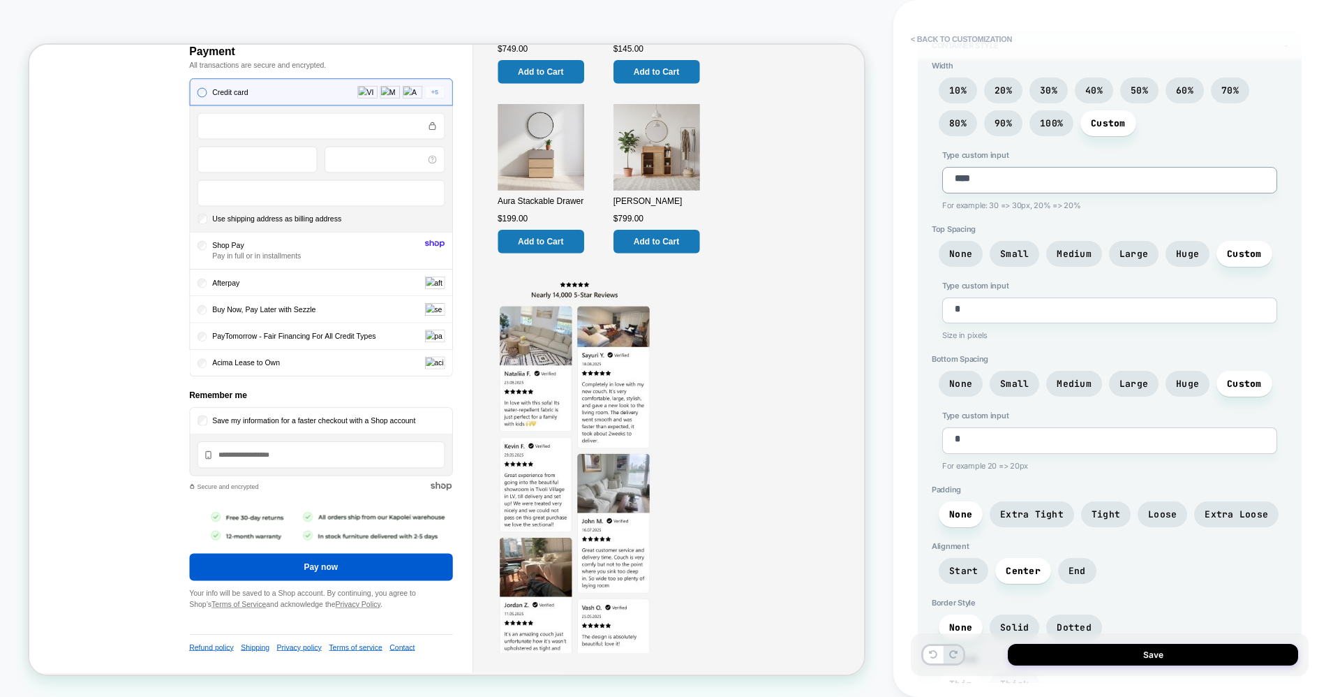
scroll to position [646, 0]
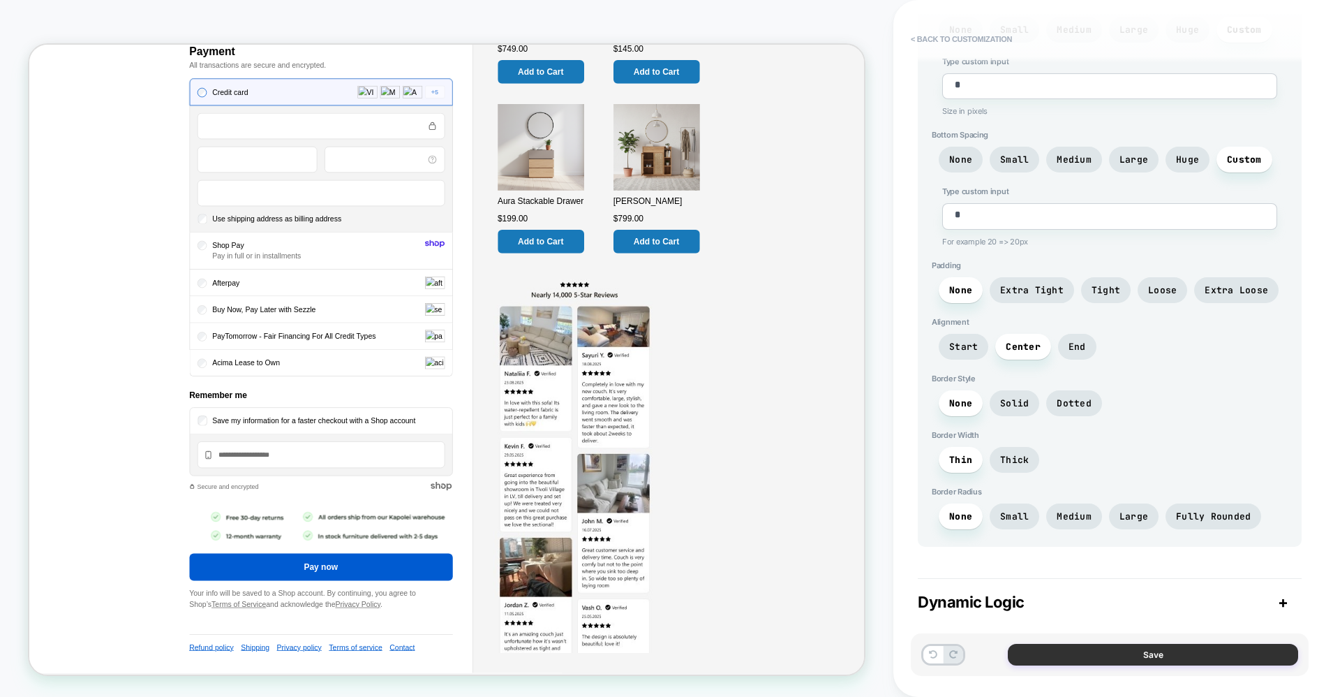
click at [1111, 654] on button "Save" at bounding box center [1153, 655] width 290 height 22
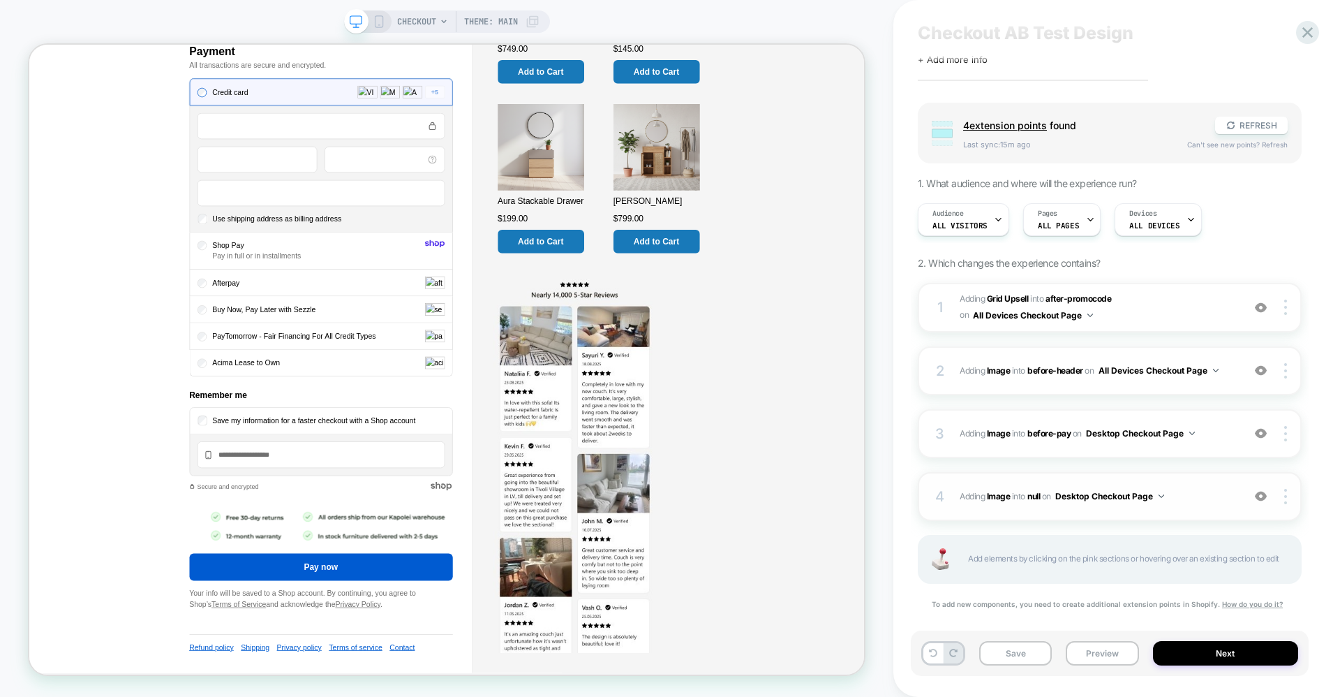
scroll to position [52, 0]
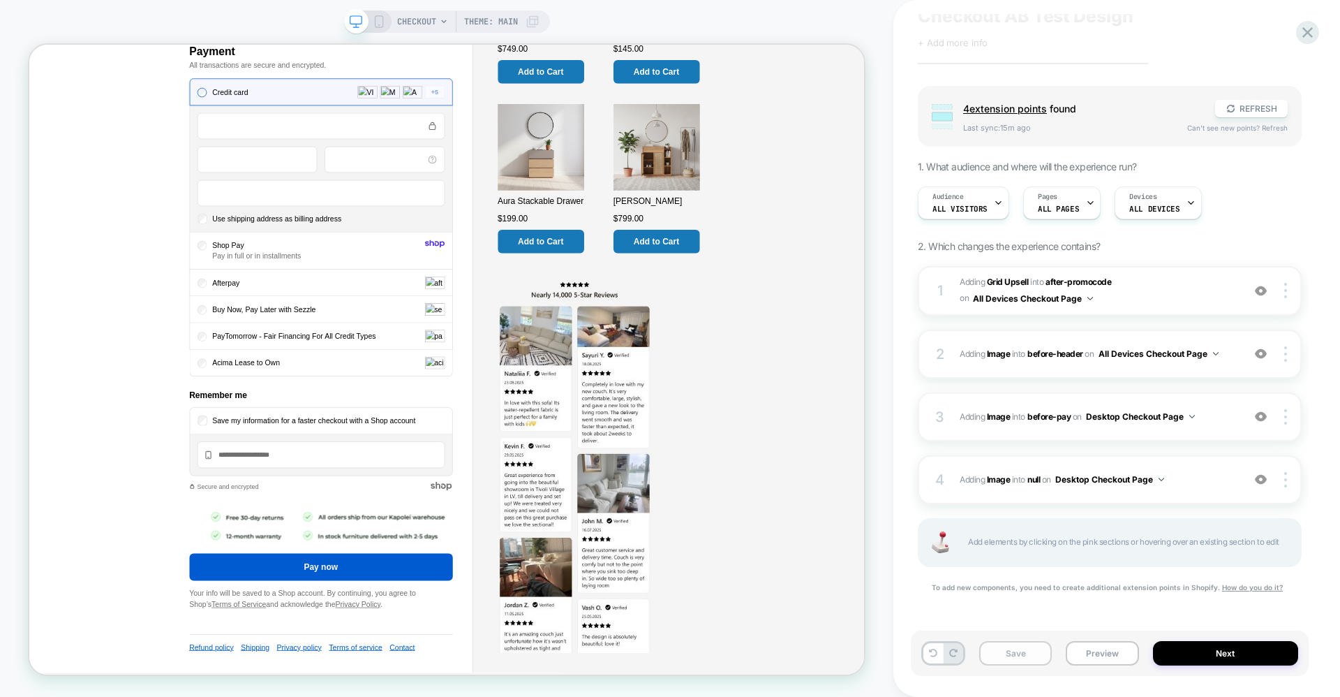
click at [1014, 646] on button "Save" at bounding box center [1015, 653] width 73 height 24
click at [1098, 653] on button "Preview" at bounding box center [1102, 653] width 73 height 24
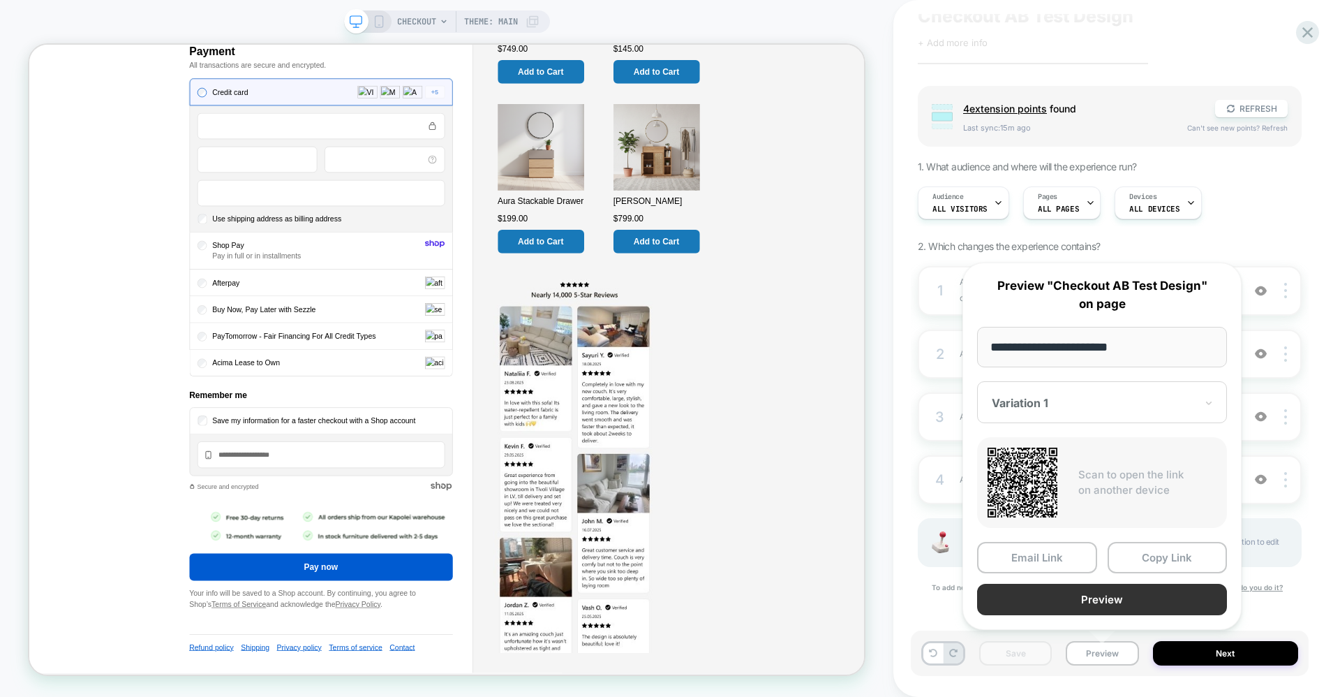
click at [1046, 596] on button "Preview" at bounding box center [1102, 599] width 250 height 31
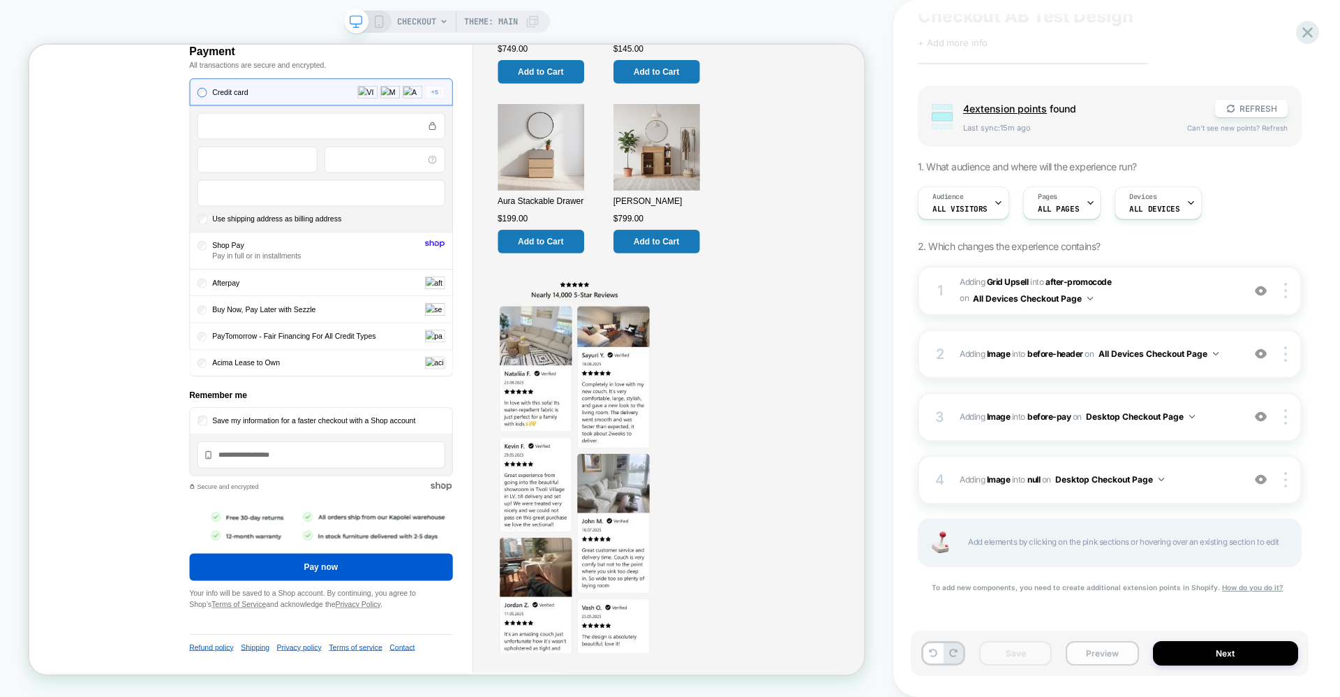
click at [1107, 657] on button "Preview" at bounding box center [1102, 653] width 73 height 24
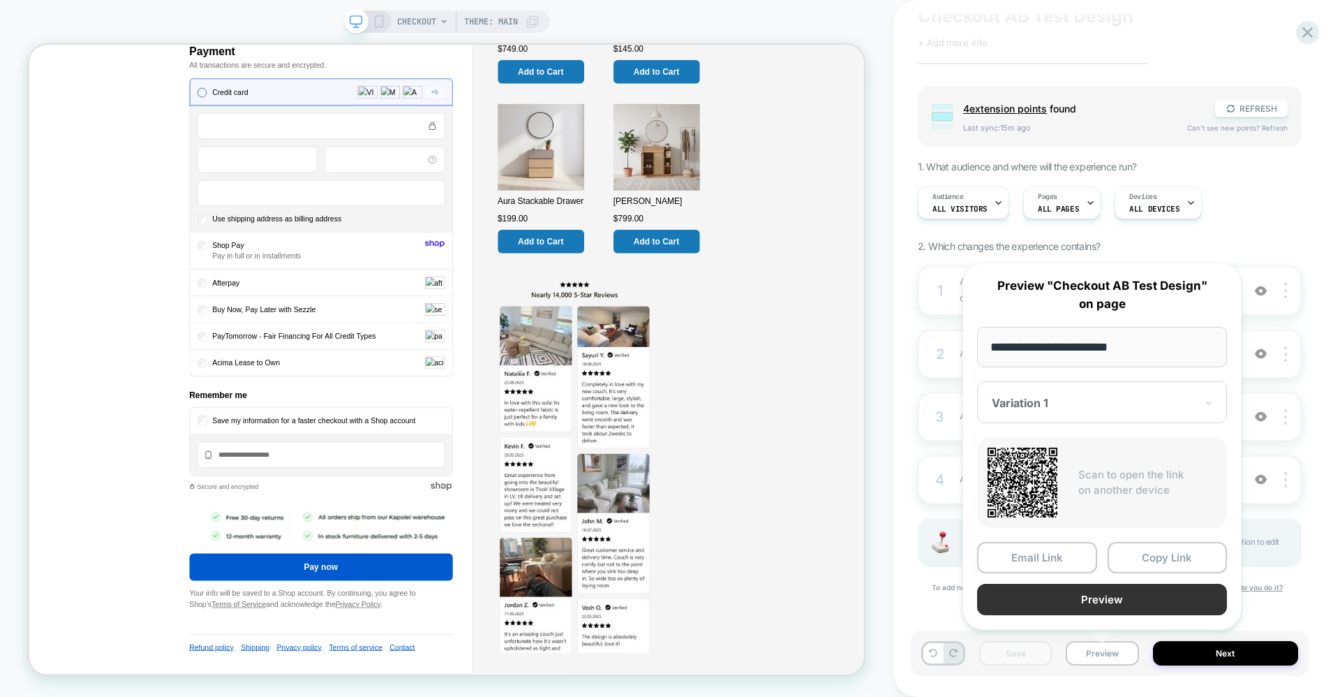
click at [1067, 605] on button "Preview" at bounding box center [1102, 599] width 250 height 31
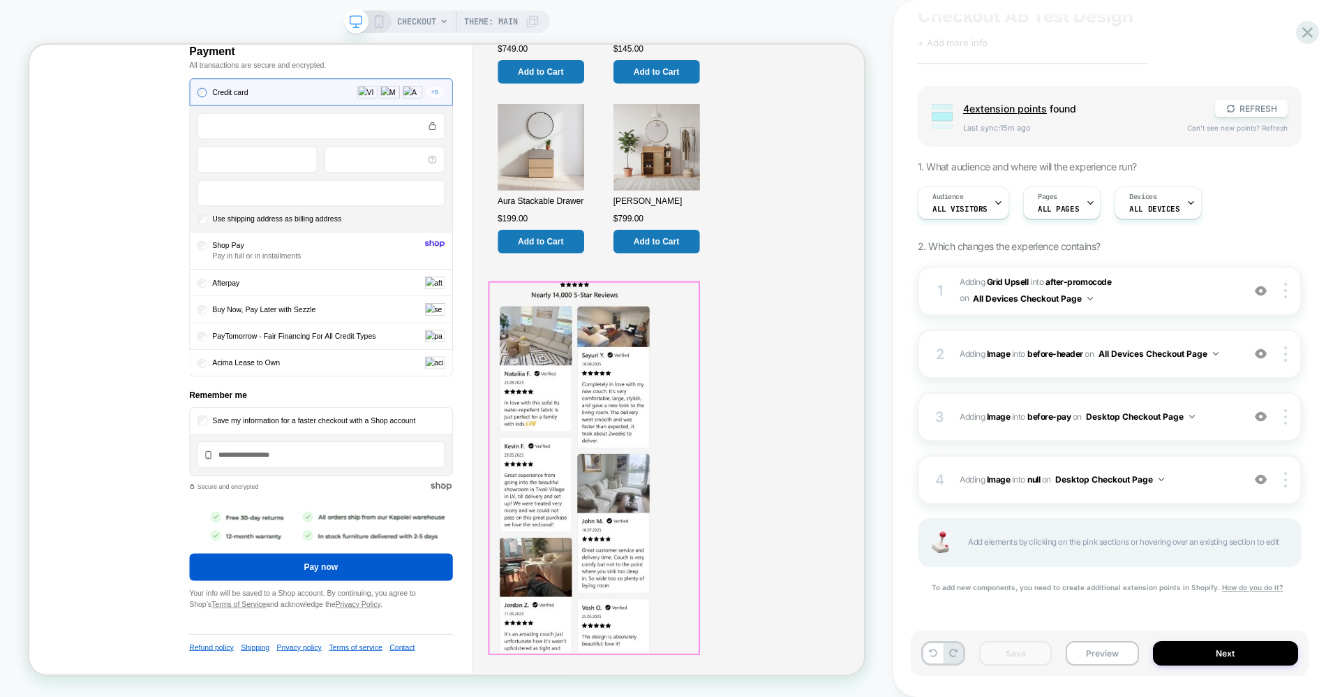
click at [772, 469] on img at bounding box center [757, 607] width 219 height 498
click at [1194, 473] on span "#_loomi_addon_1760070852770 Adding Image INTO null null on Desktop Checkout Page" at bounding box center [1098, 479] width 276 height 17
type textarea "*"
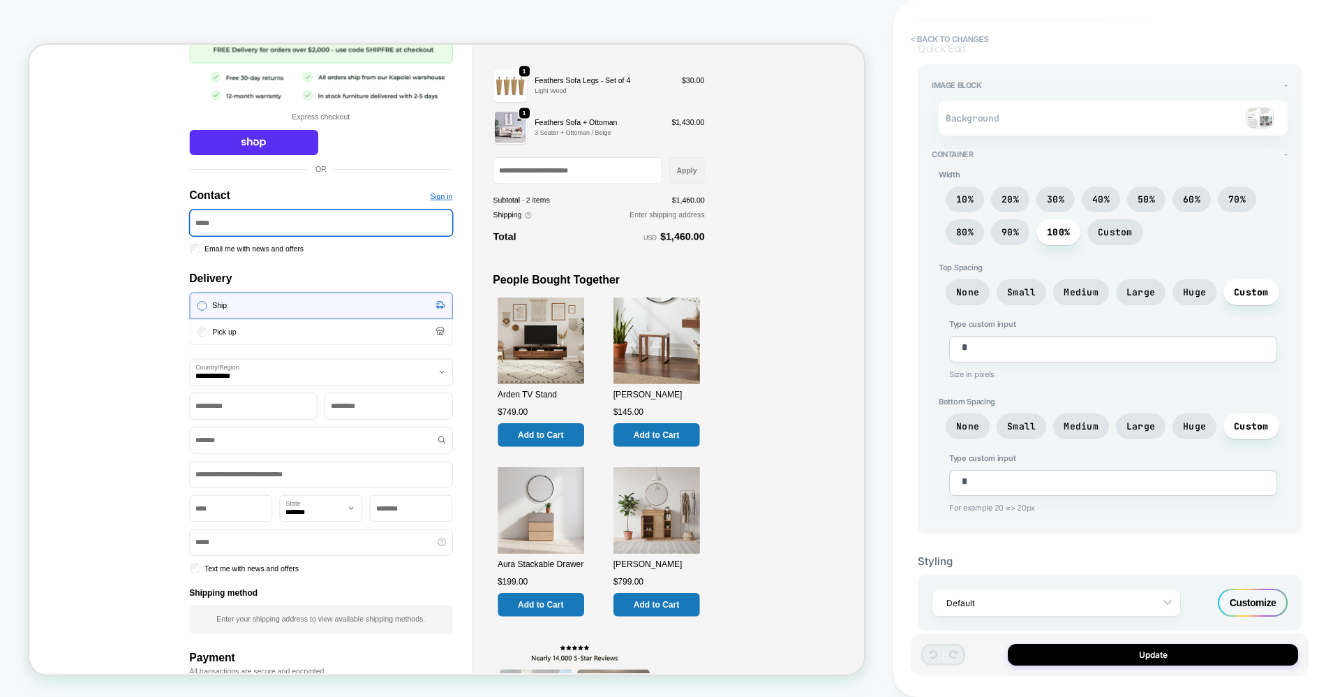
scroll to position [0, 0]
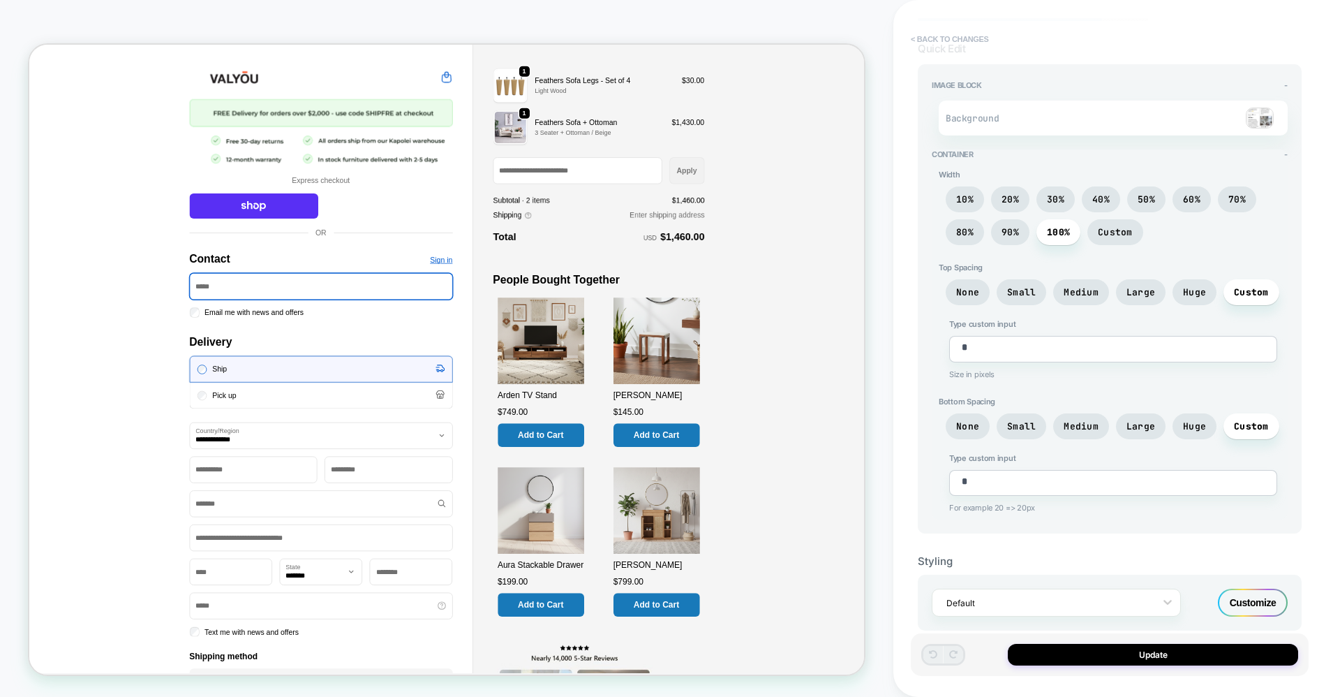
click at [928, 39] on button "< Back to changes" at bounding box center [950, 39] width 92 height 22
